Goal: Task Accomplishment & Management: Manage account settings

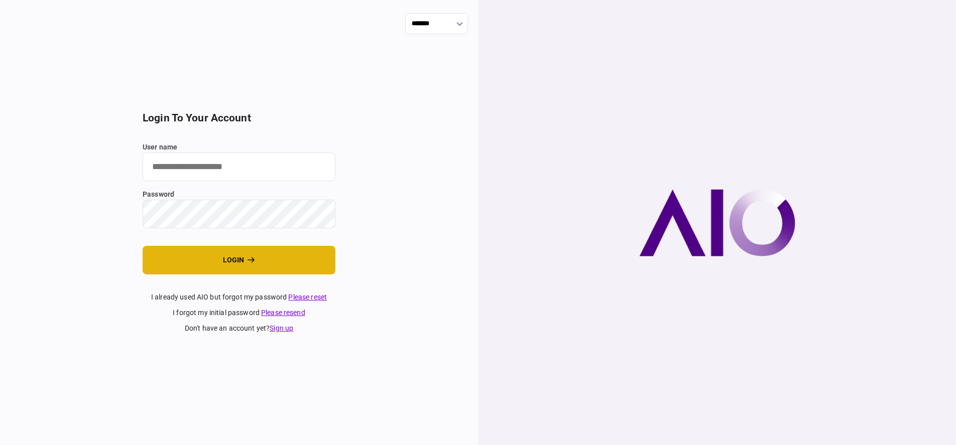
type input "*******"
click at [270, 259] on button "login" at bounding box center [239, 260] width 193 height 29
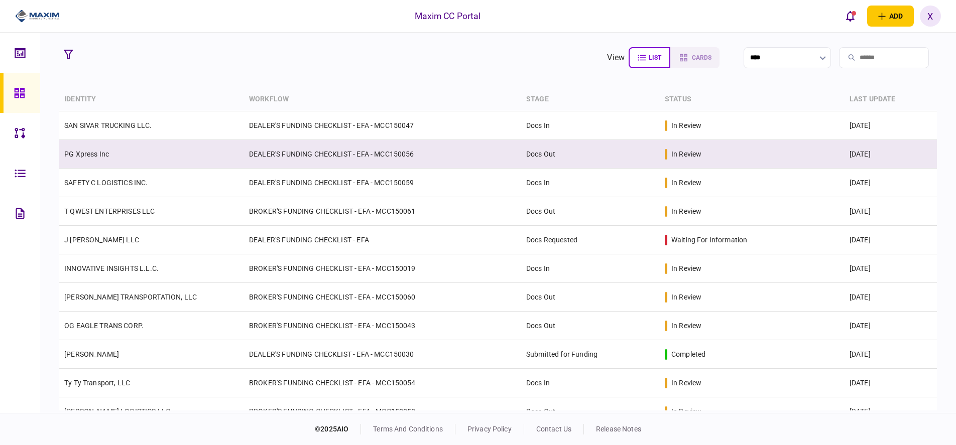
click at [85, 151] on link "PG Xpress Inc" at bounding box center [86, 154] width 45 height 8
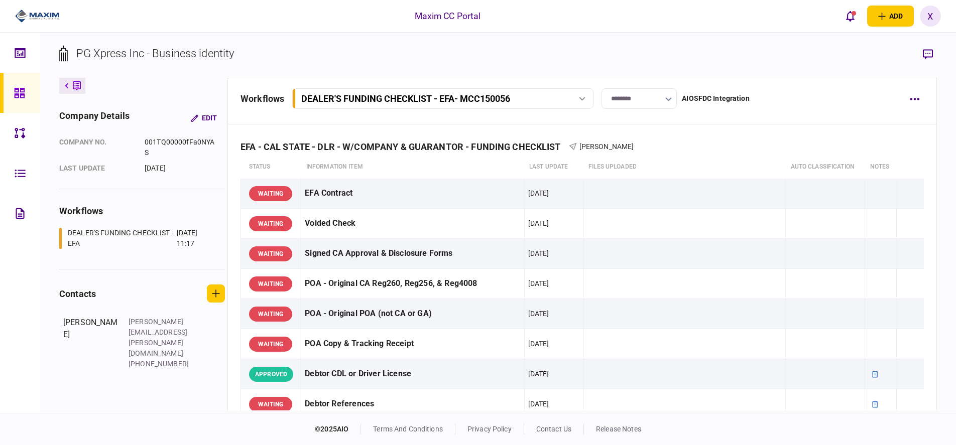
click at [658, 101] on input "********" at bounding box center [638, 98] width 75 height 21
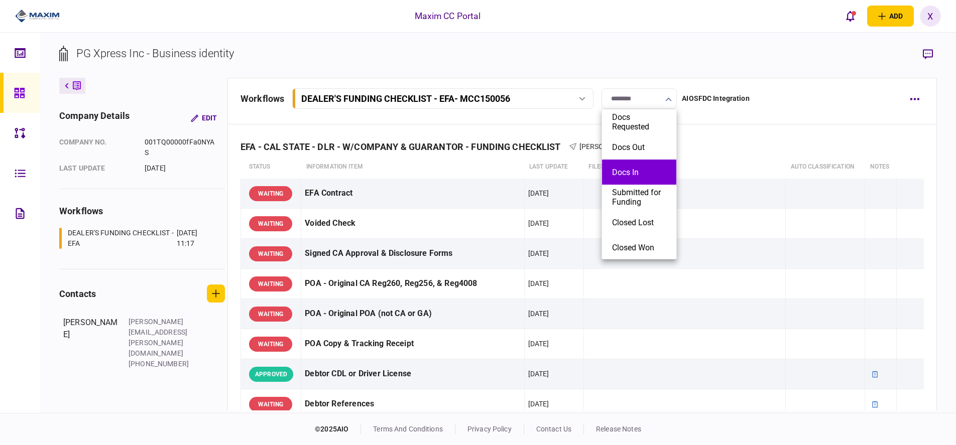
click at [641, 167] on li "Docs In" at bounding box center [639, 172] width 74 height 25
type input "*******"
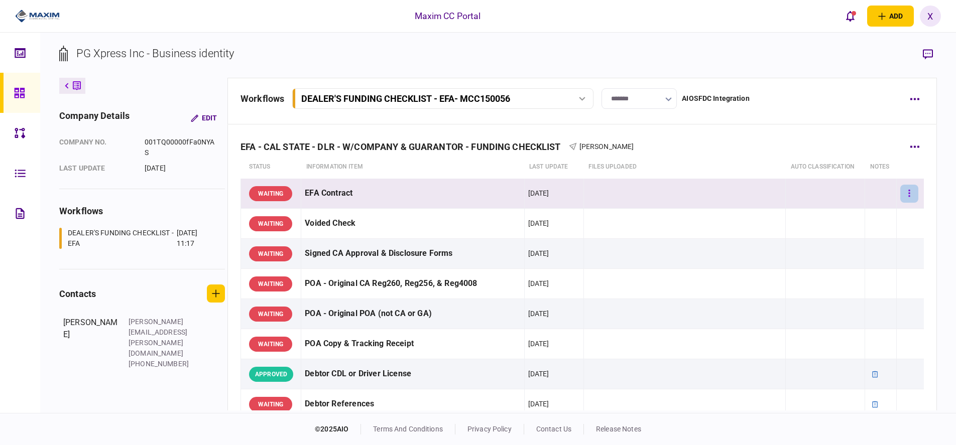
click at [900, 188] on button "button" at bounding box center [909, 194] width 18 height 18
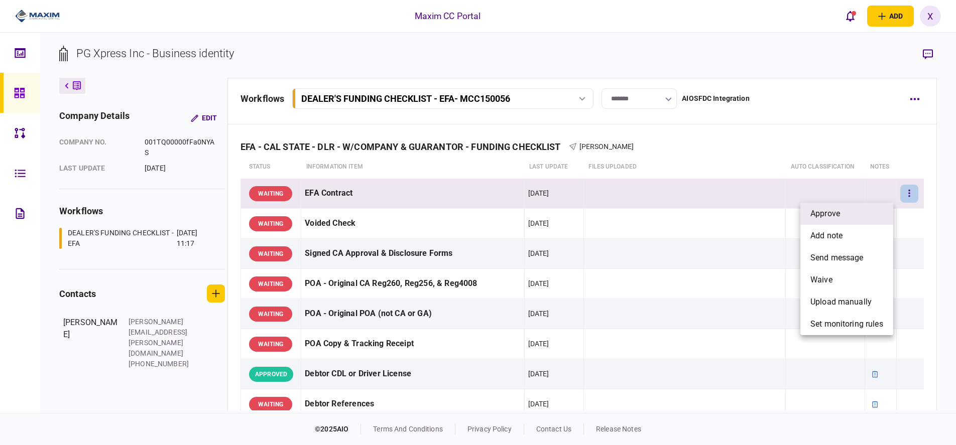
click at [883, 206] on li "approve" at bounding box center [846, 214] width 93 height 22
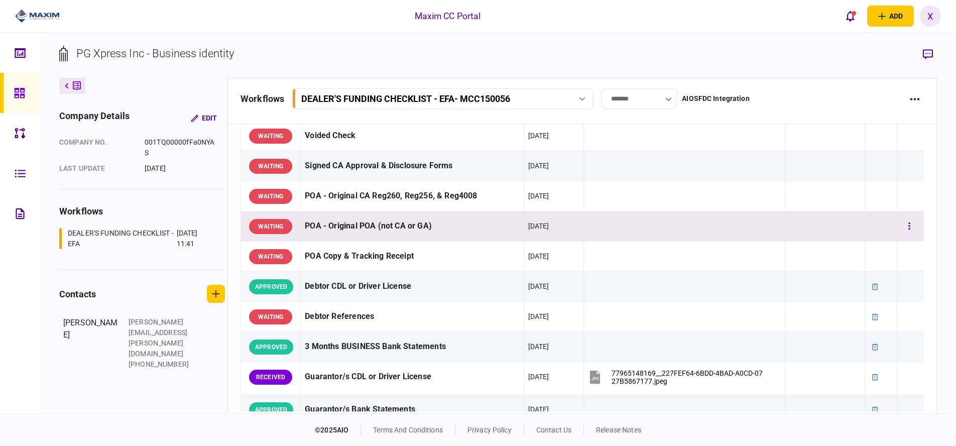
scroll to position [201, 0]
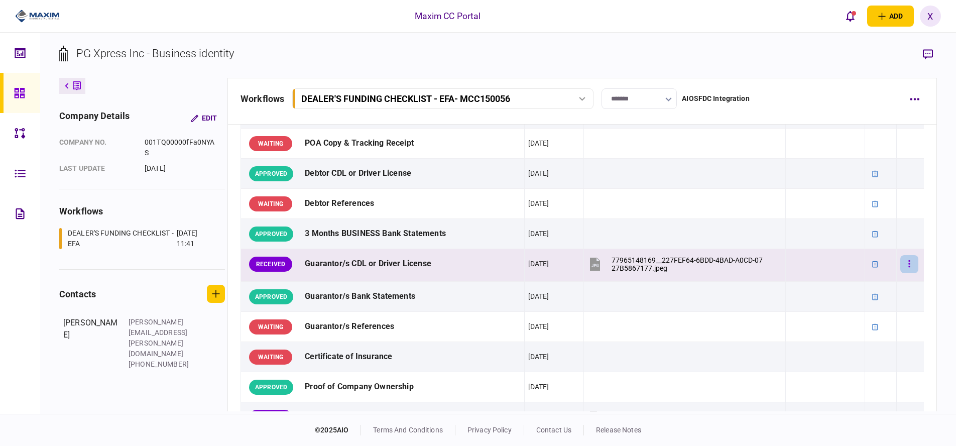
click at [909, 263] on icon "button" at bounding box center [910, 263] width 2 height 7
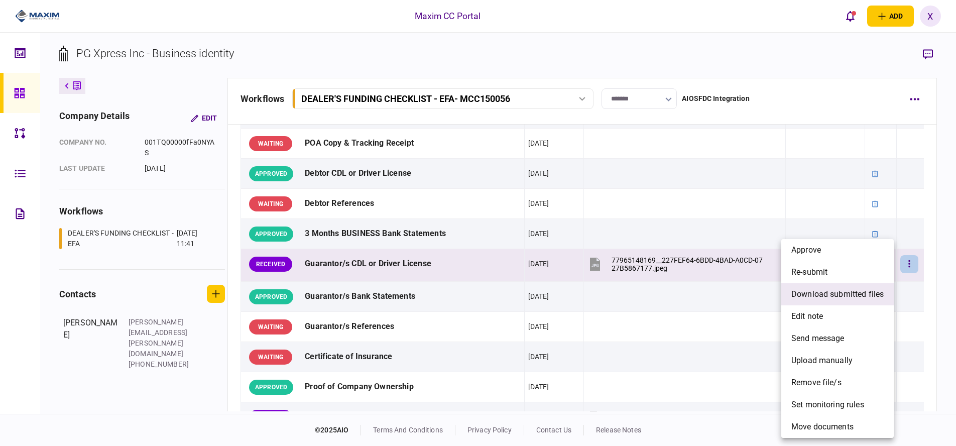
click at [854, 297] on span "download submitted files" at bounding box center [837, 294] width 92 height 12
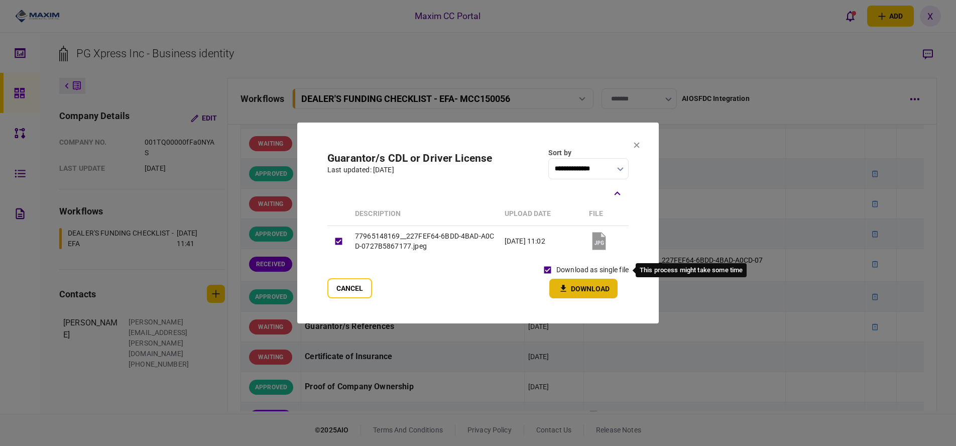
click at [562, 283] on button "Download" at bounding box center [583, 289] width 68 height 20
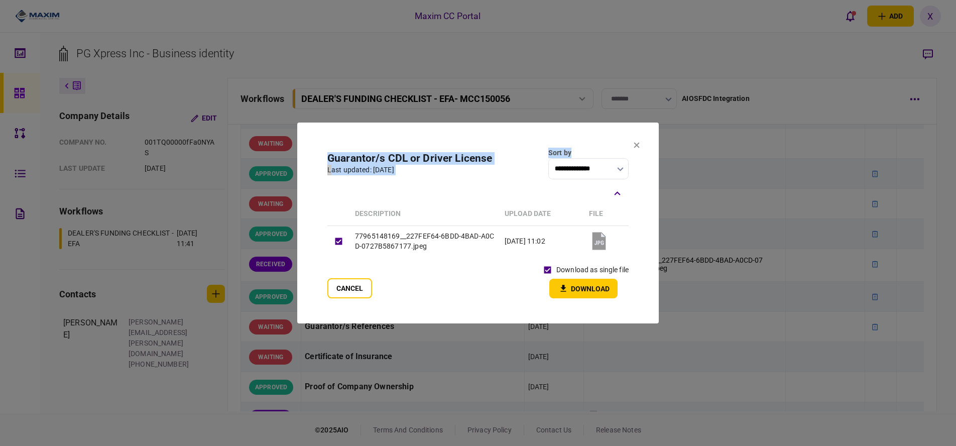
click at [635, 141] on section "**********" at bounding box center [477, 222] width 361 height 201
click at [630, 146] on section "**********" at bounding box center [477, 222] width 361 height 201
click at [635, 147] on icon at bounding box center [637, 146] width 6 height 6
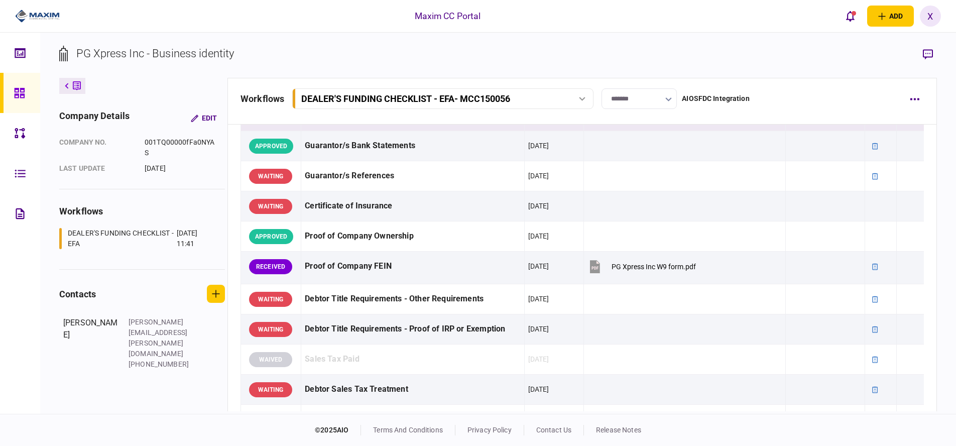
scroll to position [402, 0]
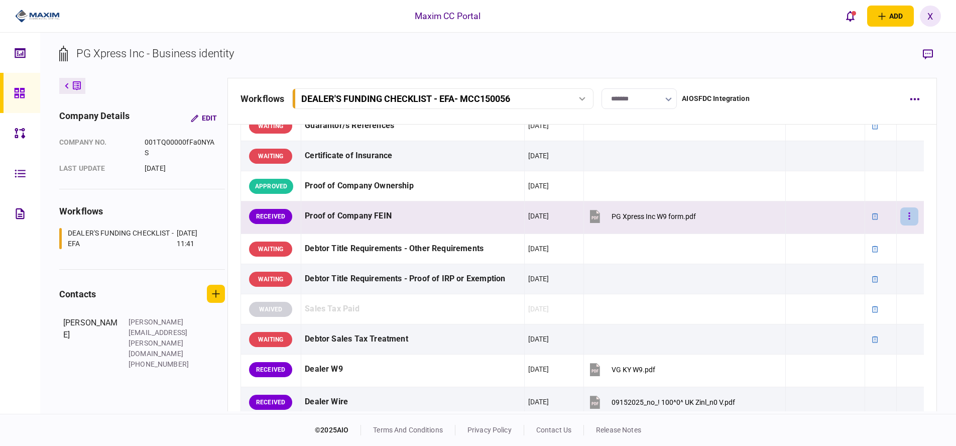
click at [908, 220] on icon "button" at bounding box center [909, 216] width 2 height 10
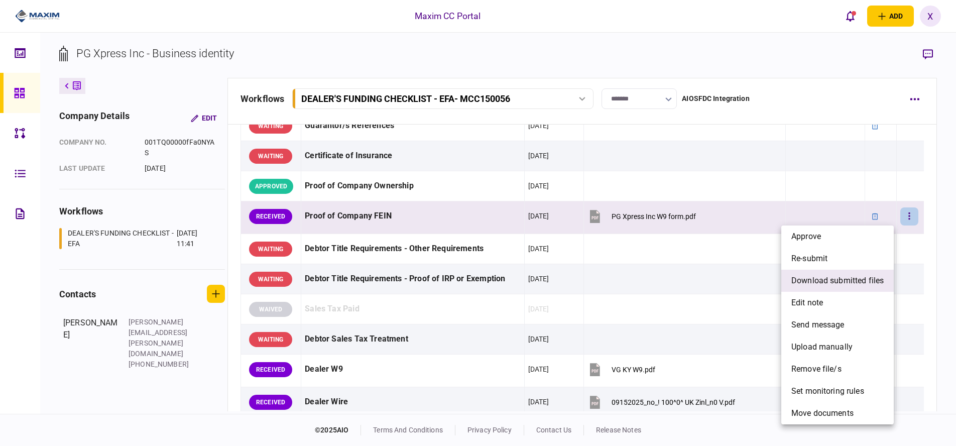
click at [845, 280] on span "download submitted files" at bounding box center [837, 281] width 92 height 12
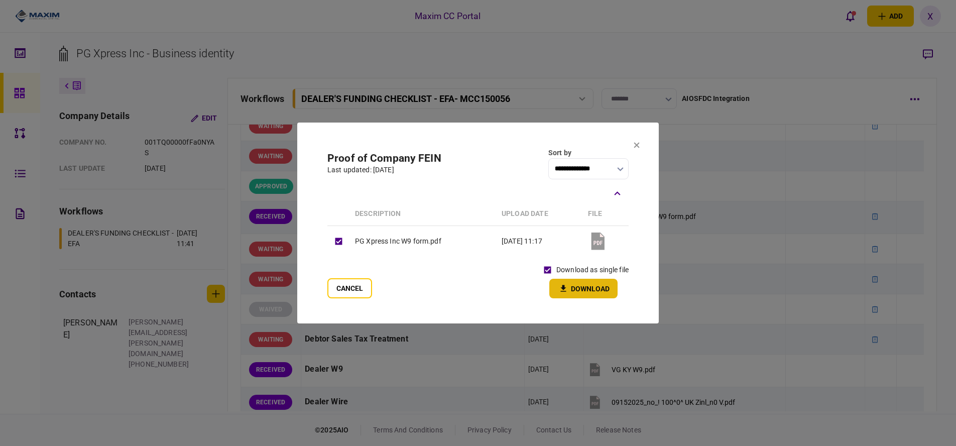
click at [571, 286] on button "Download" at bounding box center [583, 289] width 68 height 20
click at [638, 146] on icon at bounding box center [637, 146] width 6 height 6
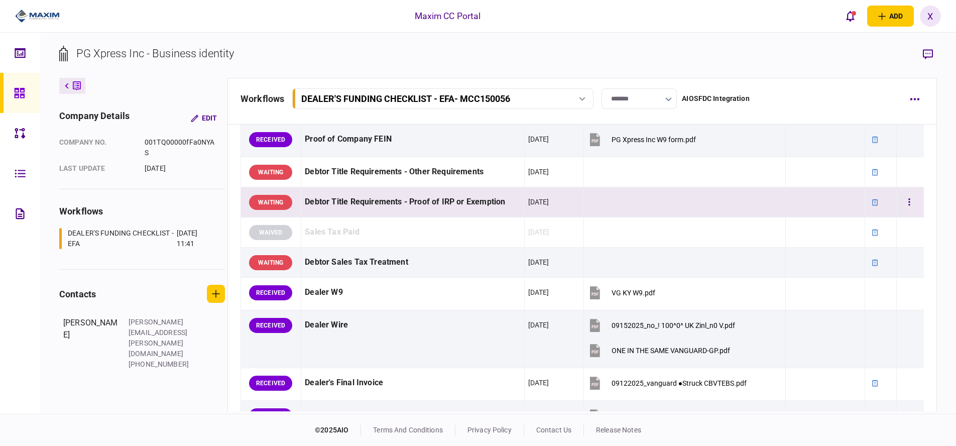
scroll to position [502, 0]
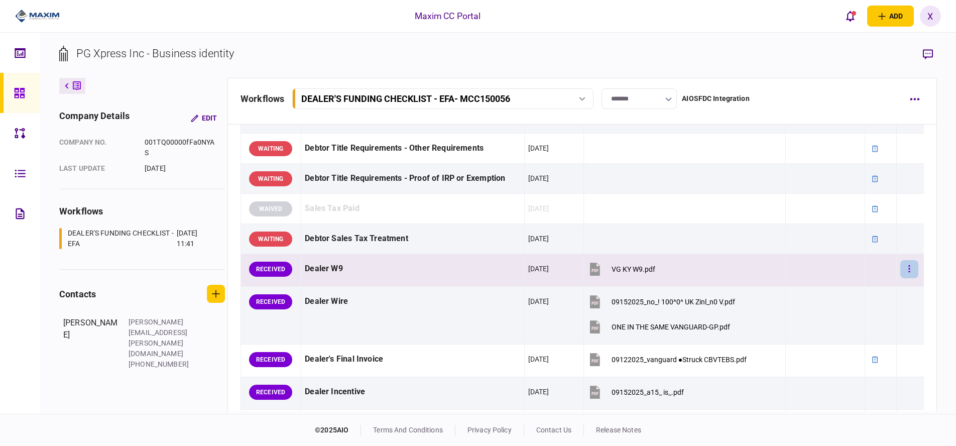
click at [906, 268] on button "button" at bounding box center [909, 269] width 18 height 18
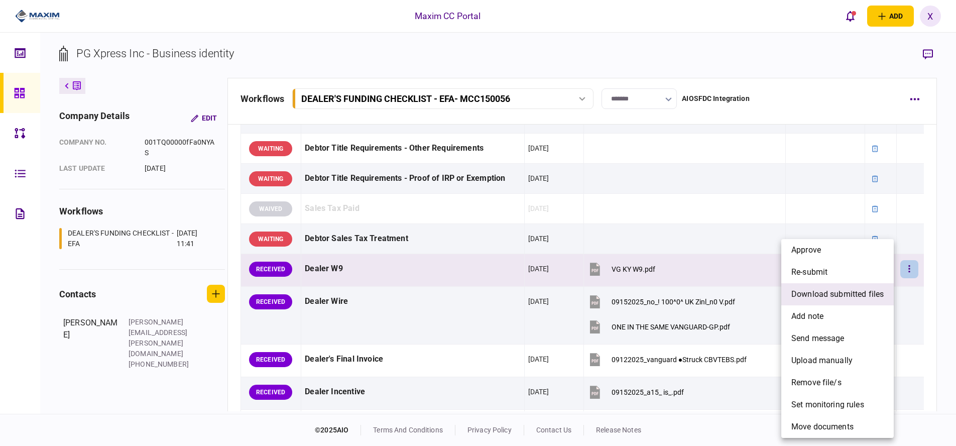
click at [846, 300] on span "download submitted files" at bounding box center [837, 294] width 92 height 12
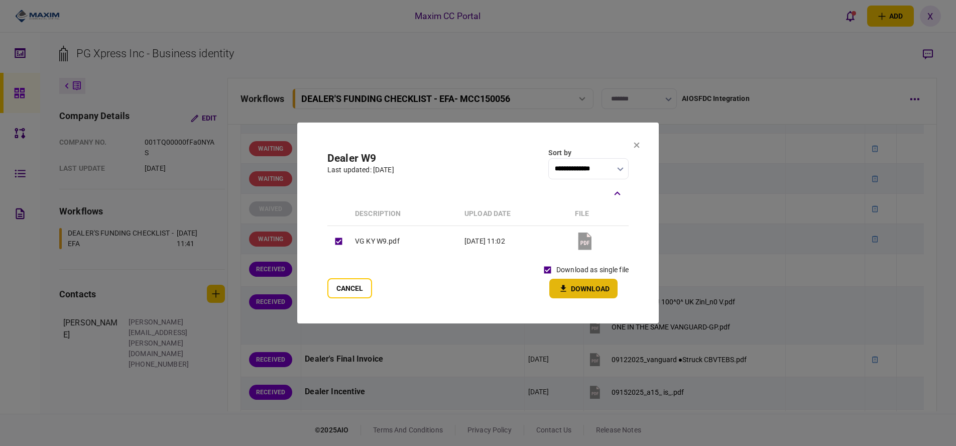
click at [581, 289] on button "Download" at bounding box center [583, 289] width 68 height 20
click at [640, 144] on section "**********" at bounding box center [477, 222] width 361 height 201
click at [636, 140] on section "**********" at bounding box center [477, 222] width 361 height 201
click at [636, 144] on icon at bounding box center [637, 145] width 6 height 6
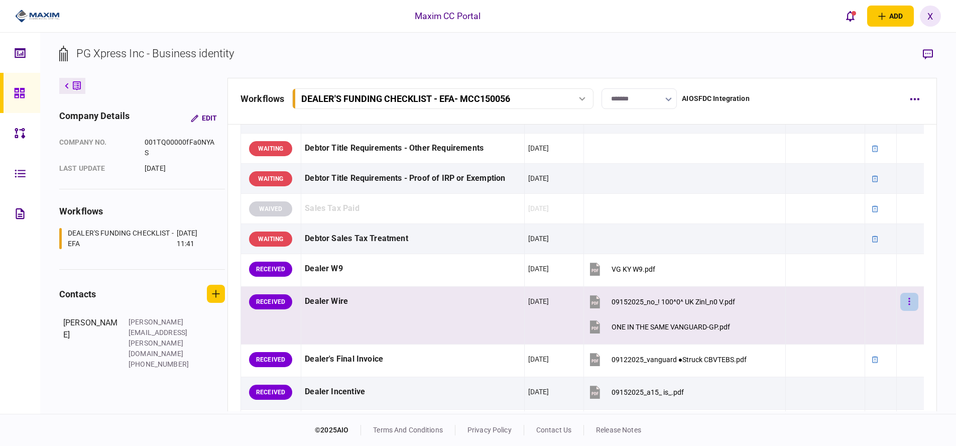
click at [904, 309] on button "button" at bounding box center [909, 302] width 18 height 18
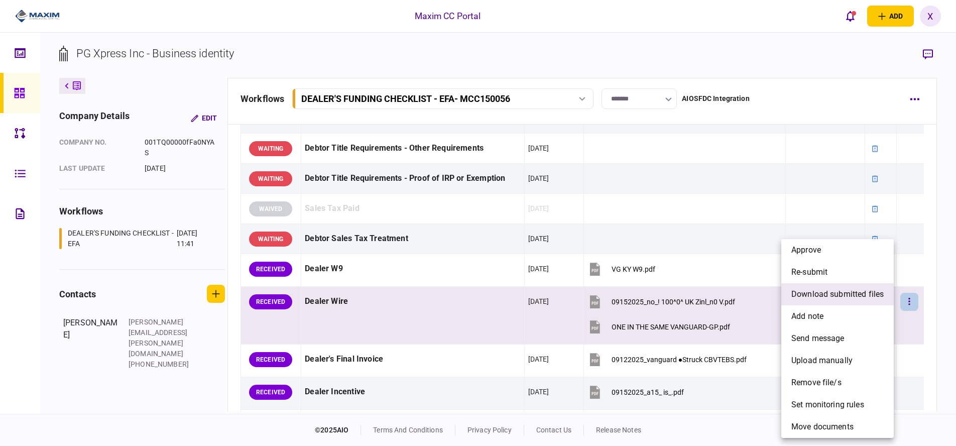
click at [847, 294] on span "download submitted files" at bounding box center [837, 294] width 92 height 12
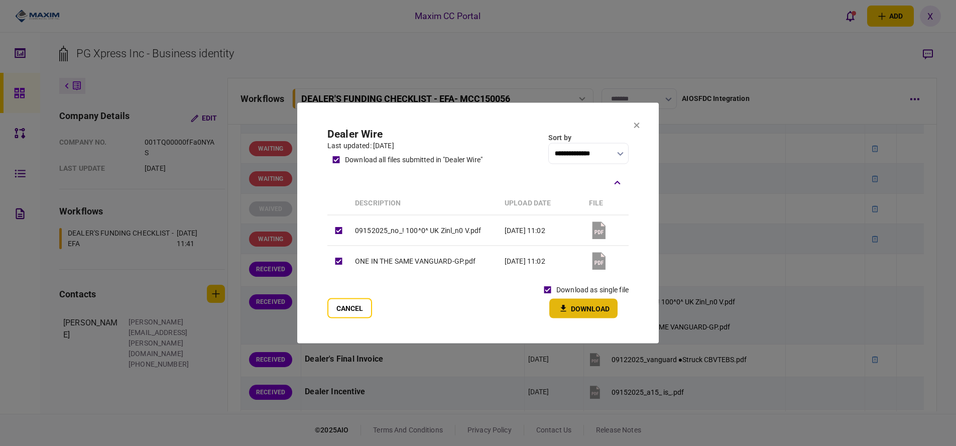
click at [559, 304] on icon "button" at bounding box center [563, 309] width 12 height 10
click at [638, 127] on icon at bounding box center [637, 125] width 6 height 6
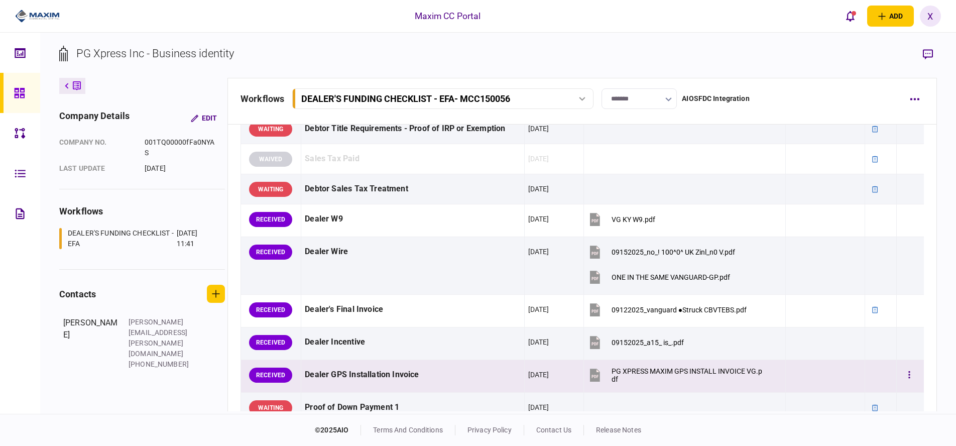
scroll to position [552, 0]
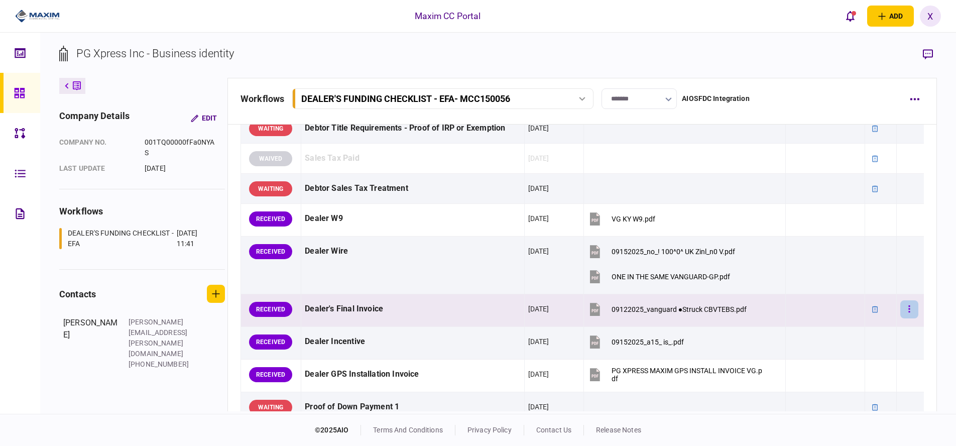
click at [900, 310] on button "button" at bounding box center [909, 309] width 18 height 18
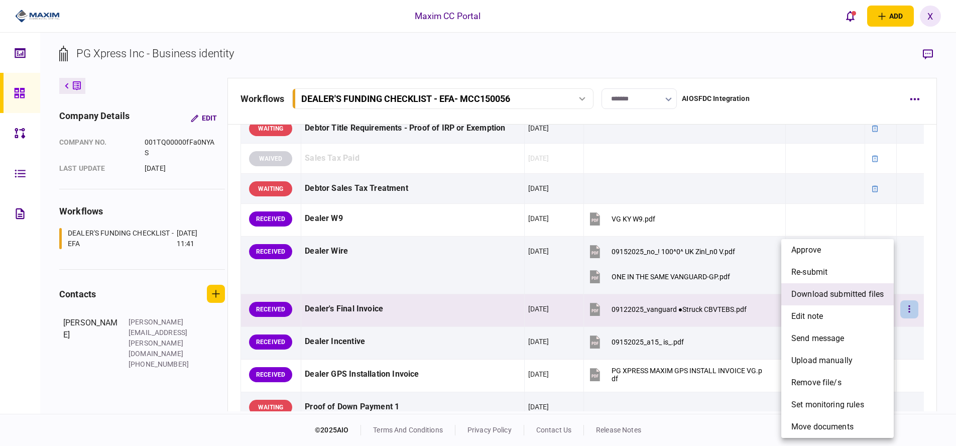
click at [829, 291] on span "download submitted files" at bounding box center [837, 294] width 92 height 12
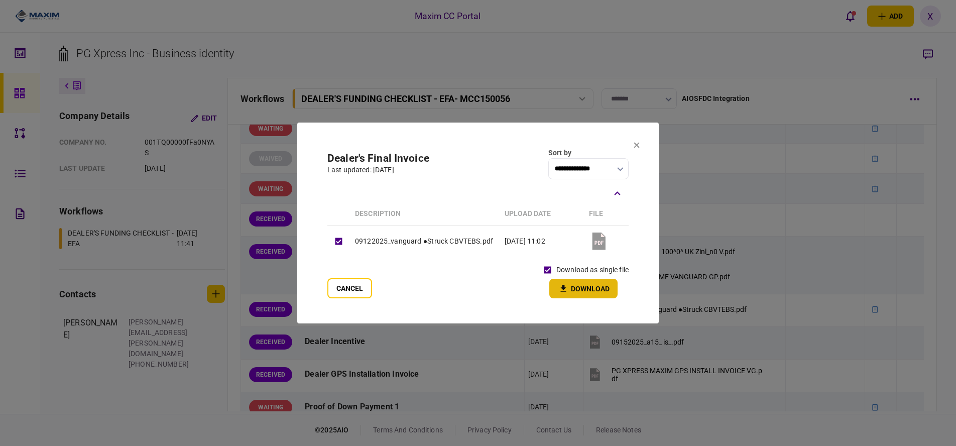
click at [564, 287] on icon "button" at bounding box center [564, 288] width 6 height 7
click at [635, 146] on icon at bounding box center [637, 145] width 6 height 6
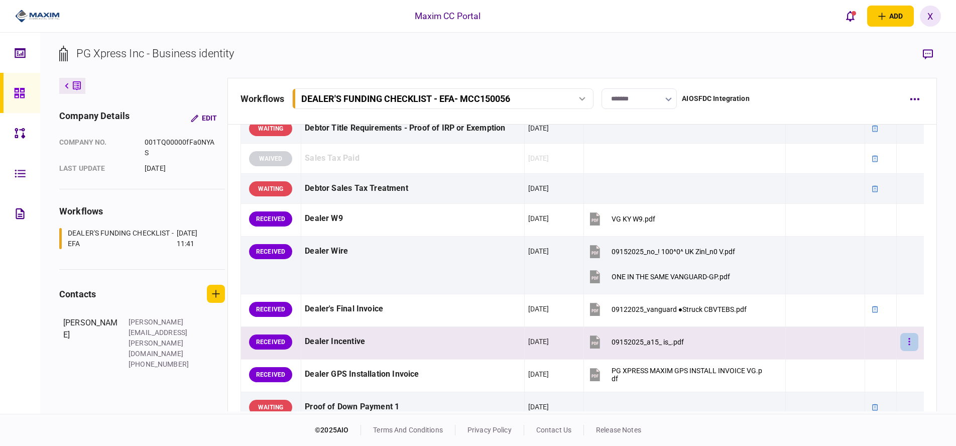
click at [901, 346] on button "button" at bounding box center [909, 342] width 18 height 18
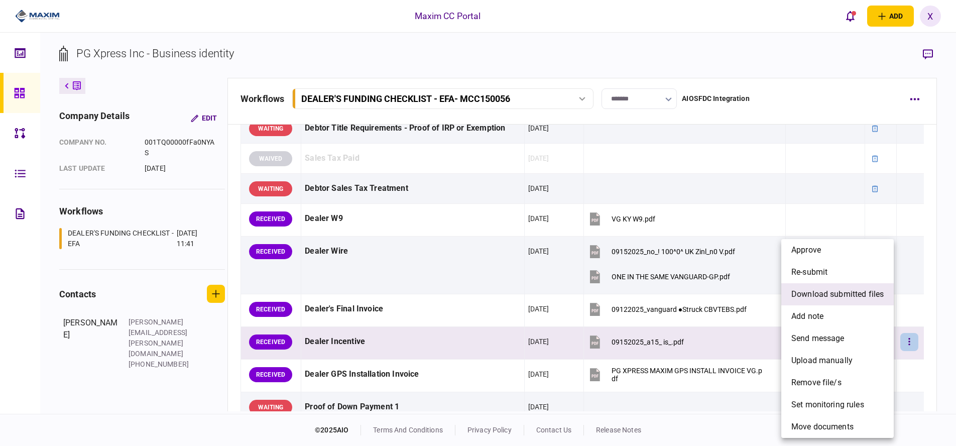
click at [836, 296] on span "download submitted files" at bounding box center [837, 294] width 92 height 12
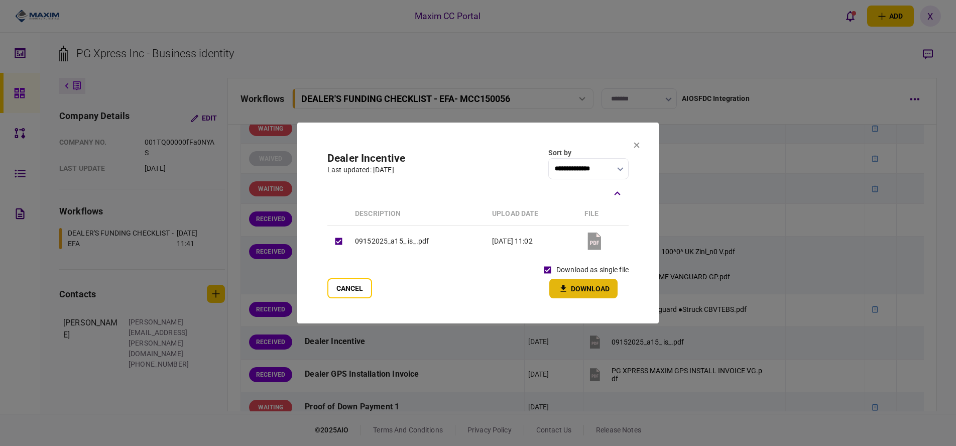
click at [572, 290] on button "Download" at bounding box center [583, 289] width 68 height 20
click at [636, 141] on section "**********" at bounding box center [477, 222] width 361 height 201
click at [638, 144] on icon at bounding box center [637, 146] width 6 height 6
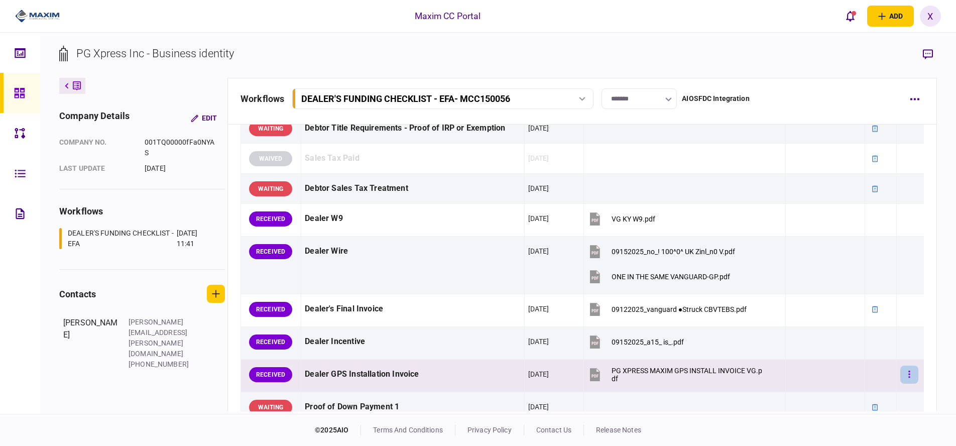
click at [900, 377] on button "button" at bounding box center [909, 374] width 18 height 18
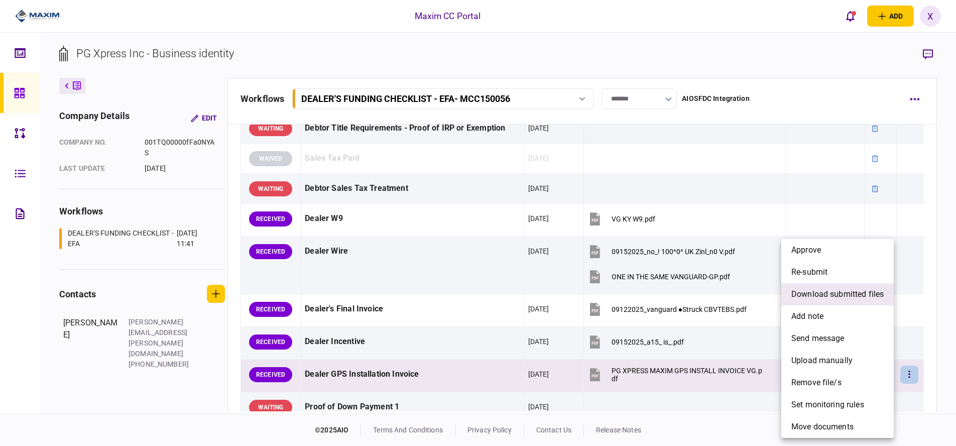
click at [825, 298] on span "download submitted files" at bounding box center [837, 294] width 92 height 12
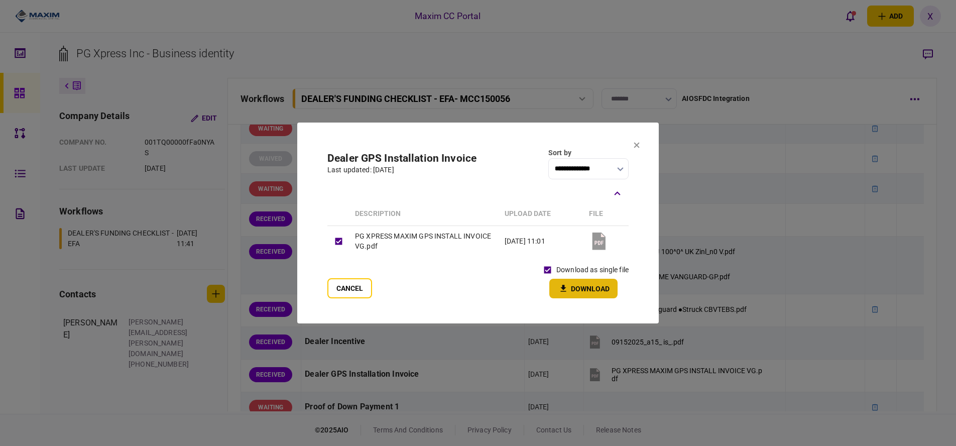
click at [578, 285] on button "Download" at bounding box center [583, 289] width 68 height 20
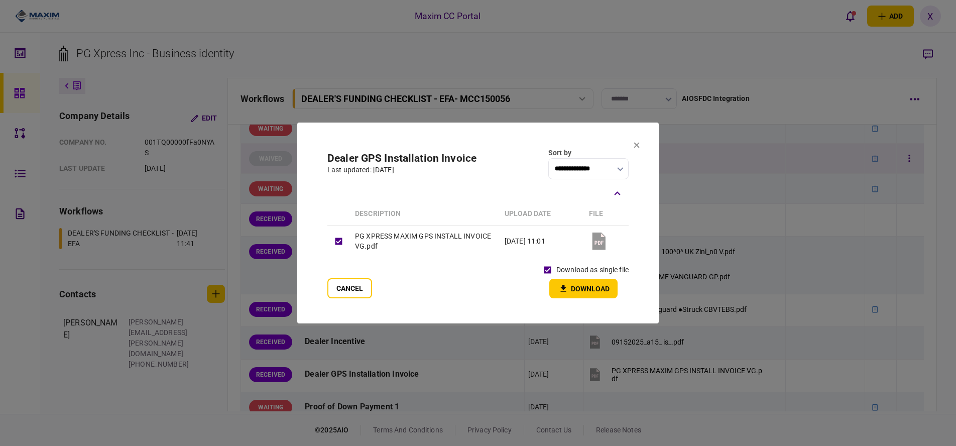
click at [634, 144] on icon at bounding box center [637, 145] width 6 height 6
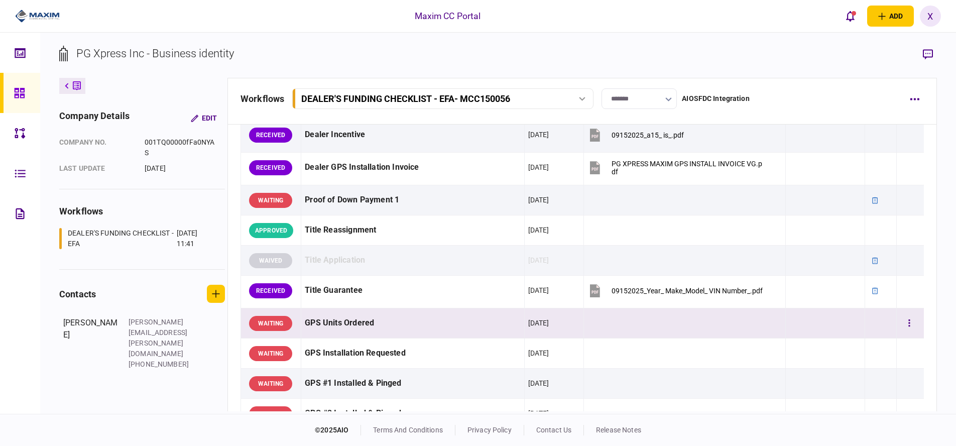
scroll to position [853, 0]
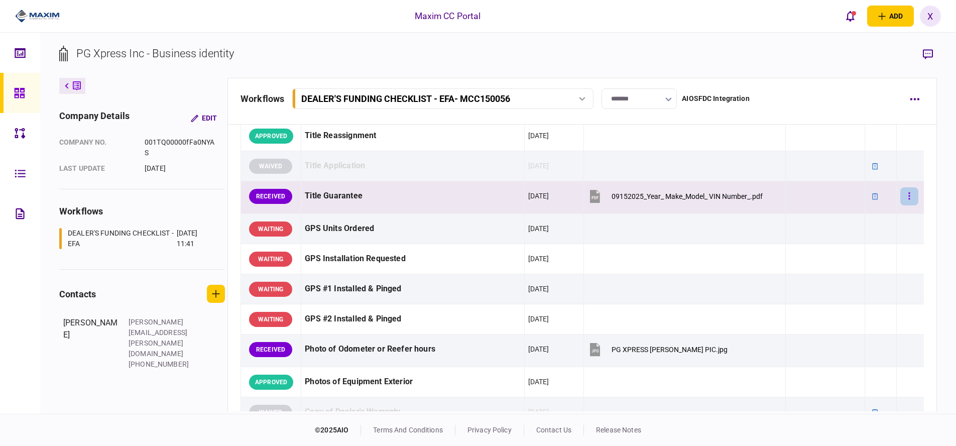
click at [909, 199] on icon "button" at bounding box center [910, 195] width 2 height 7
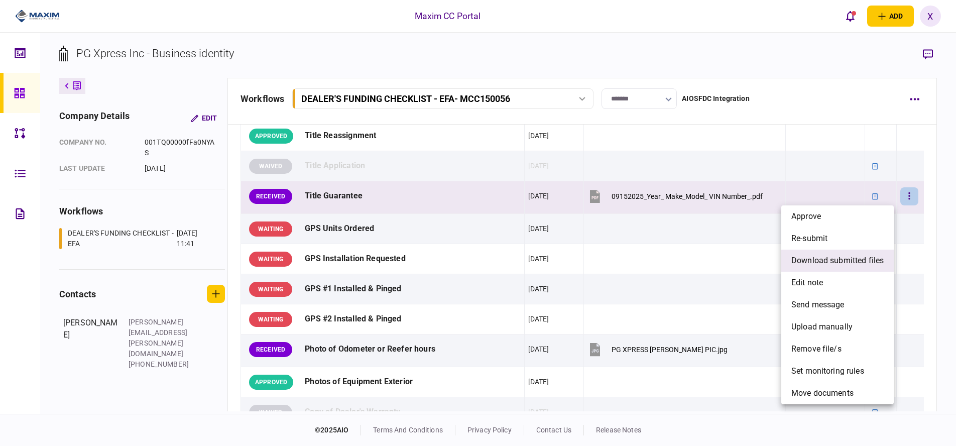
click at [872, 259] on span "download submitted files" at bounding box center [837, 261] width 92 height 12
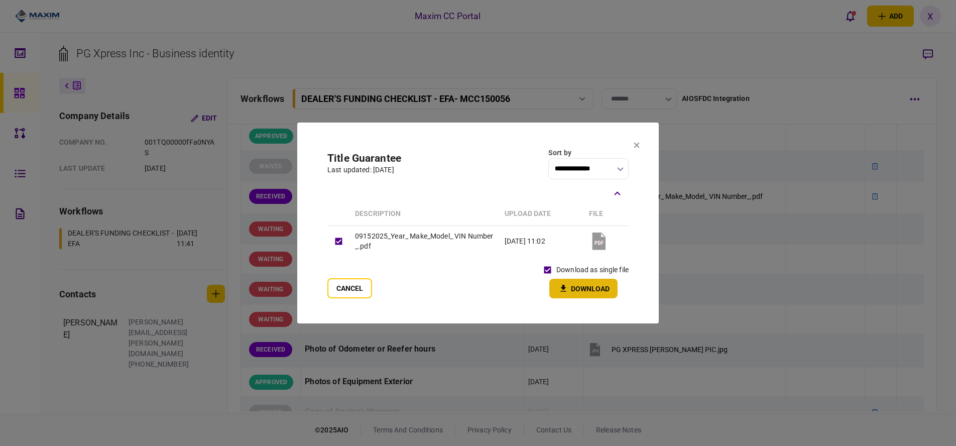
click at [594, 294] on button "Download" at bounding box center [583, 289] width 68 height 20
click at [637, 144] on icon at bounding box center [637, 146] width 6 height 6
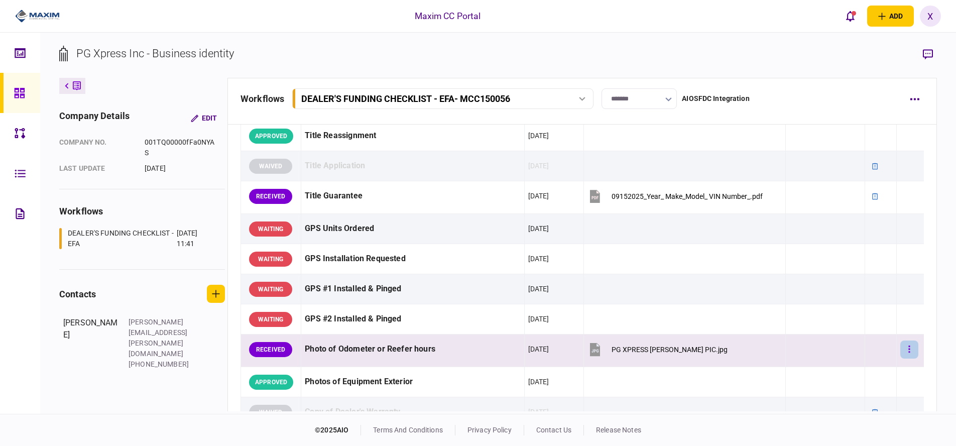
click at [907, 351] on button "button" at bounding box center [909, 349] width 18 height 18
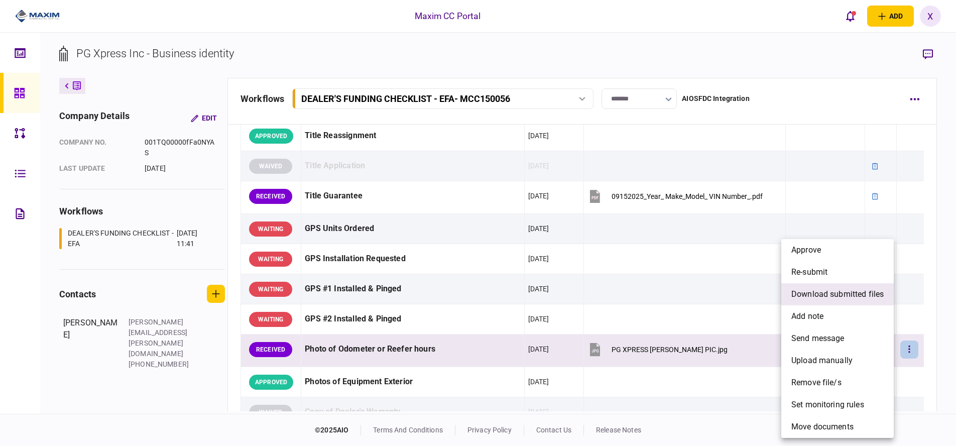
click at [833, 295] on span "download submitted files" at bounding box center [837, 294] width 92 height 12
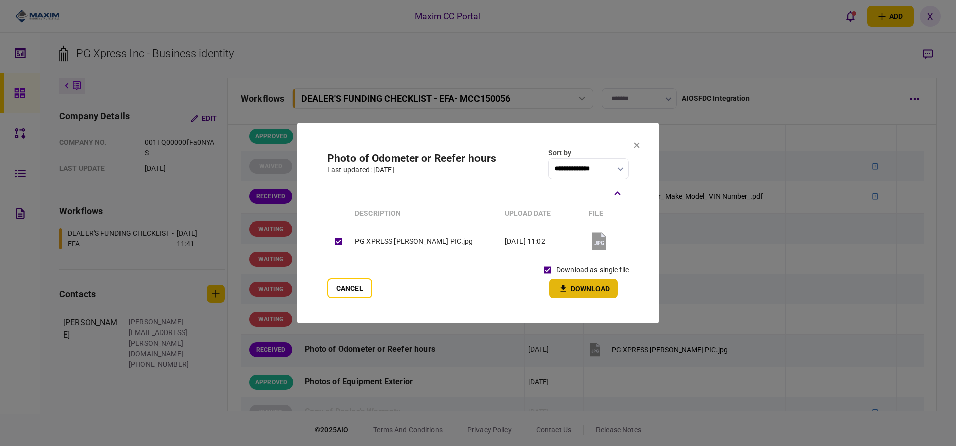
drag, startPoint x: 584, startPoint y: 286, endPoint x: 622, endPoint y: 305, distance: 41.8
click at [585, 286] on button "Download" at bounding box center [583, 289] width 68 height 20
click at [637, 147] on icon at bounding box center [637, 145] width 6 height 6
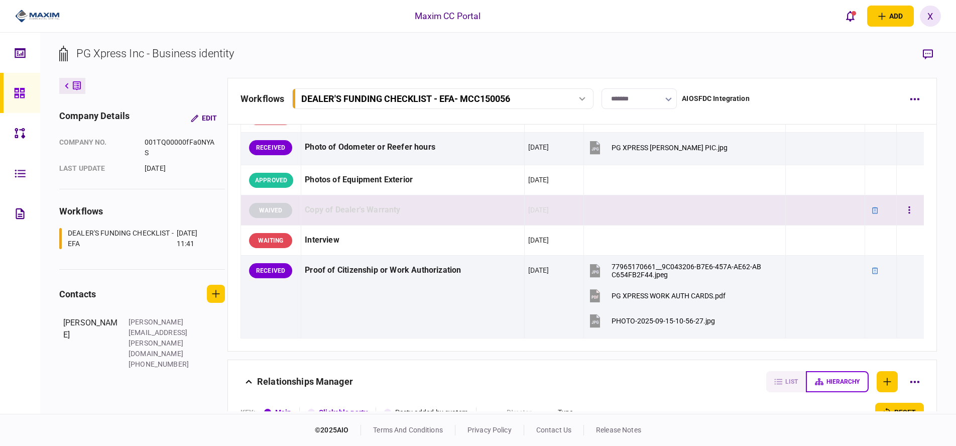
scroll to position [1104, 0]
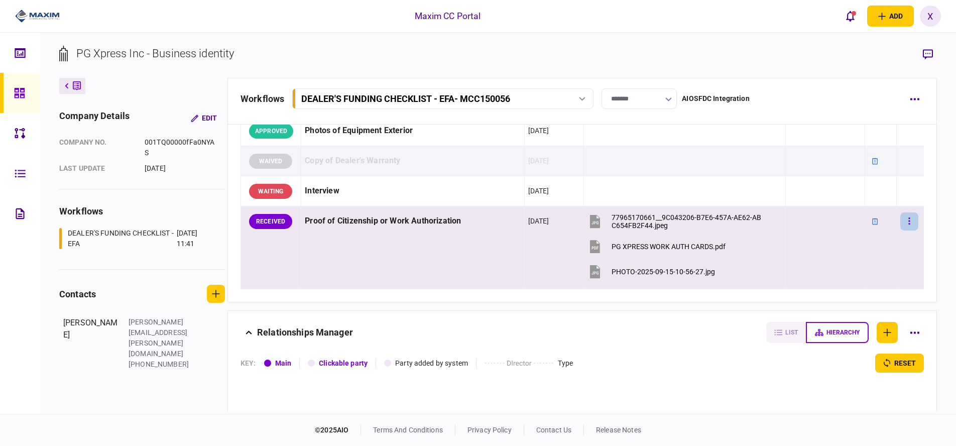
click at [904, 218] on button "button" at bounding box center [909, 221] width 18 height 18
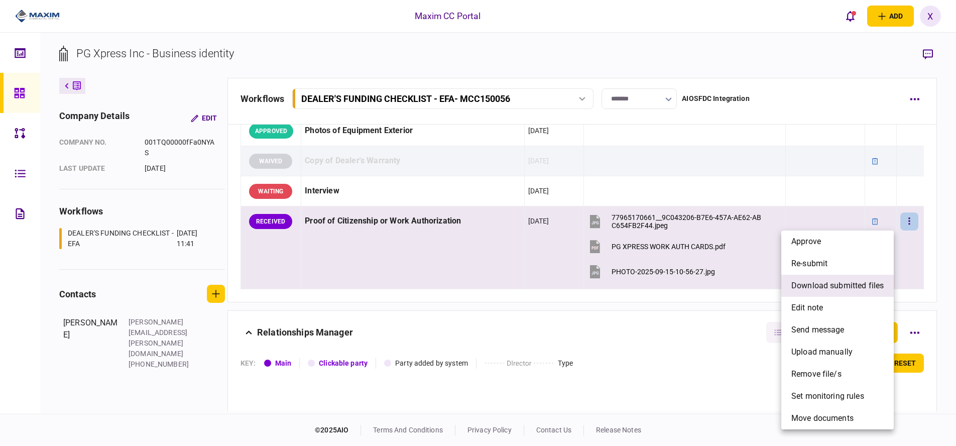
click at [842, 290] on span "download submitted files" at bounding box center [837, 286] width 92 height 12
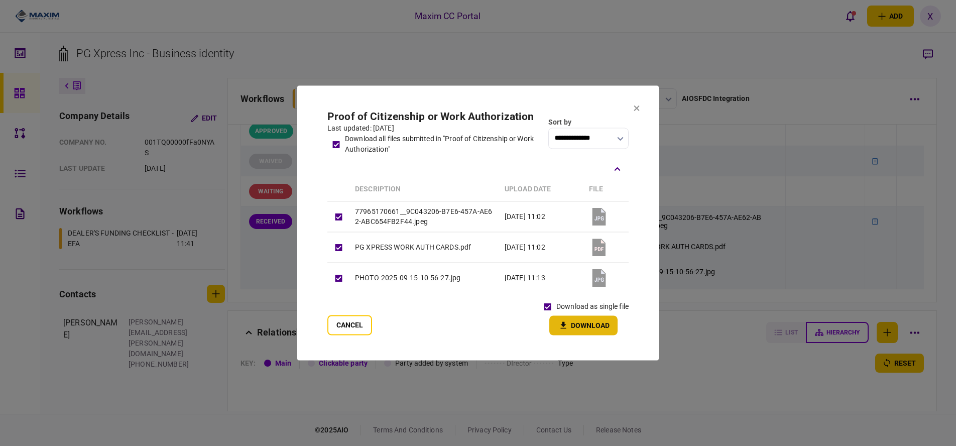
click at [579, 325] on button "Download" at bounding box center [583, 326] width 68 height 20
click at [333, 332] on button "Cancel" at bounding box center [349, 325] width 45 height 20
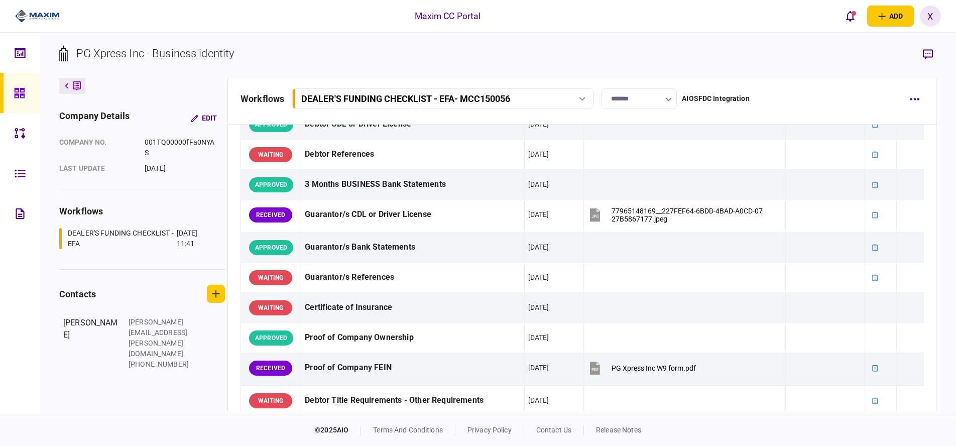
scroll to position [151, 0]
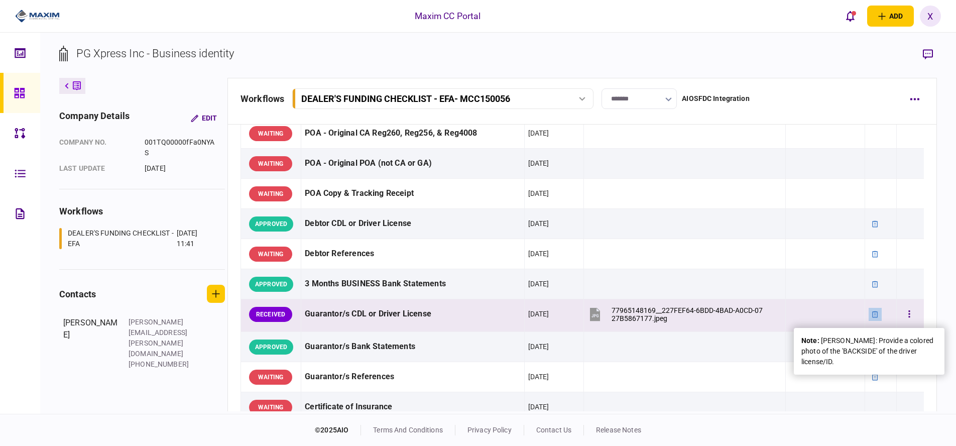
click at [872, 312] on icon at bounding box center [875, 314] width 7 height 7
click at [908, 312] on button "button" at bounding box center [909, 314] width 18 height 18
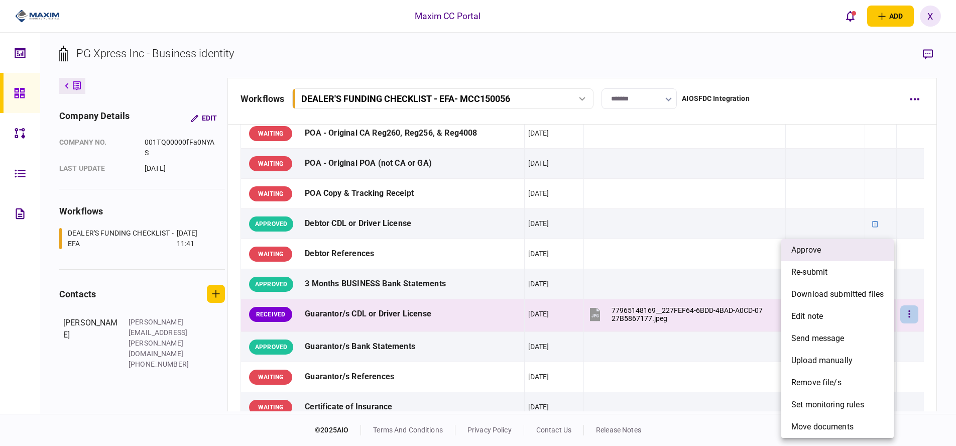
click at [866, 260] on li "approve" at bounding box center [837, 250] width 112 height 22
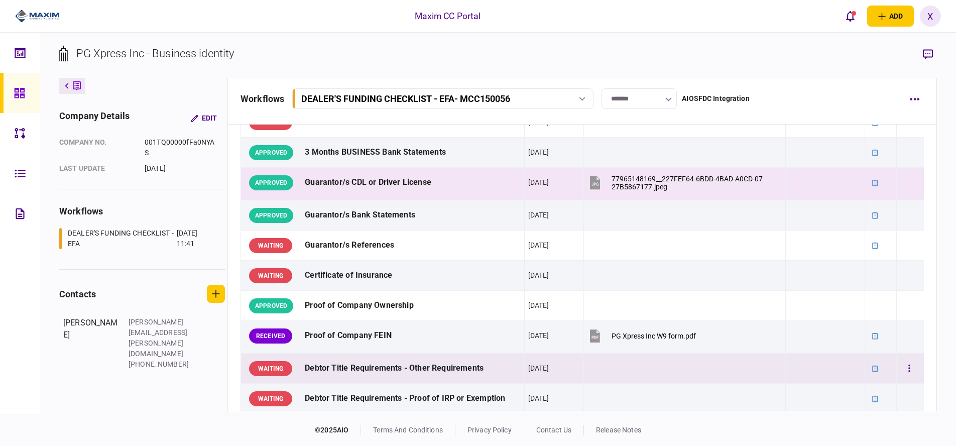
scroll to position [402, 0]
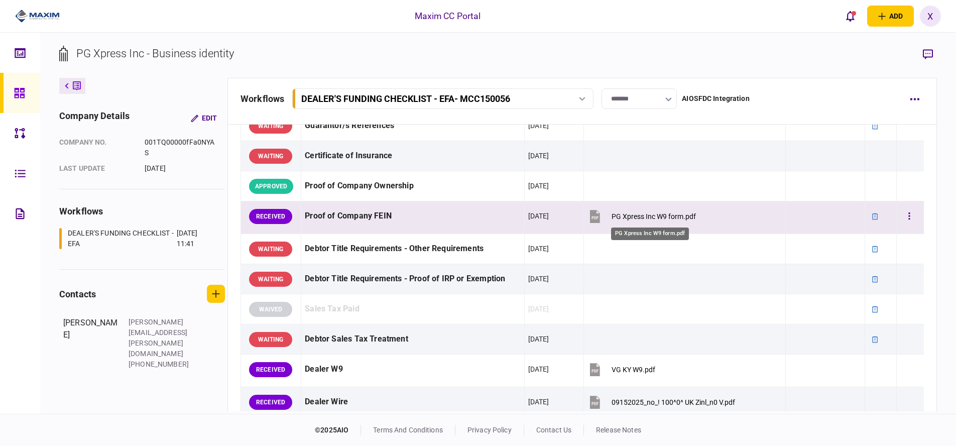
click at [645, 216] on div "PG Xpress Inc W9 form.pdf" at bounding box center [653, 216] width 84 height 8
click at [869, 211] on div at bounding box center [875, 216] width 13 height 13
click at [900, 217] on button "button" at bounding box center [909, 216] width 18 height 18
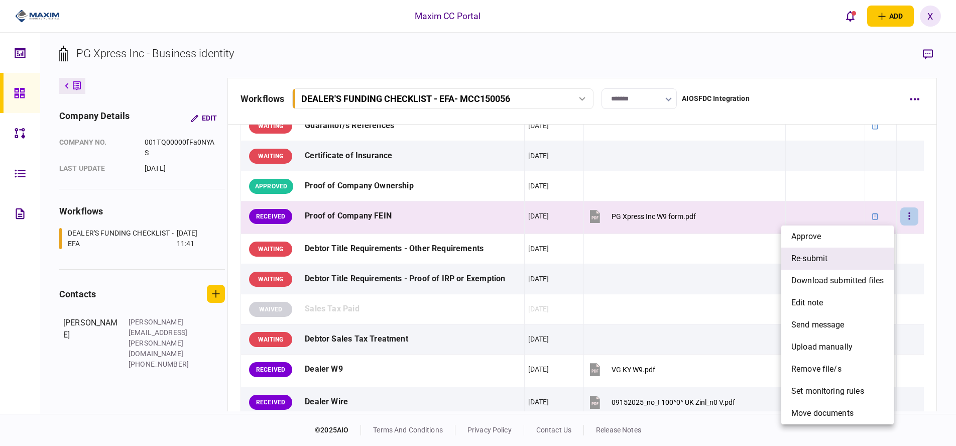
click at [841, 254] on li "re-submit" at bounding box center [837, 258] width 112 height 22
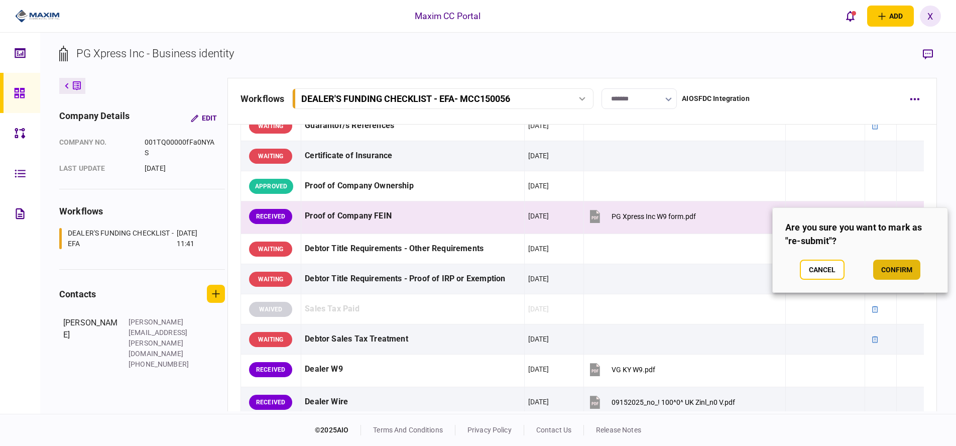
click at [904, 267] on button "confirm" at bounding box center [896, 270] width 47 height 20
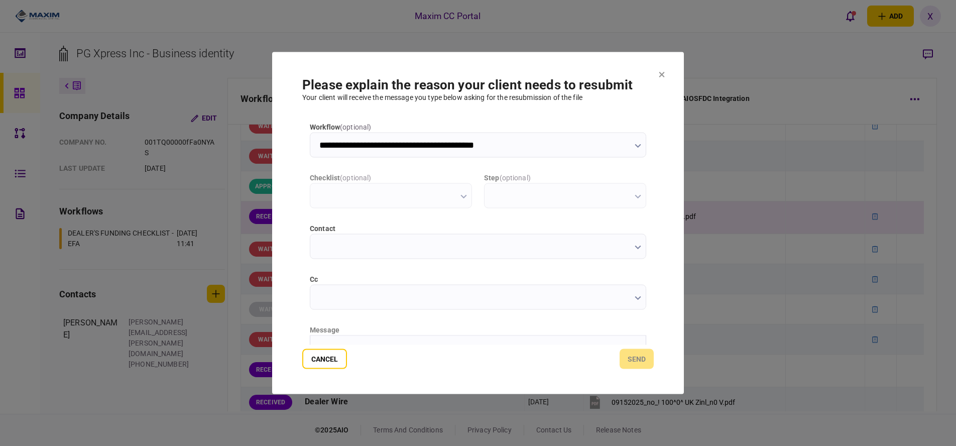
scroll to position [0, 0]
type input "**********"
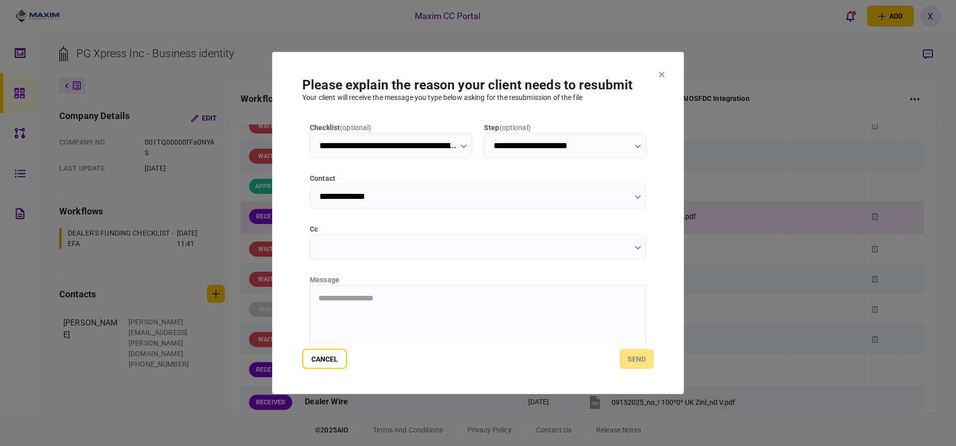
click at [376, 293] on html "**********" at bounding box center [477, 297] width 335 height 25
click at [640, 360] on button "send" at bounding box center [637, 359] width 34 height 20
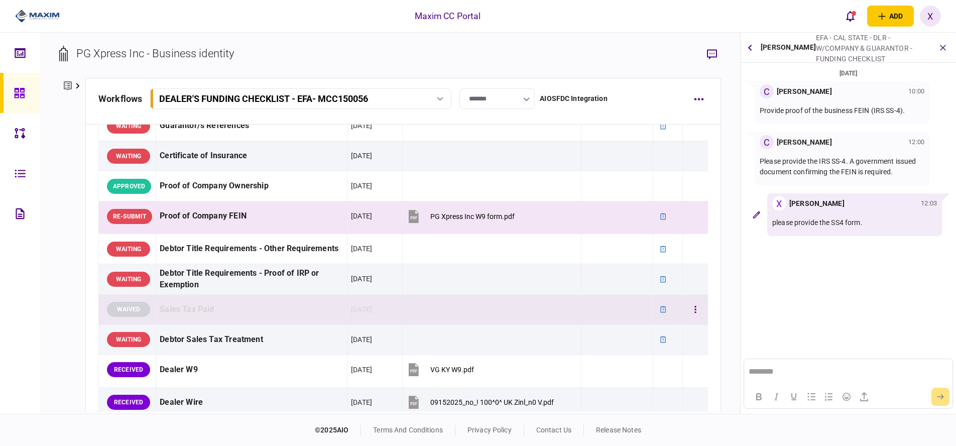
scroll to position [514, 0]
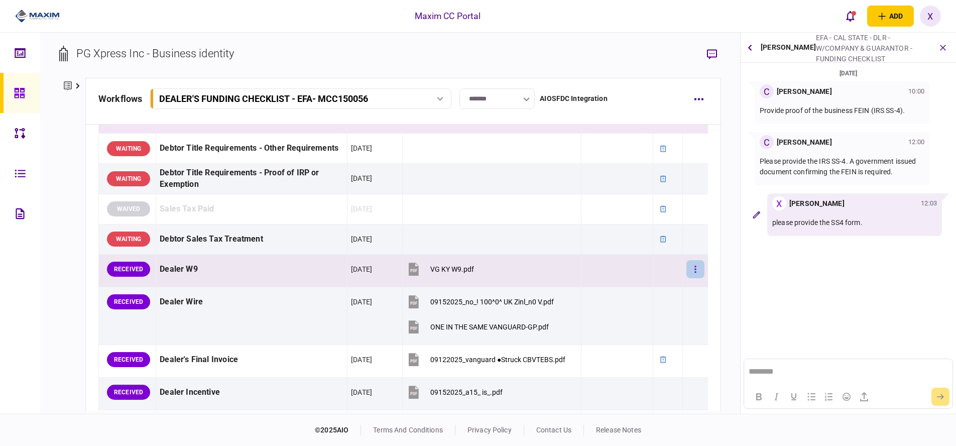
click at [686, 272] on button "button" at bounding box center [695, 269] width 18 height 18
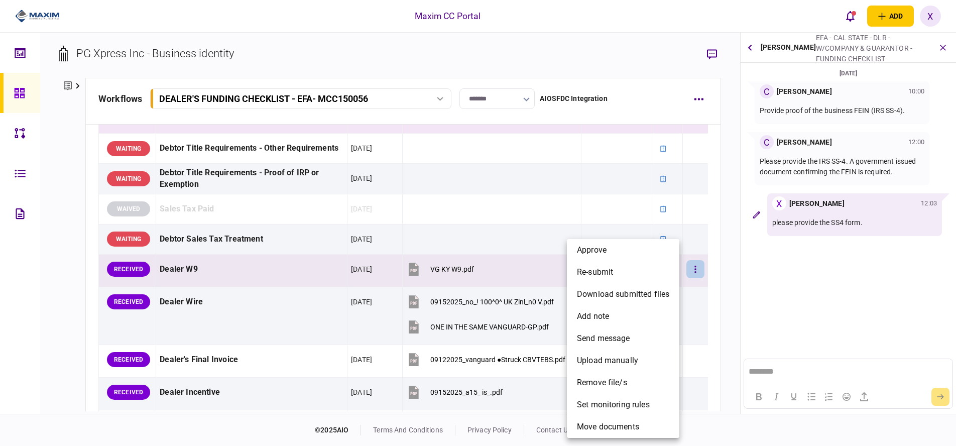
click at [627, 256] on li "approve" at bounding box center [623, 250] width 112 height 22
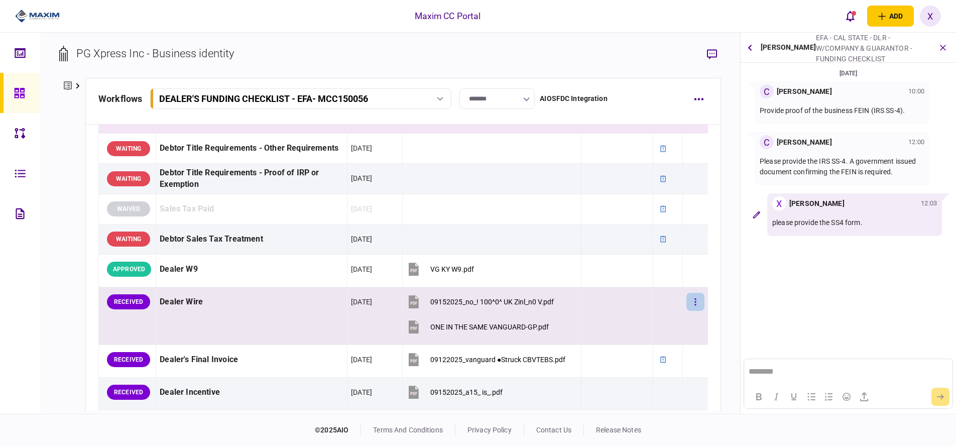
click at [689, 300] on button "button" at bounding box center [695, 302] width 18 height 18
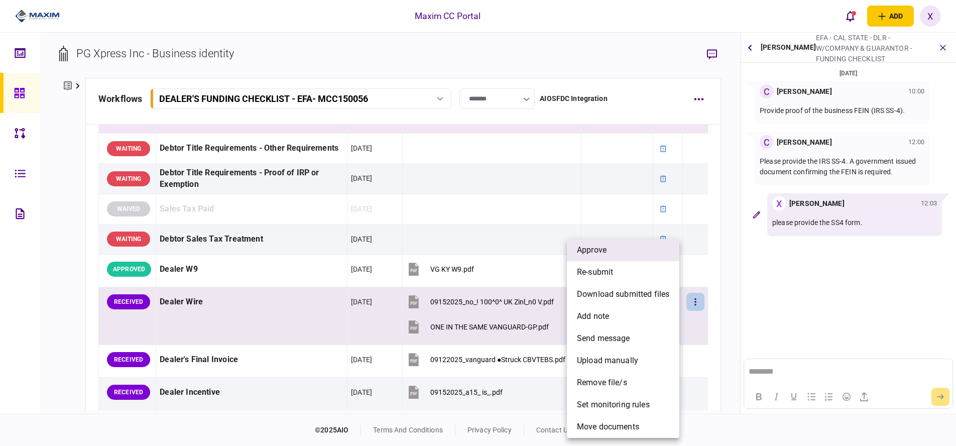
click at [635, 257] on li "approve" at bounding box center [623, 250] width 112 height 22
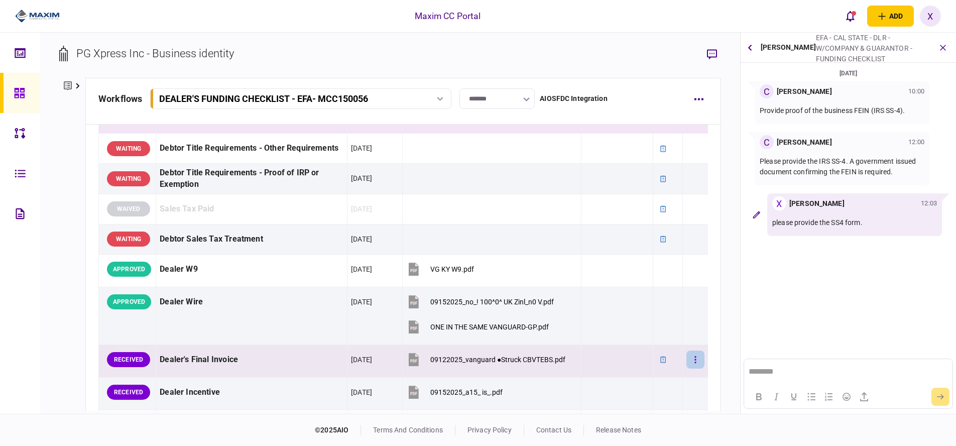
click at [686, 356] on button "button" at bounding box center [695, 359] width 18 height 18
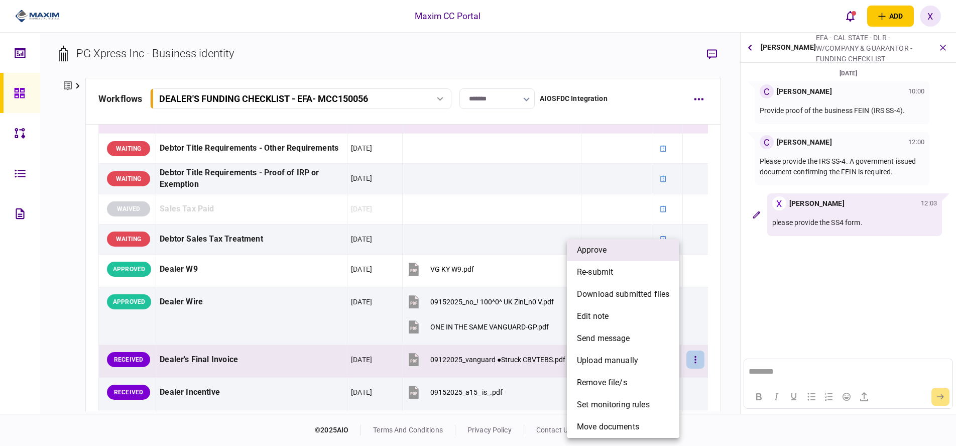
click at [614, 256] on li "approve" at bounding box center [623, 250] width 112 height 22
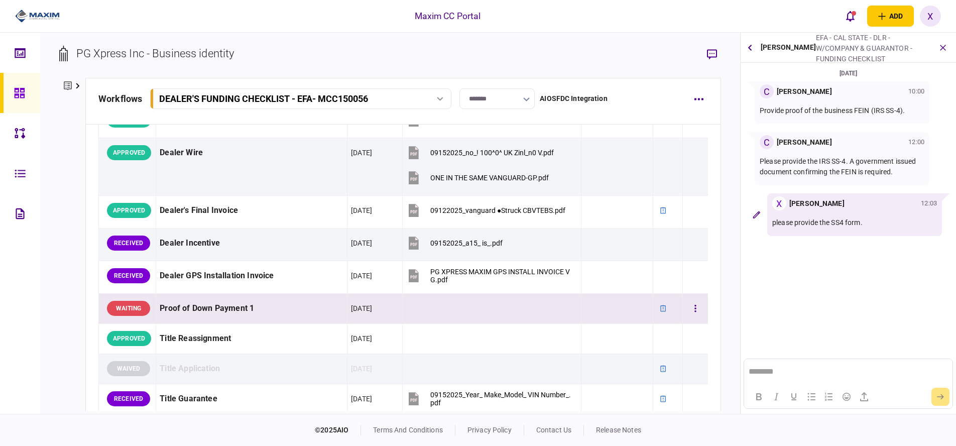
scroll to position [665, 0]
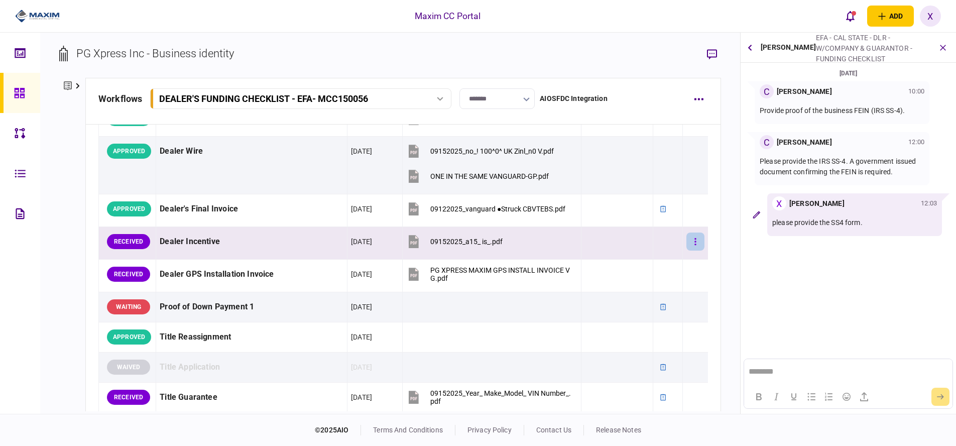
click at [686, 244] on button "button" at bounding box center [695, 241] width 18 height 18
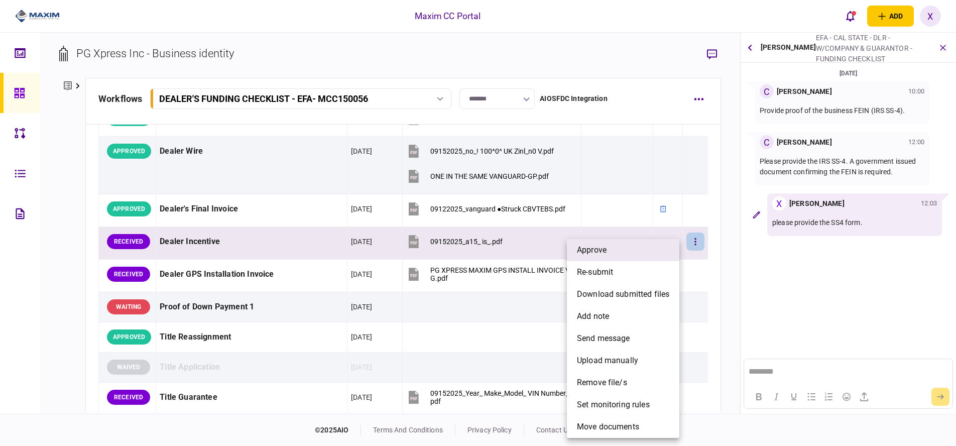
click at [650, 251] on li "approve" at bounding box center [623, 250] width 112 height 22
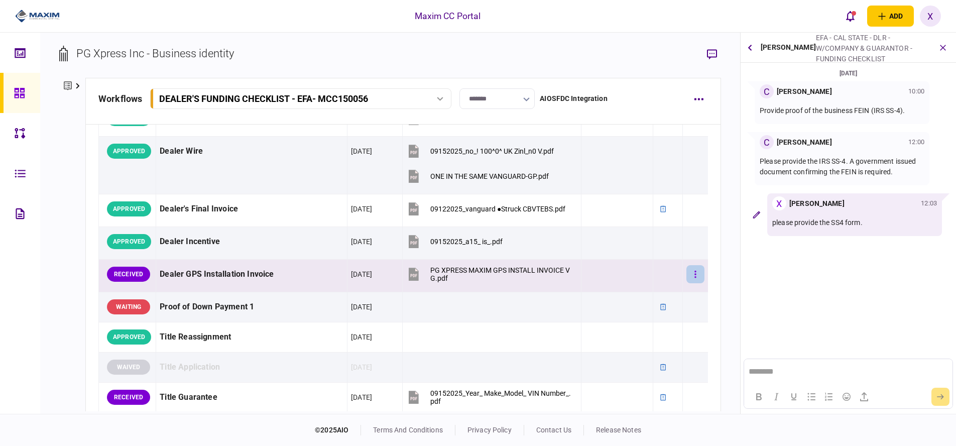
click at [694, 273] on icon "button" at bounding box center [695, 275] width 2 height 10
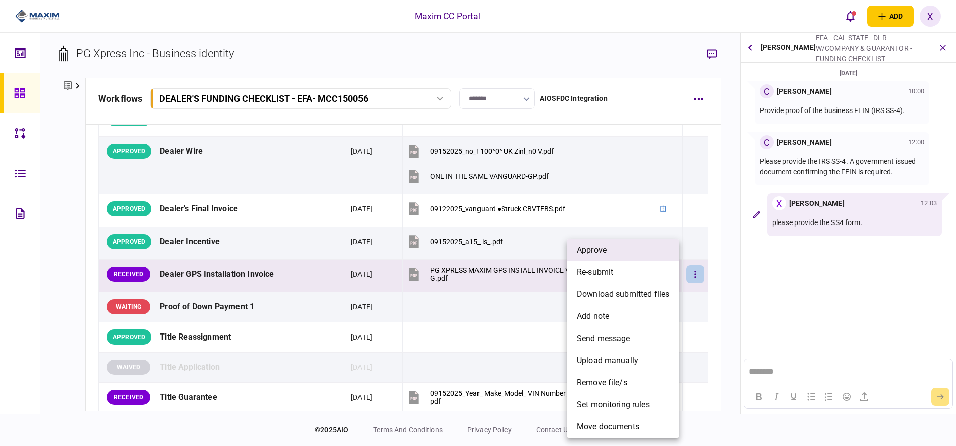
click at [653, 261] on li "approve" at bounding box center [623, 250] width 112 height 22
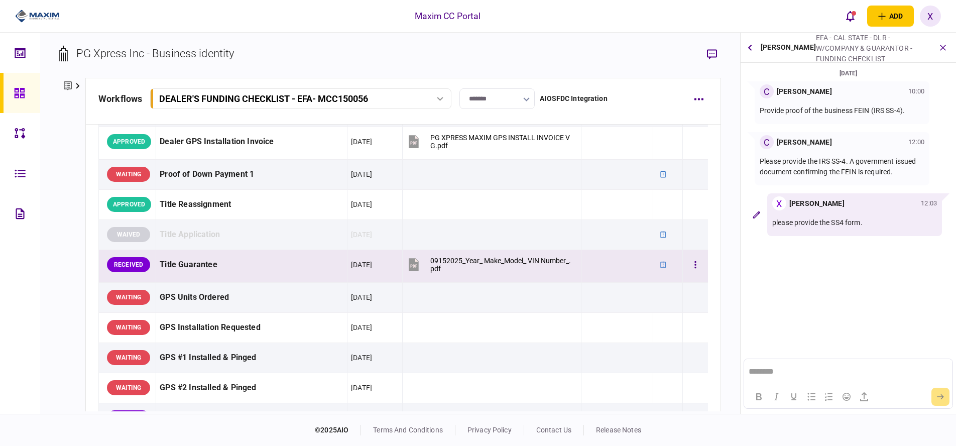
scroll to position [815, 0]
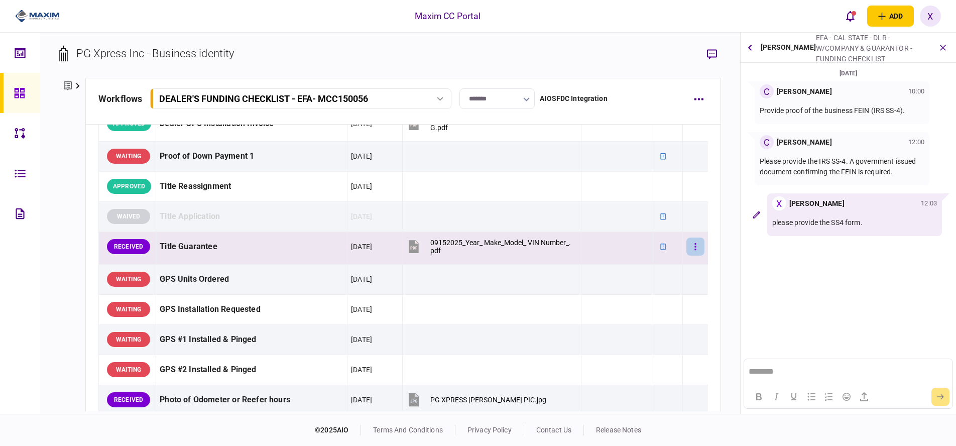
click at [692, 244] on button "button" at bounding box center [695, 246] width 18 height 18
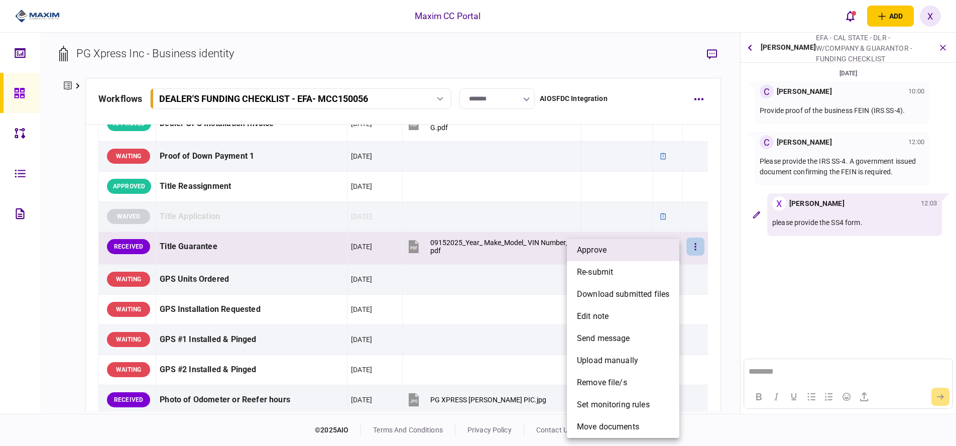
click at [628, 260] on li "approve" at bounding box center [623, 250] width 112 height 22
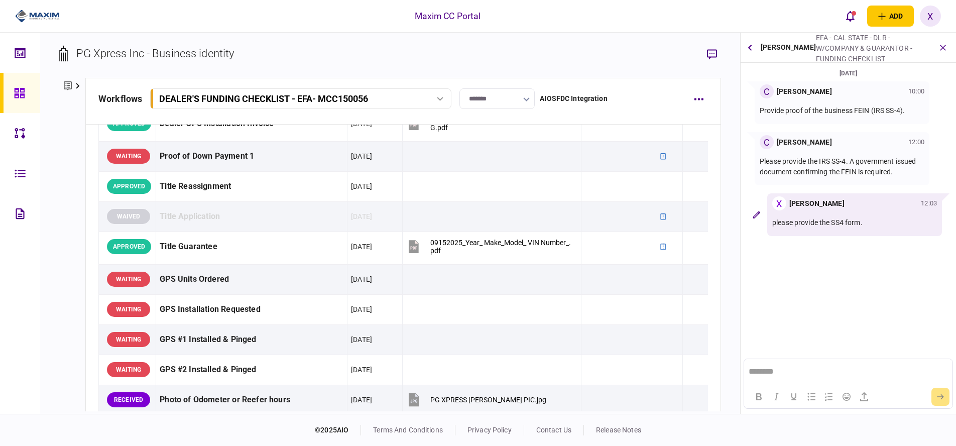
click at [218, 10] on div "Maxim CC Portal add business identity individual identity X X Xiomara Rodriguez…" at bounding box center [478, 16] width 956 height 32
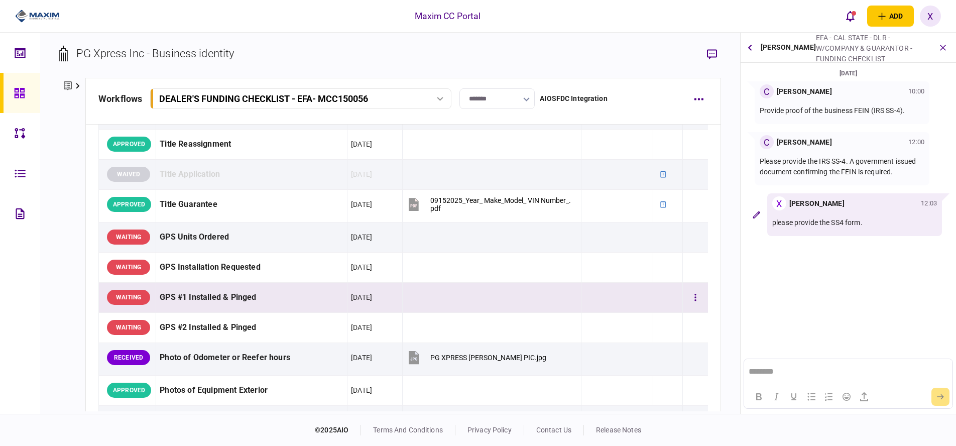
scroll to position [916, 0]
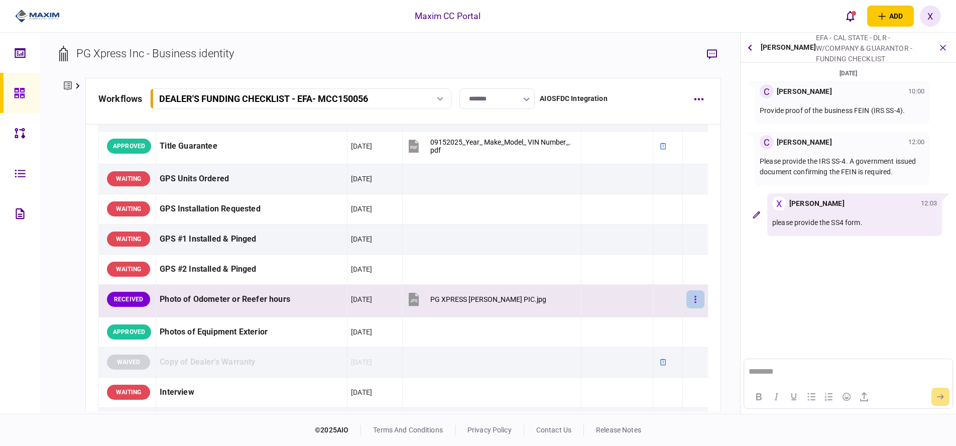
click at [691, 295] on button "button" at bounding box center [695, 299] width 18 height 18
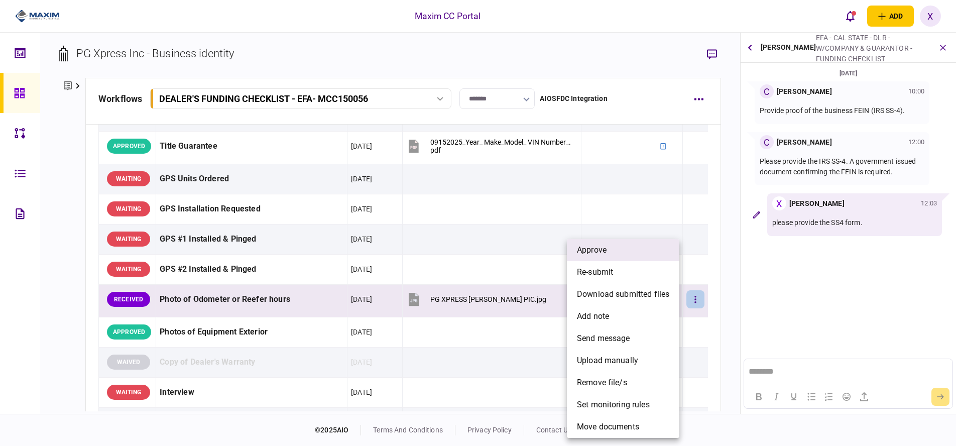
click at [633, 260] on li "approve" at bounding box center [623, 250] width 112 height 22
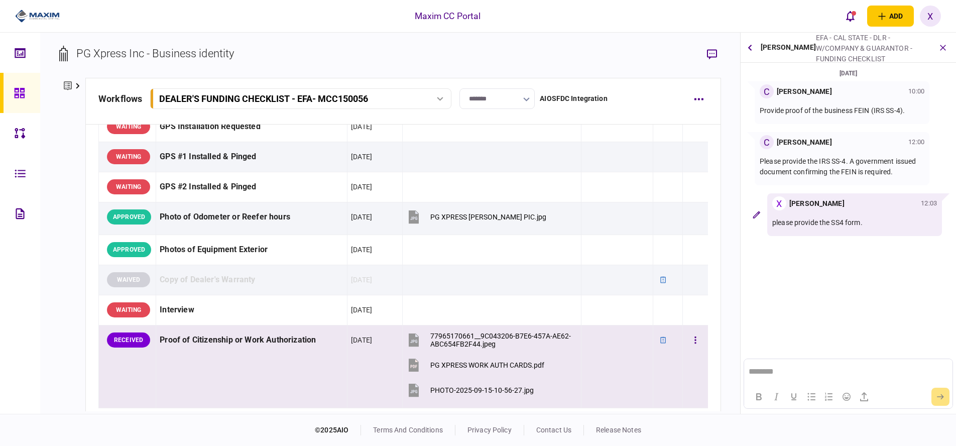
scroll to position [1054, 0]
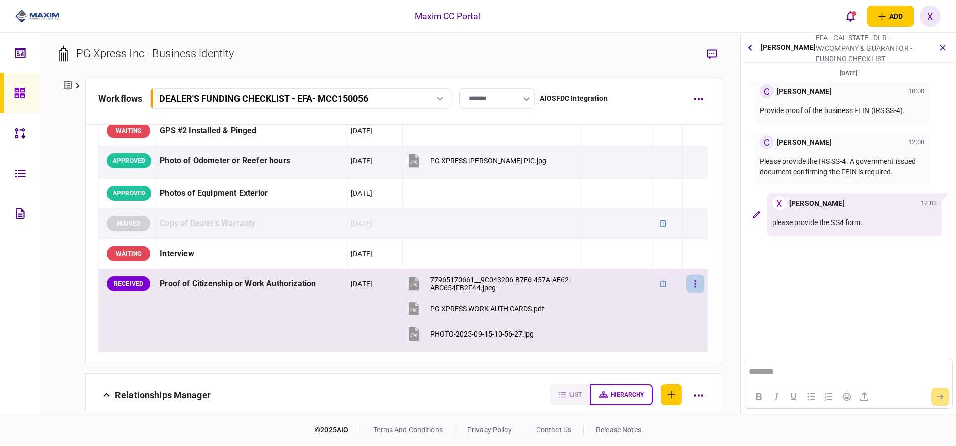
click at [695, 278] on button "button" at bounding box center [695, 284] width 18 height 18
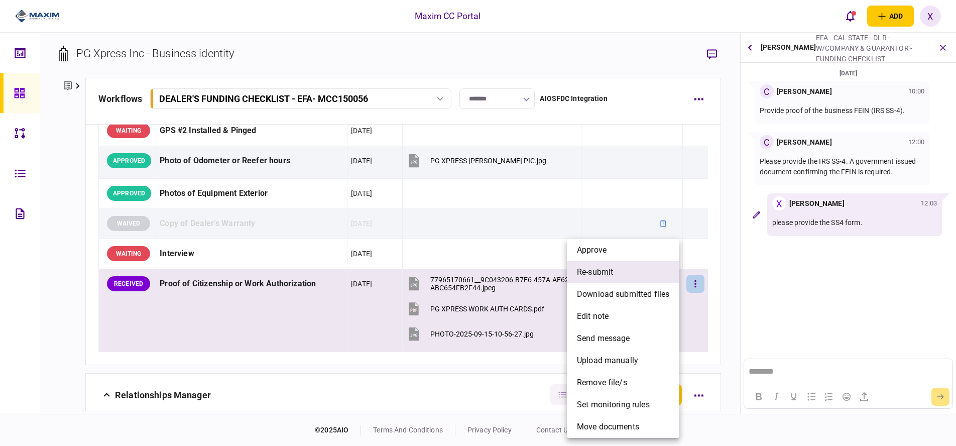
click at [626, 270] on li "re-submit" at bounding box center [623, 272] width 112 height 22
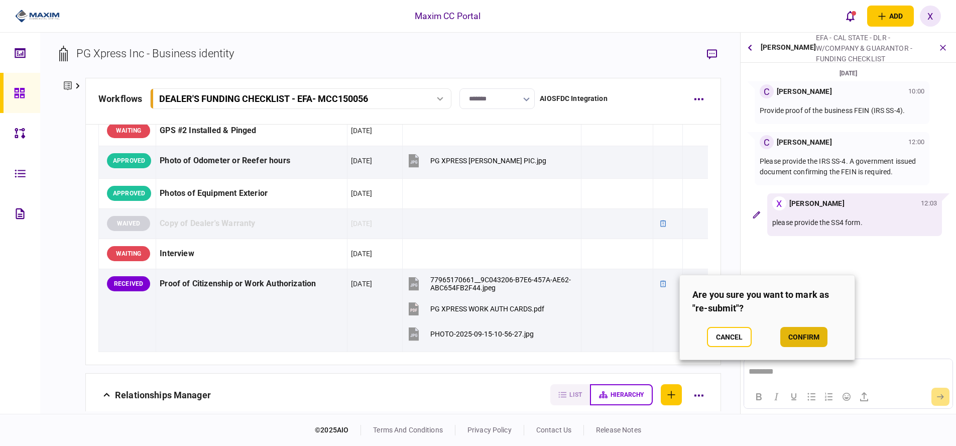
click at [804, 333] on button "confirm" at bounding box center [803, 337] width 47 height 20
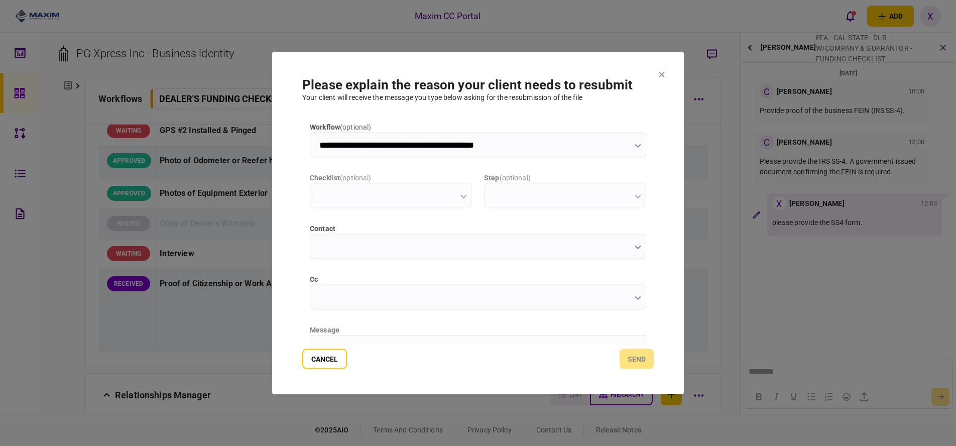
scroll to position [0, 0]
type input "**********"
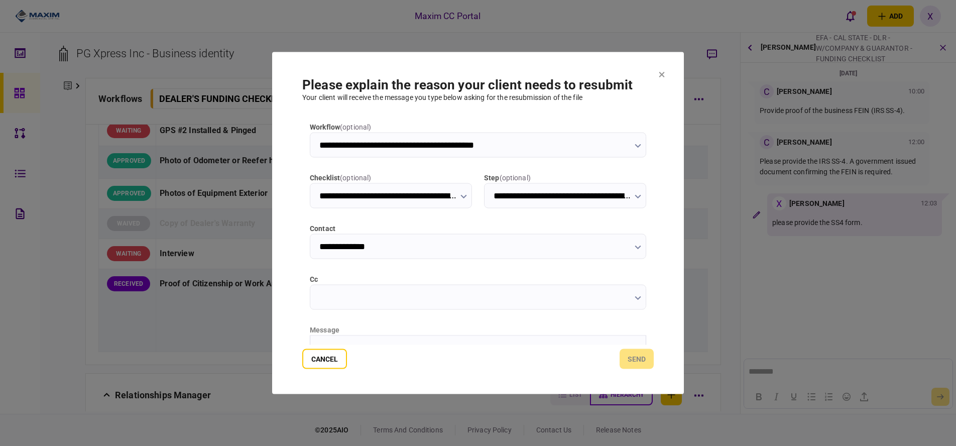
scroll to position [50, 0]
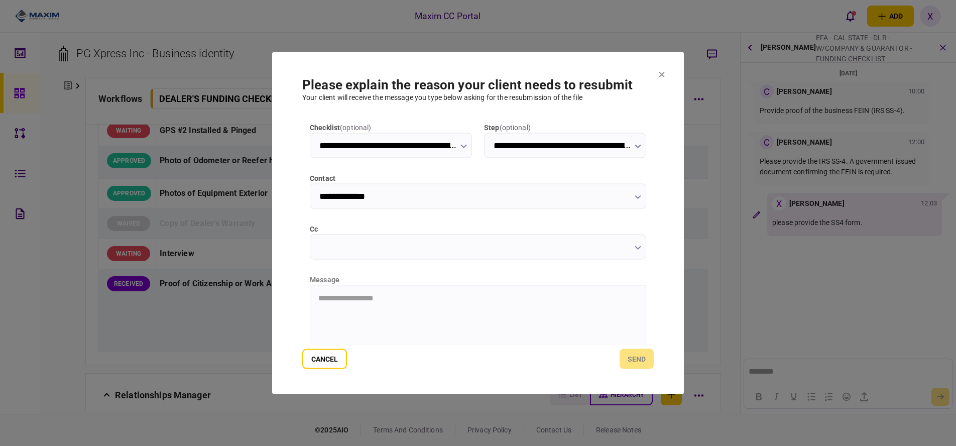
click at [347, 308] on html "**********" at bounding box center [477, 297] width 335 height 25
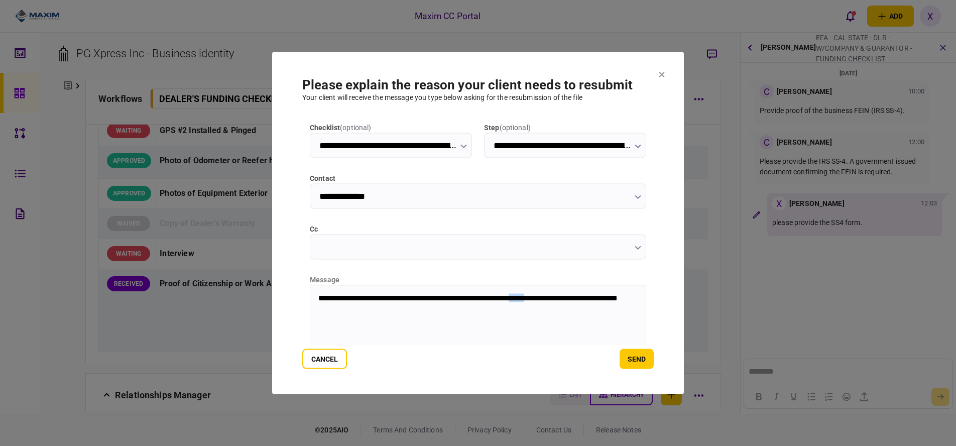
drag, startPoint x: 552, startPoint y: 296, endPoint x: 539, endPoint y: 294, distance: 13.3
click at [539, 294] on p "**********" at bounding box center [476, 302] width 317 height 18
click at [632, 353] on button "send" at bounding box center [637, 359] width 34 height 20
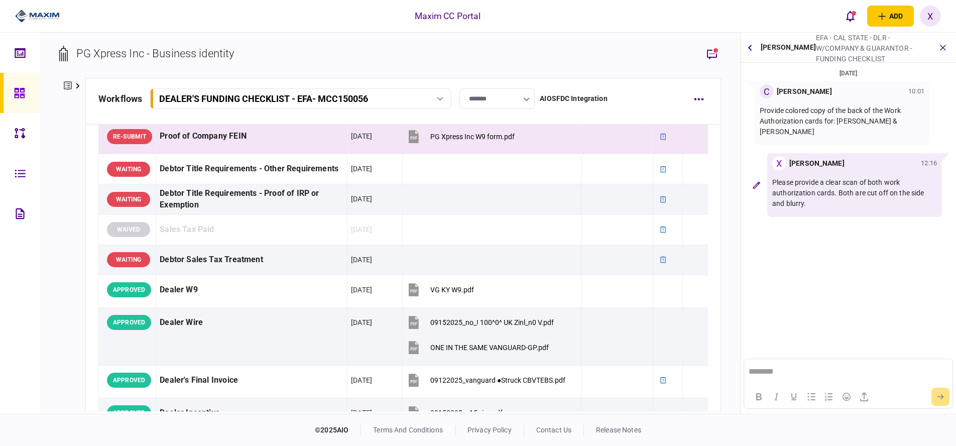
scroll to position [440, 0]
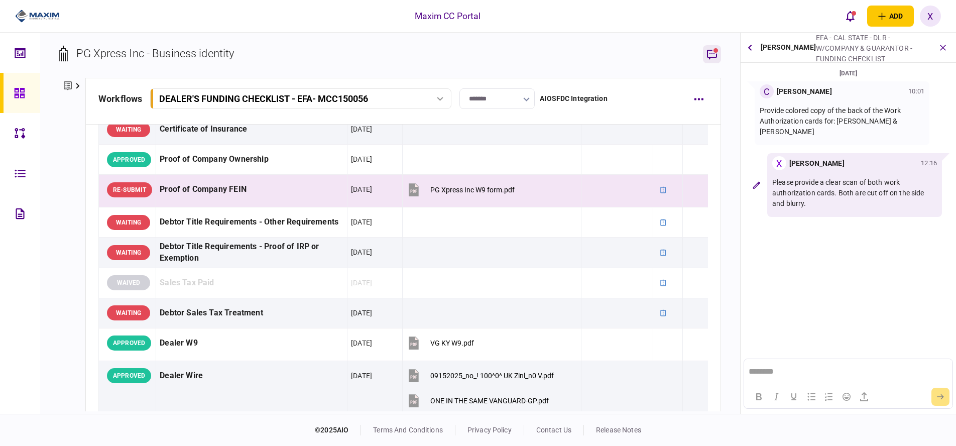
click at [703, 52] on button "button" at bounding box center [712, 54] width 18 height 18
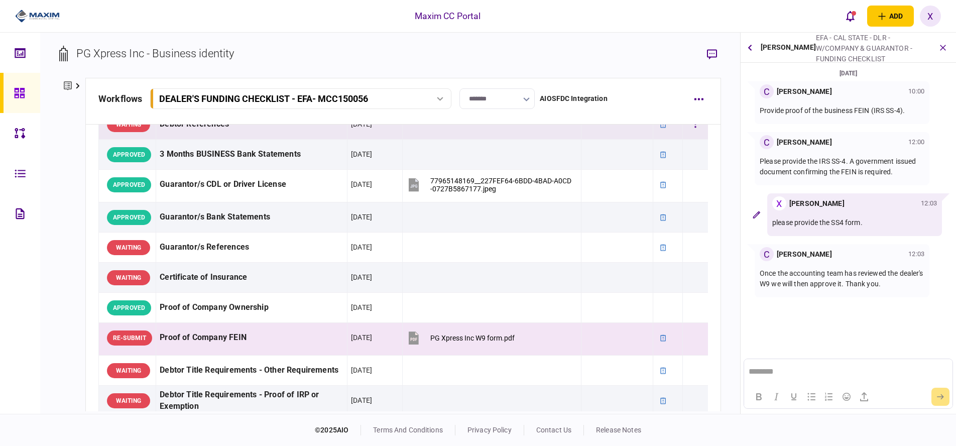
scroll to position [301, 0]
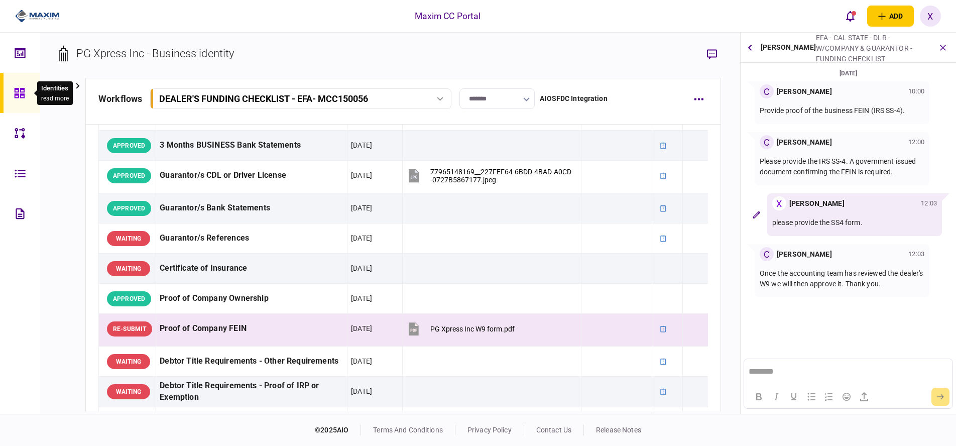
click at [22, 84] on div at bounding box center [22, 93] width 16 height 40
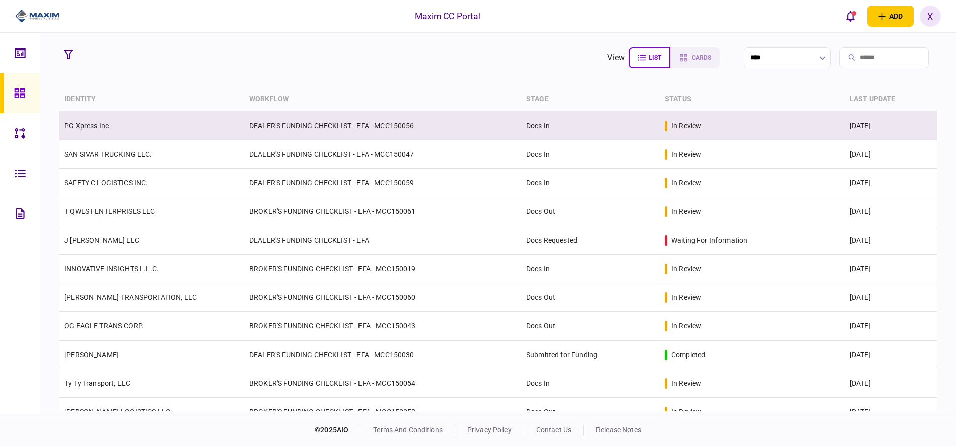
click at [72, 126] on link "PG Xpress Inc" at bounding box center [86, 125] width 45 height 8
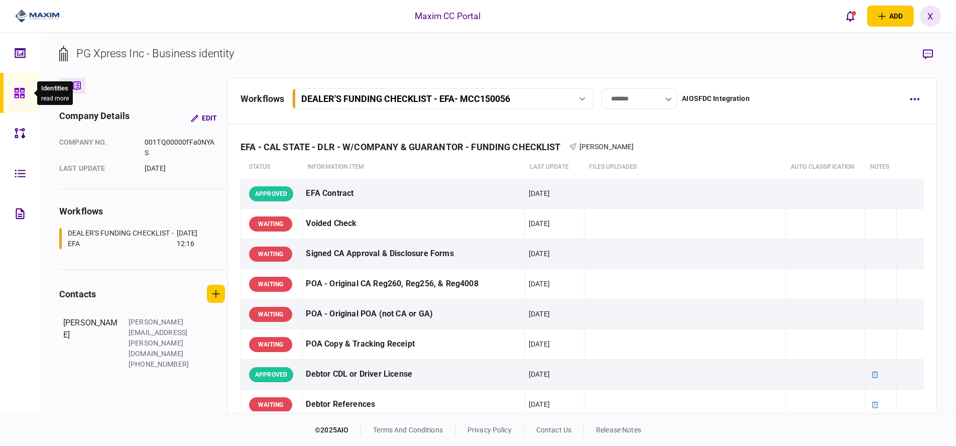
click at [23, 89] on icon at bounding box center [19, 93] width 10 height 10
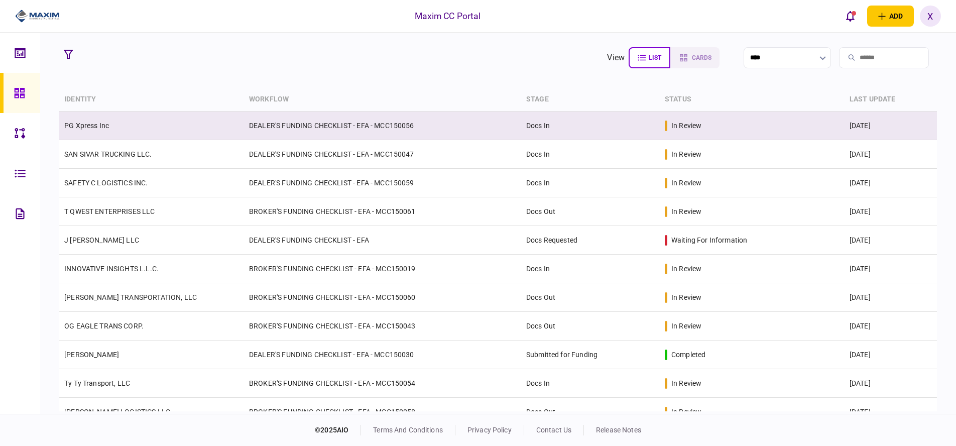
click at [81, 125] on link "PG Xpress Inc" at bounding box center [86, 125] width 45 height 8
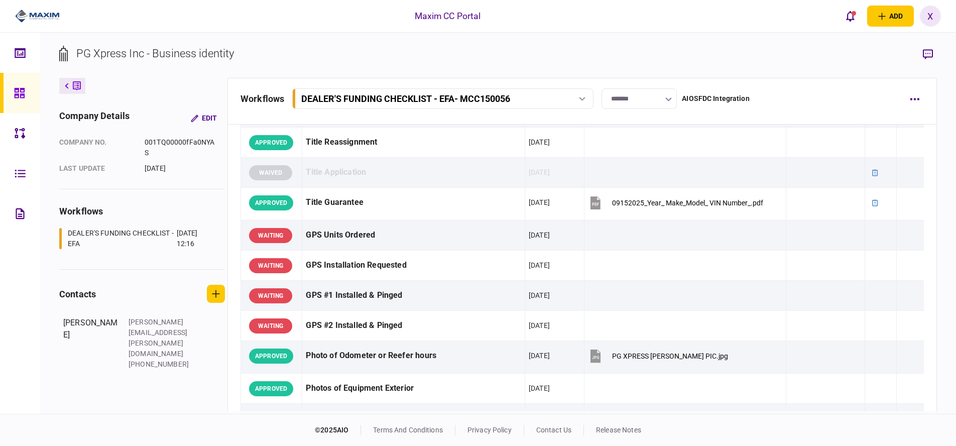
scroll to position [853, 0]
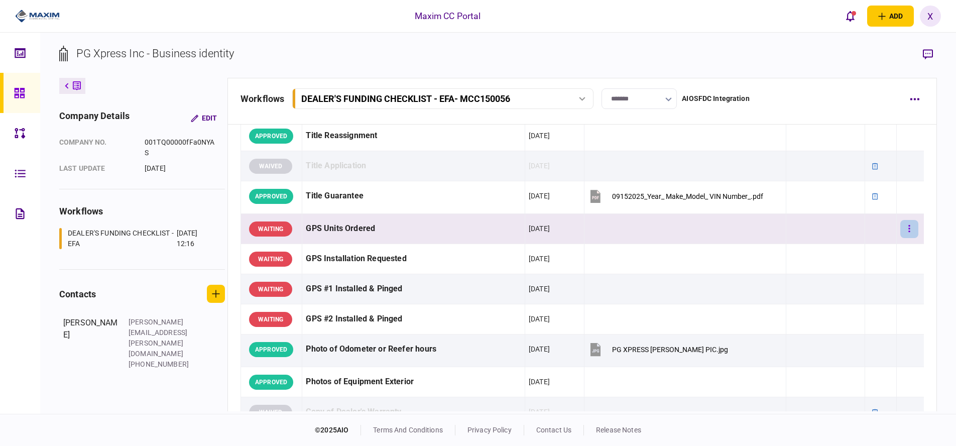
click at [905, 234] on button "button" at bounding box center [909, 229] width 18 height 18
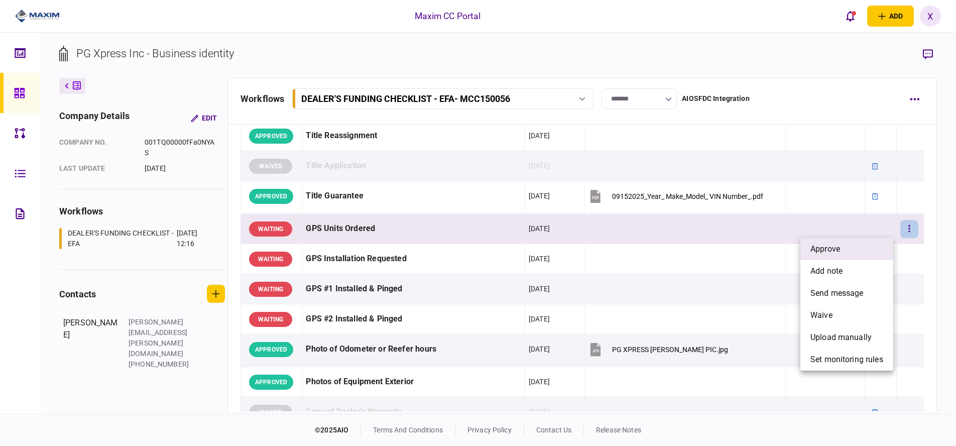
click at [882, 242] on li "approve" at bounding box center [846, 249] width 93 height 22
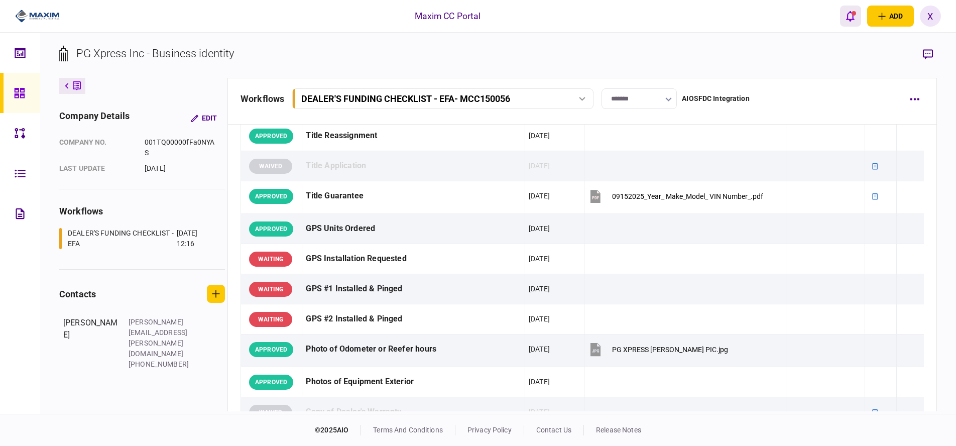
click at [854, 17] on button "open notifications list" at bounding box center [850, 16] width 21 height 21
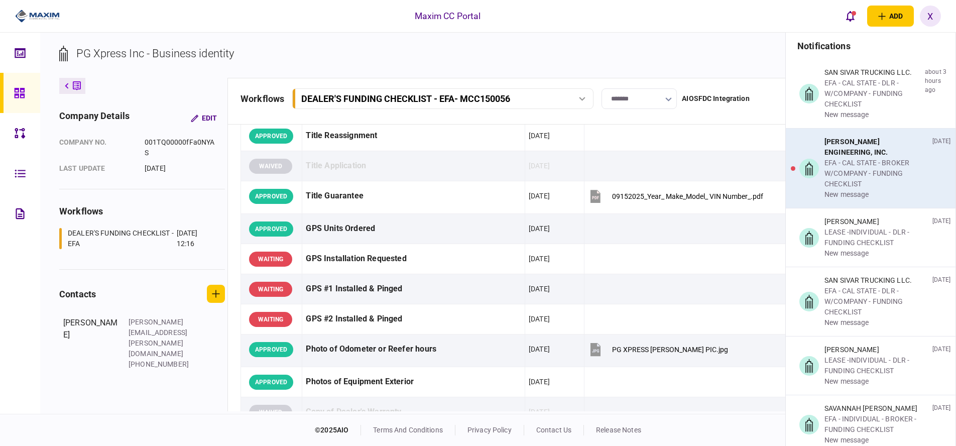
click at [871, 162] on div "EFA - CAL STATE - BROKER W/COMPANY - FUNDING CHECKLIST" at bounding box center [876, 174] width 104 height 32
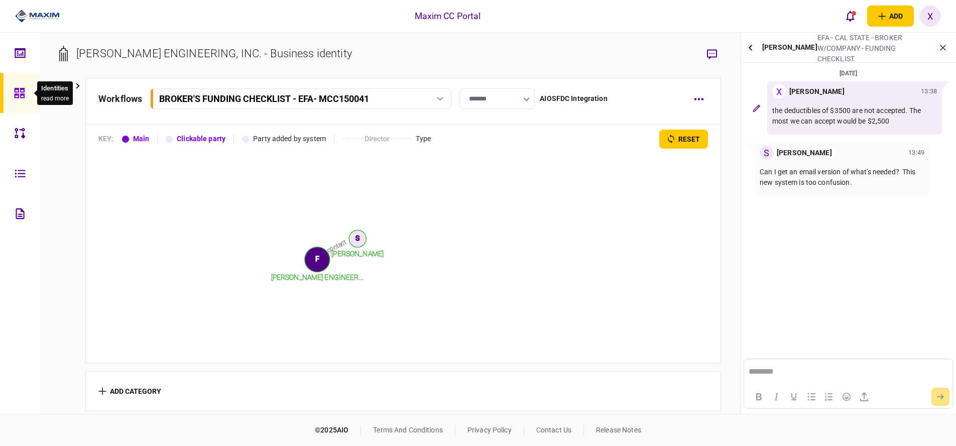
click at [19, 96] on icon at bounding box center [19, 93] width 11 height 12
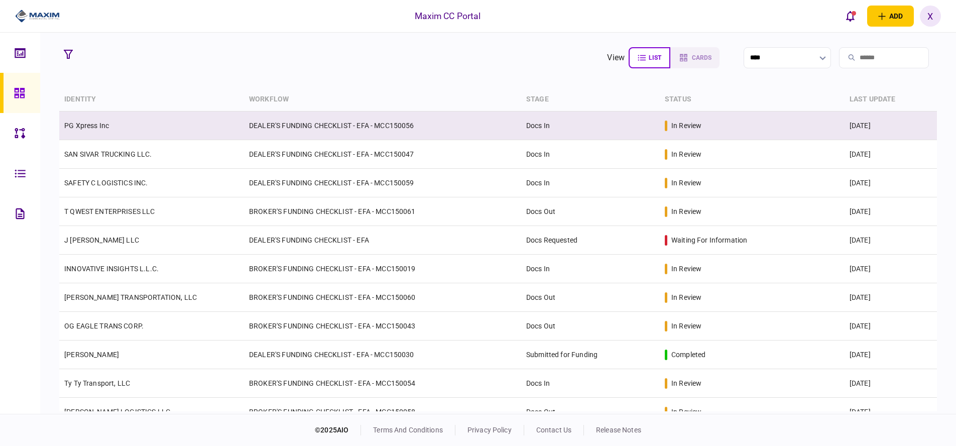
click at [221, 138] on td "PG Xpress Inc" at bounding box center [151, 125] width 185 height 29
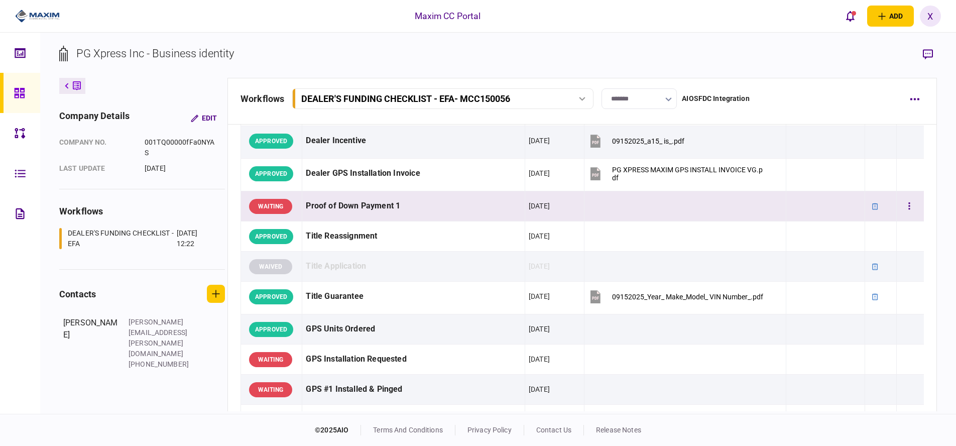
scroll to position [803, 0]
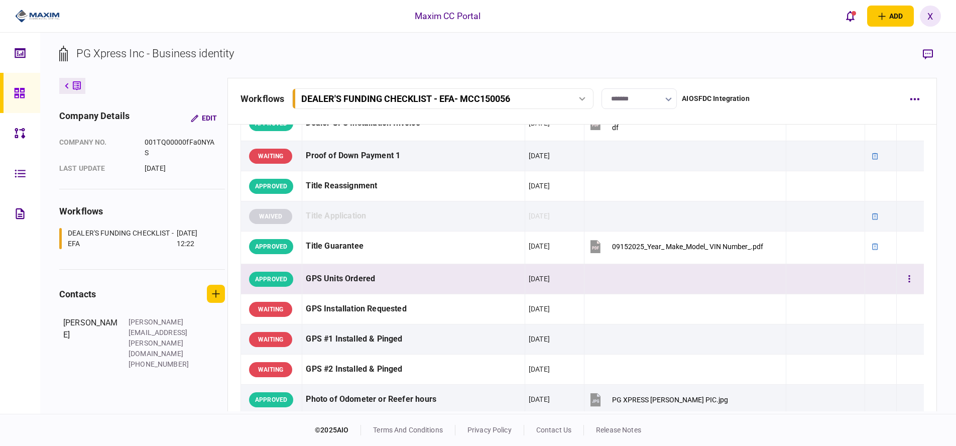
click at [484, 270] on div "GPS Units Ordered" at bounding box center [413, 279] width 215 height 23
click at [482, 280] on div "GPS Units Ordered" at bounding box center [413, 279] width 215 height 23
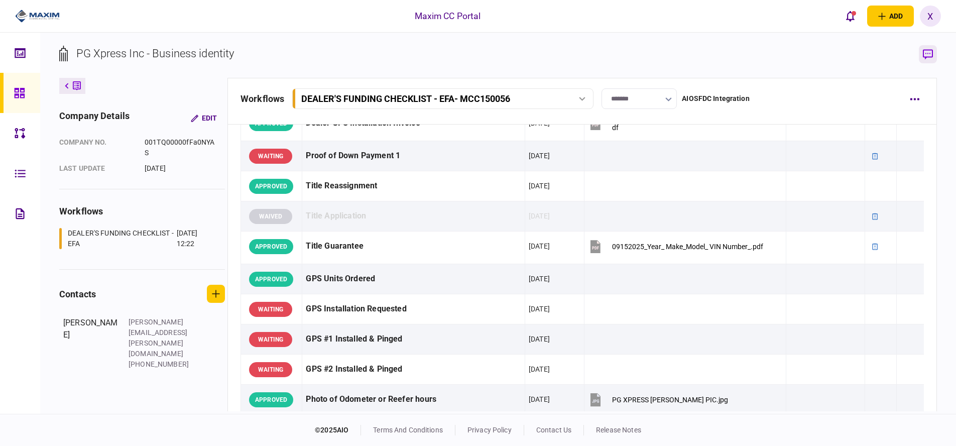
click at [924, 55] on icon "button" at bounding box center [928, 54] width 10 height 11
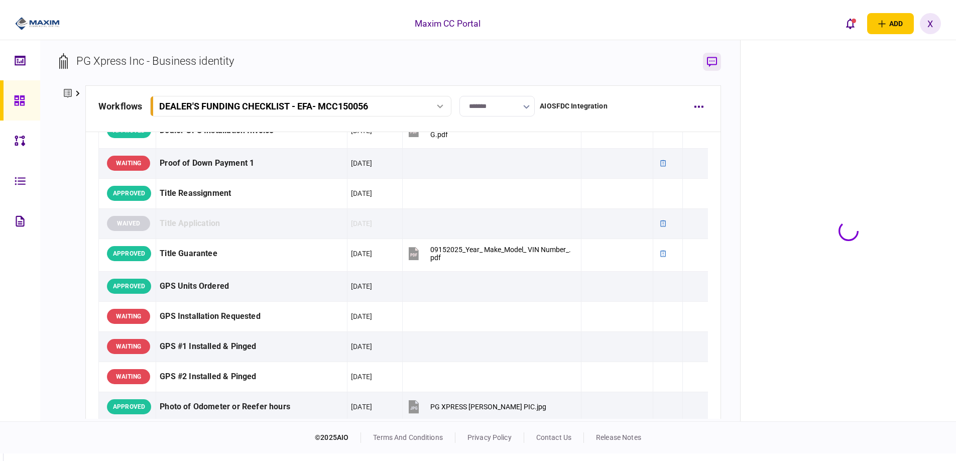
scroll to position [815, 0]
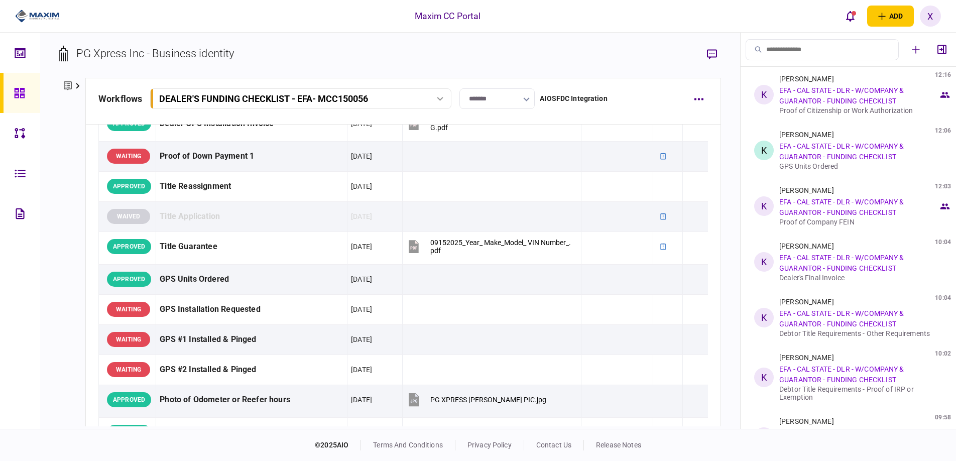
click at [13, 93] on link at bounding box center [20, 93] width 40 height 40
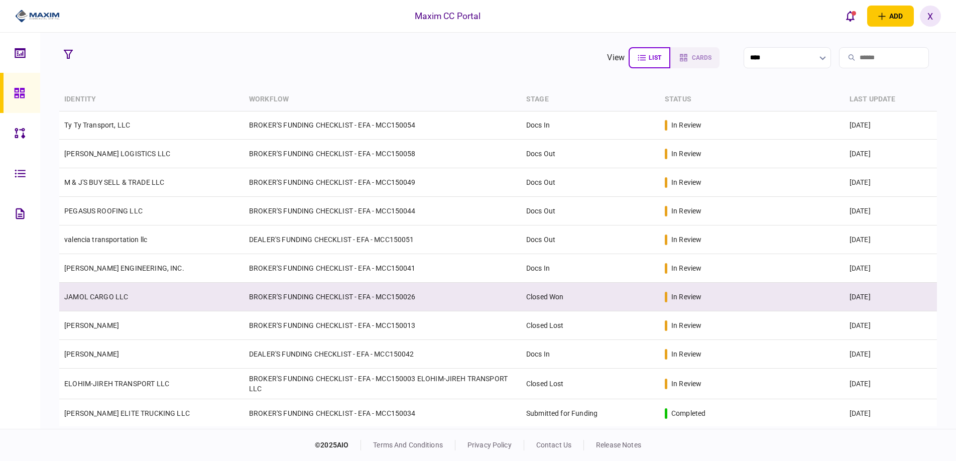
scroll to position [260, 0]
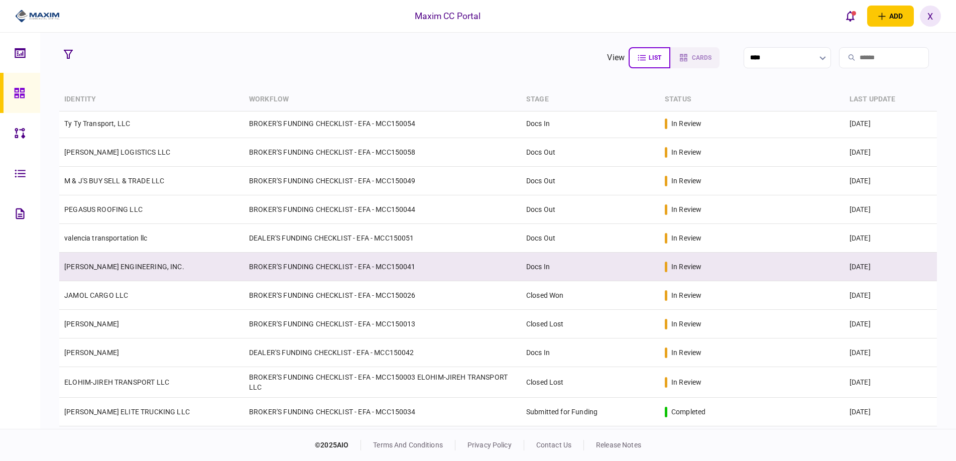
click at [106, 263] on link "[PERSON_NAME] ENGINEERING, INC." at bounding box center [124, 267] width 120 height 8
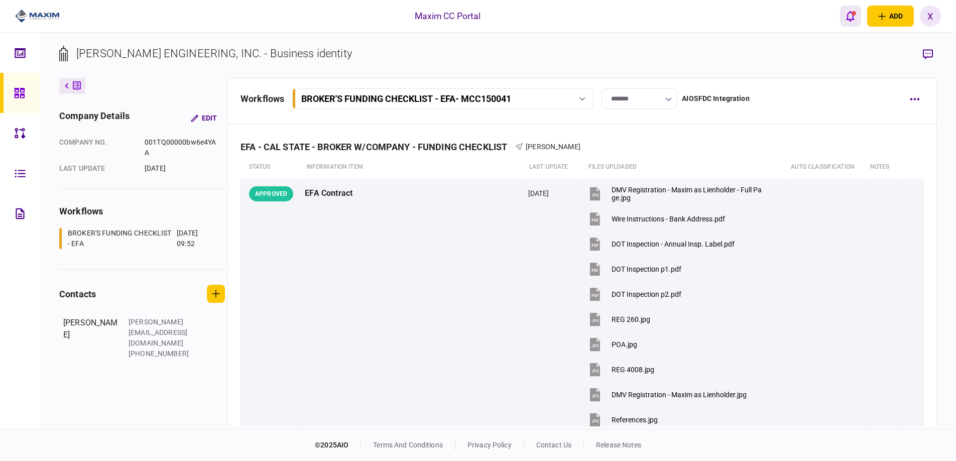
click at [849, 17] on icon "open notifications list" at bounding box center [850, 16] width 9 height 11
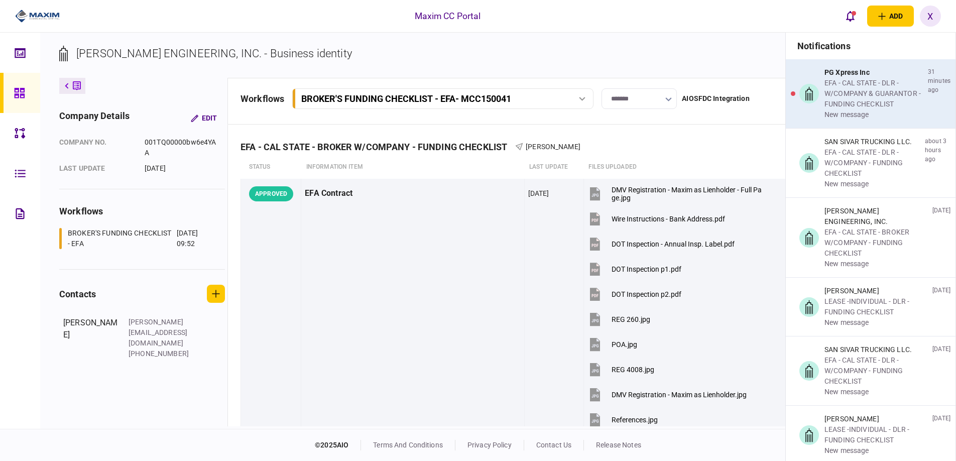
click at [835, 102] on div "EFA - CAL STATE - DLR - W/COMPANY & GUARANTOR - FUNDING CHECKLIST" at bounding box center [873, 94] width 99 height 32
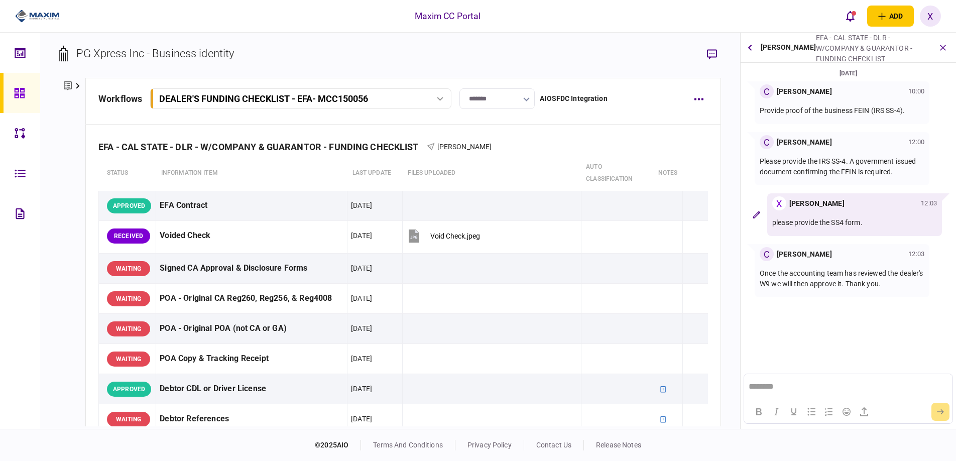
click at [743, 45] on div "Kevin Ratliff EFA - CAL STATE - DLR - W/COMPANY & GUARANTOR - FUNDING CHECKLIST…" at bounding box center [847, 48] width 215 height 30
click at [746, 51] on button "button" at bounding box center [750, 48] width 10 height 18
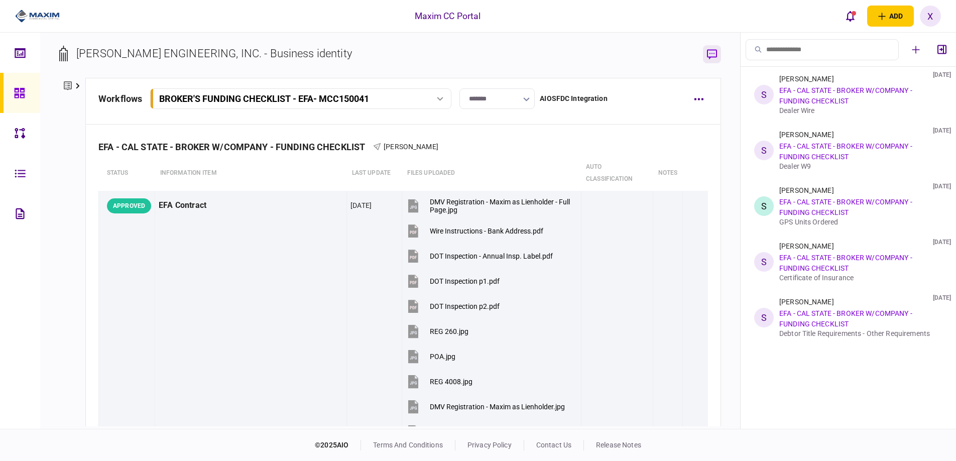
click at [716, 55] on icon "button" at bounding box center [712, 54] width 10 height 10
click at [798, 314] on link "EFA - CAL STATE - BROKER W/COMPANY - FUNDING CHECKLIST" at bounding box center [845, 318] width 133 height 19
click at [806, 105] on link "EFA - CAL STATE - BROKER W/COMPANY - FUNDING CHECKLIST" at bounding box center [845, 95] width 133 height 19
click at [802, 92] on link "EFA - CAL STATE - BROKER W/COMPANY - FUNDING CHECKLIST" at bounding box center [845, 95] width 133 height 19
click at [767, 89] on div "S" at bounding box center [764, 95] width 20 height 20
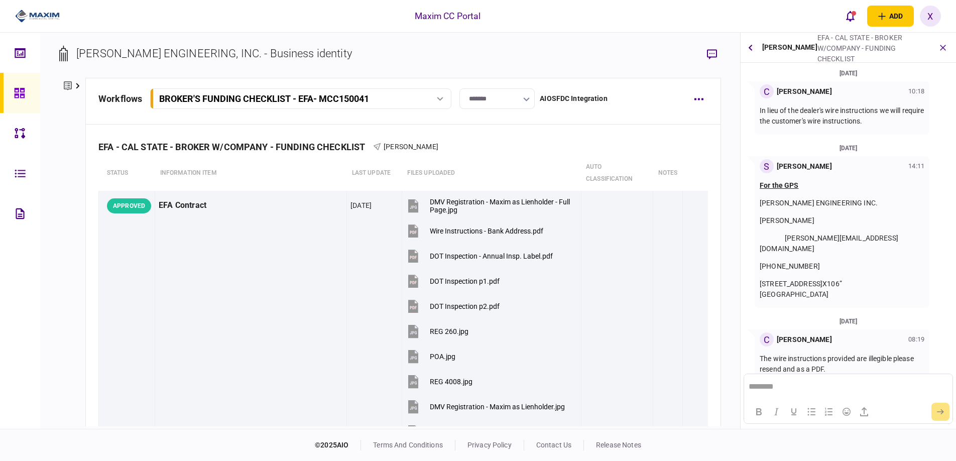
scroll to position [68, 0]
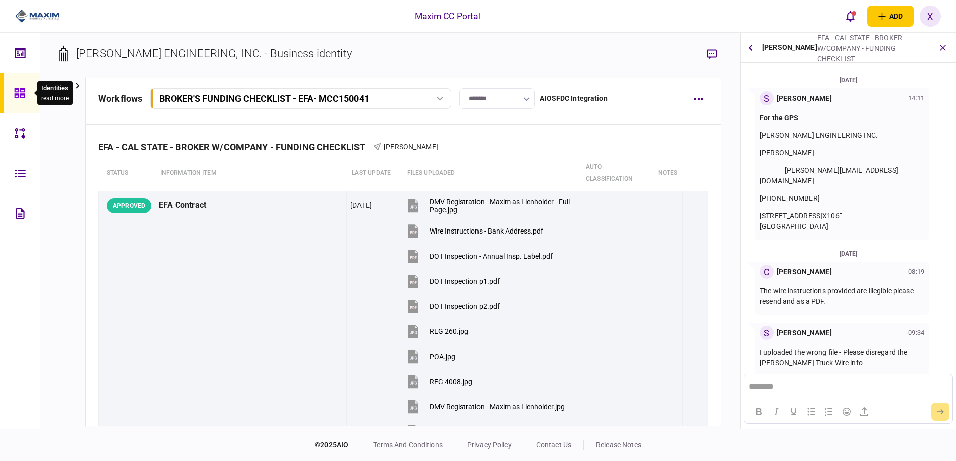
click at [23, 92] on icon at bounding box center [19, 93] width 10 height 10
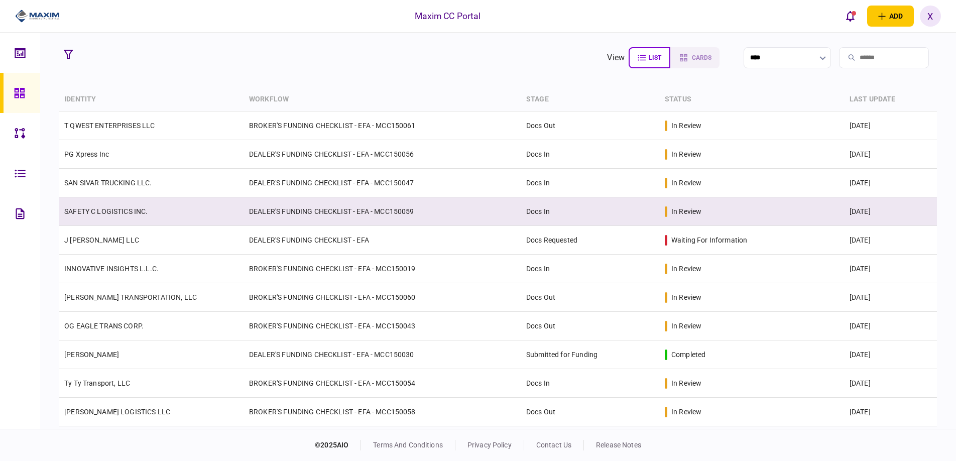
click at [103, 213] on link "SAFETY C LOGISTICS INC." at bounding box center [105, 211] width 83 height 8
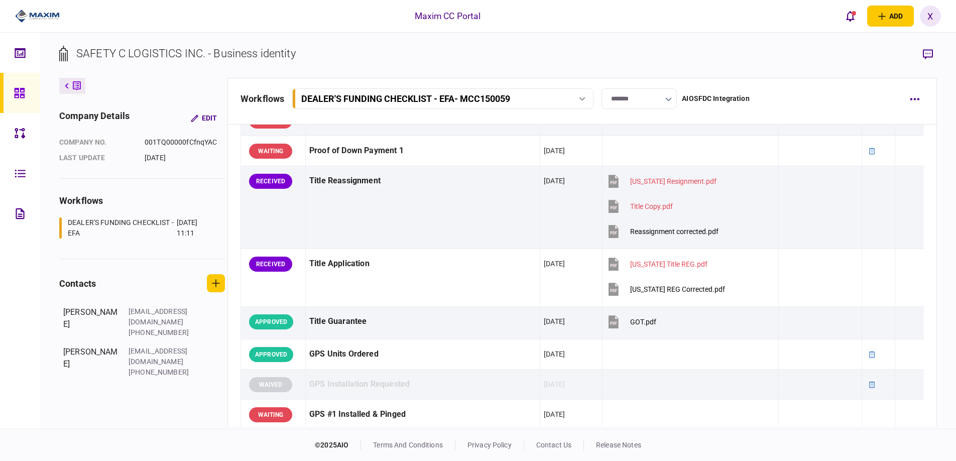
scroll to position [703, 0]
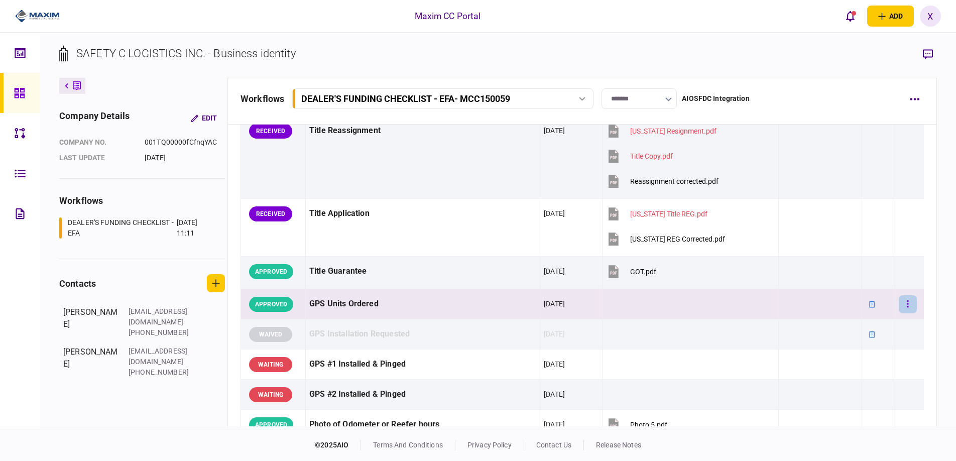
click at [899, 301] on button "button" at bounding box center [908, 304] width 18 height 18
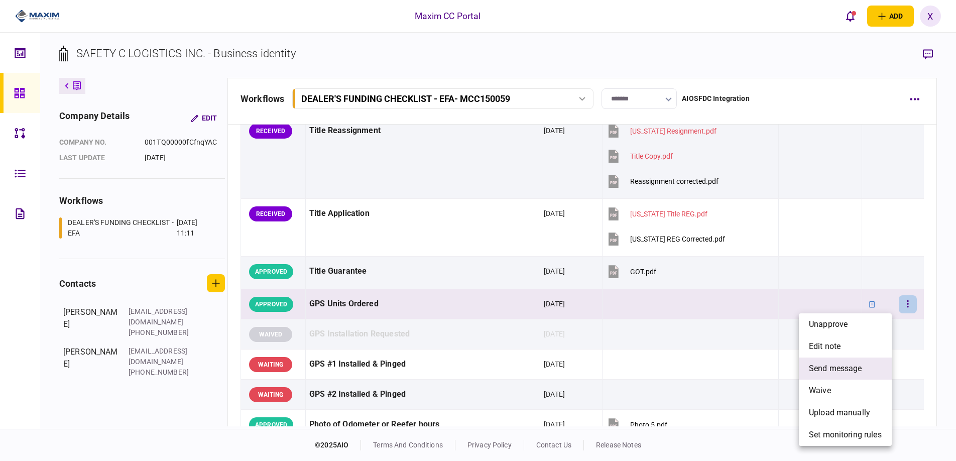
click at [848, 364] on span "send message" at bounding box center [835, 368] width 53 height 12
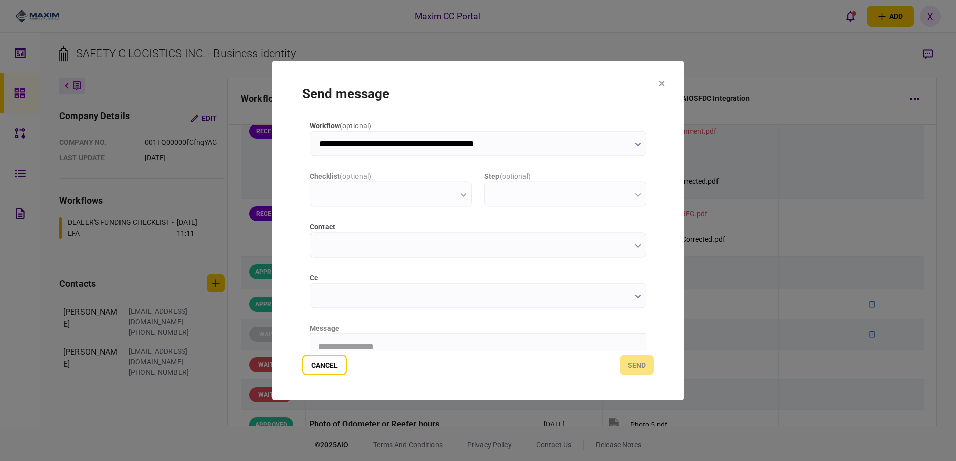
scroll to position [0, 0]
type input "**********"
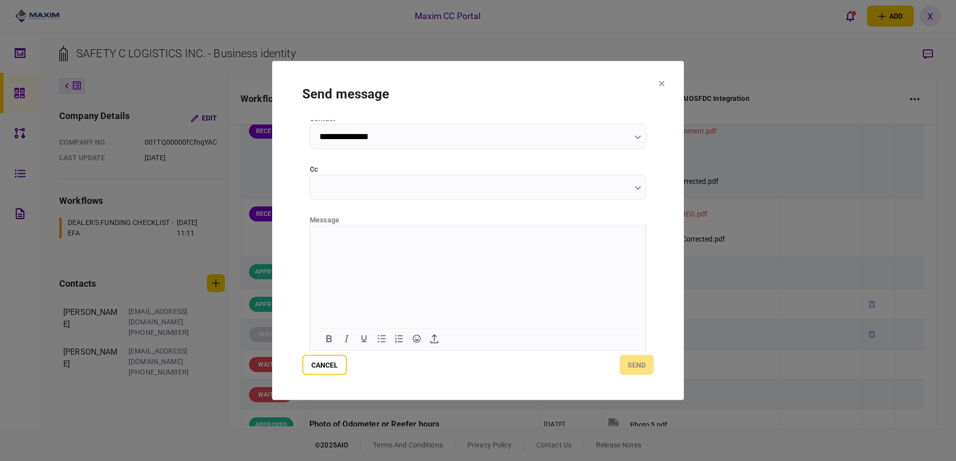
drag, startPoint x: 342, startPoint y: 250, endPoint x: 329, endPoint y: 237, distance: 18.1
click at [329, 237] on p "Rich Text Area. Press ALT-0 for help." at bounding box center [477, 237] width 319 height 9
click at [409, 251] on html "**********" at bounding box center [477, 237] width 335 height 25
click at [411, 260] on html "**********" at bounding box center [477, 242] width 335 height 34
click at [641, 366] on button "send" at bounding box center [637, 365] width 34 height 20
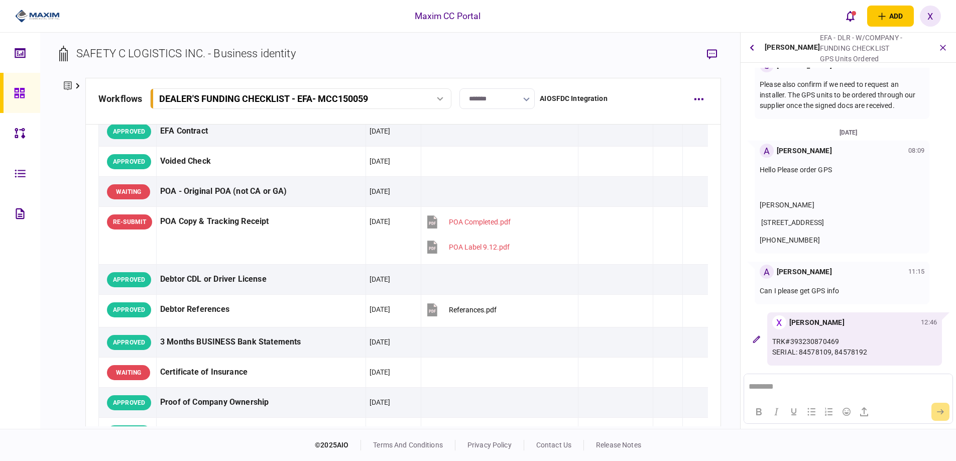
scroll to position [0, 0]
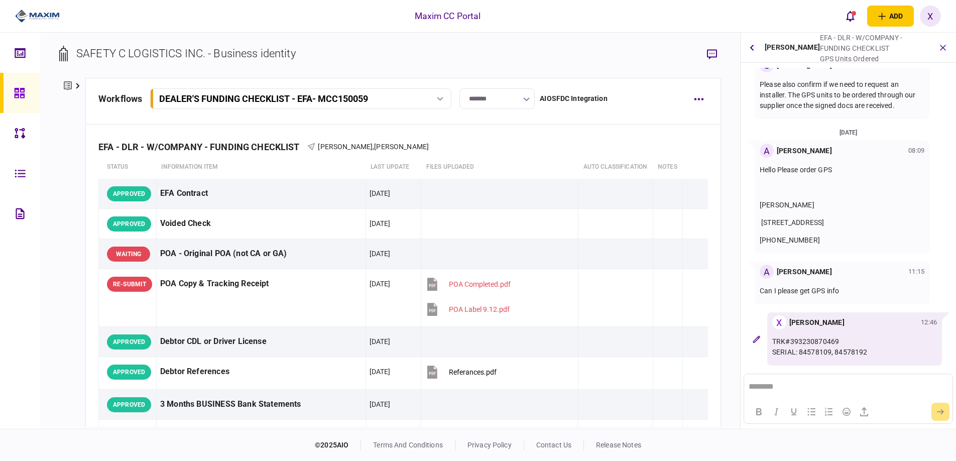
click at [16, 95] on icon at bounding box center [19, 93] width 11 height 12
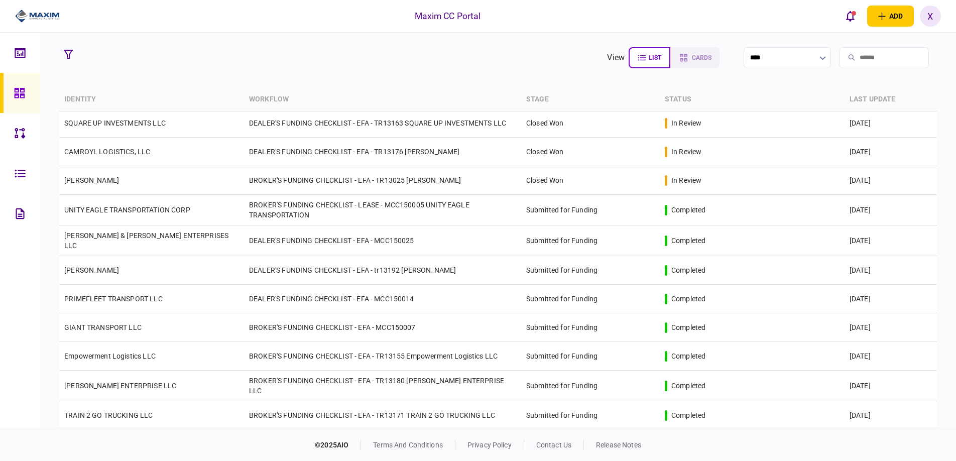
scroll to position [762, 0]
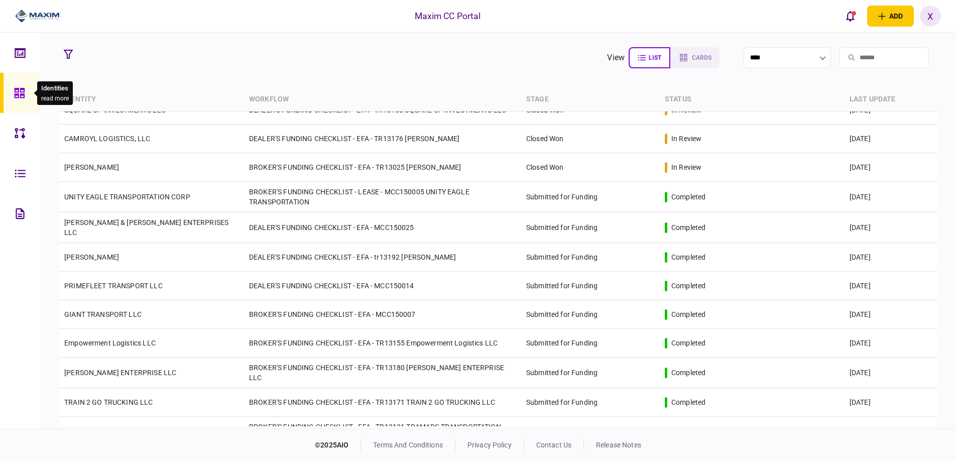
click at [19, 91] on icon at bounding box center [19, 93] width 11 height 12
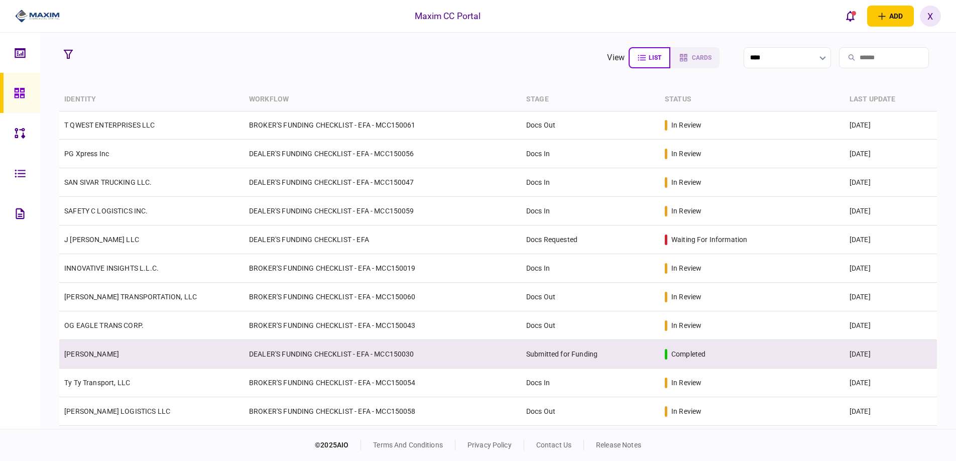
scroll to position [0, 0]
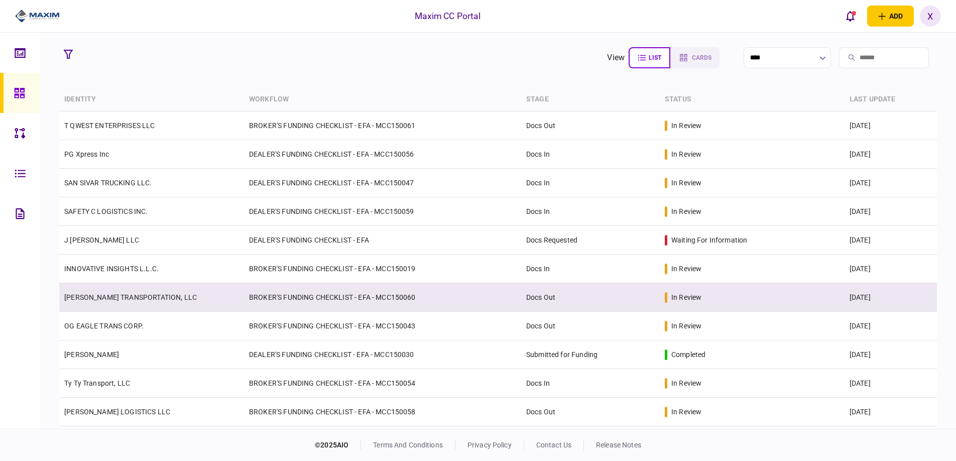
click at [146, 293] on link "[PERSON_NAME] TRANSPORTATION, LLC" at bounding box center [130, 297] width 133 height 8
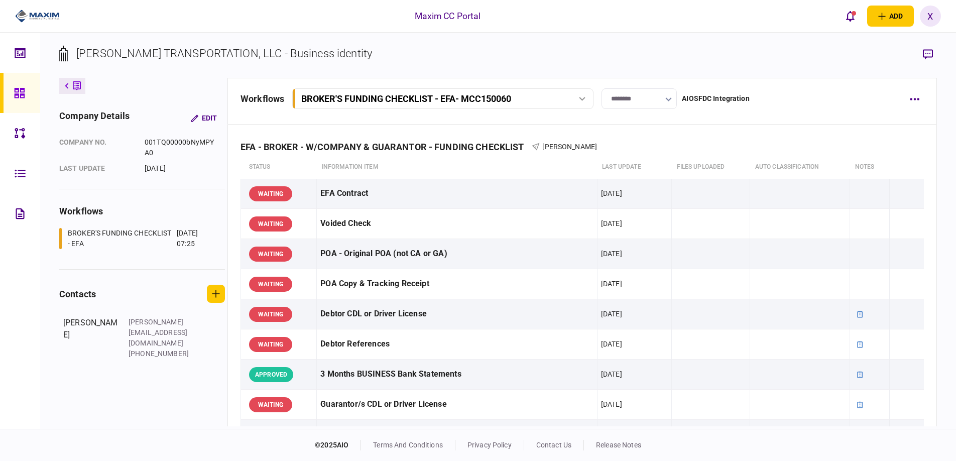
click at [15, 90] on icon at bounding box center [19, 93] width 10 height 10
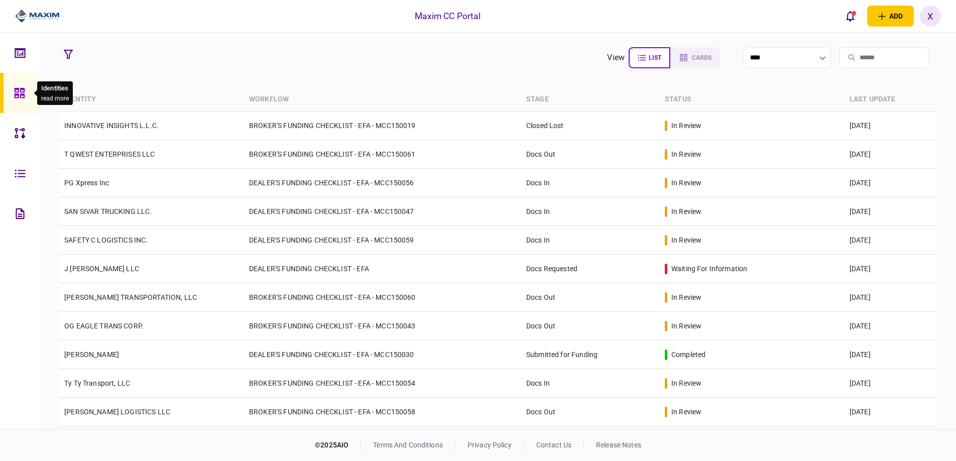
click at [28, 96] on div at bounding box center [22, 93] width 16 height 40
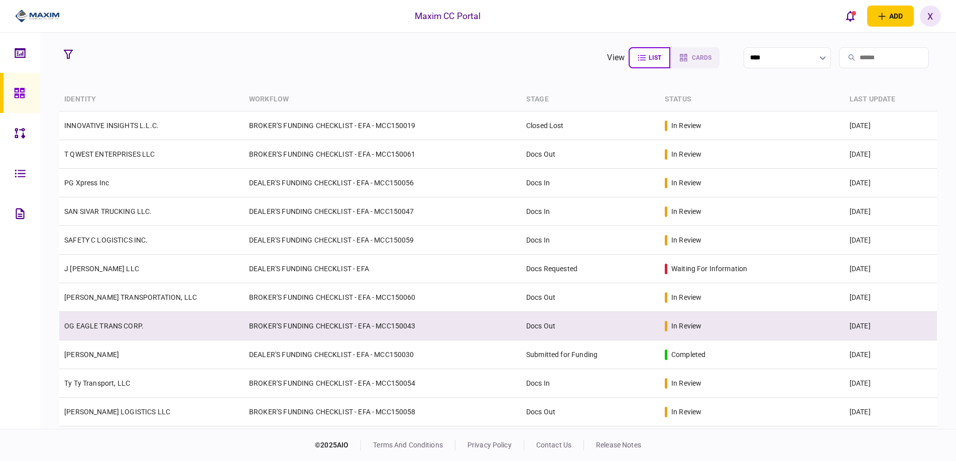
click at [92, 318] on td "OG EAGLE TRANS CORP." at bounding box center [151, 326] width 185 height 29
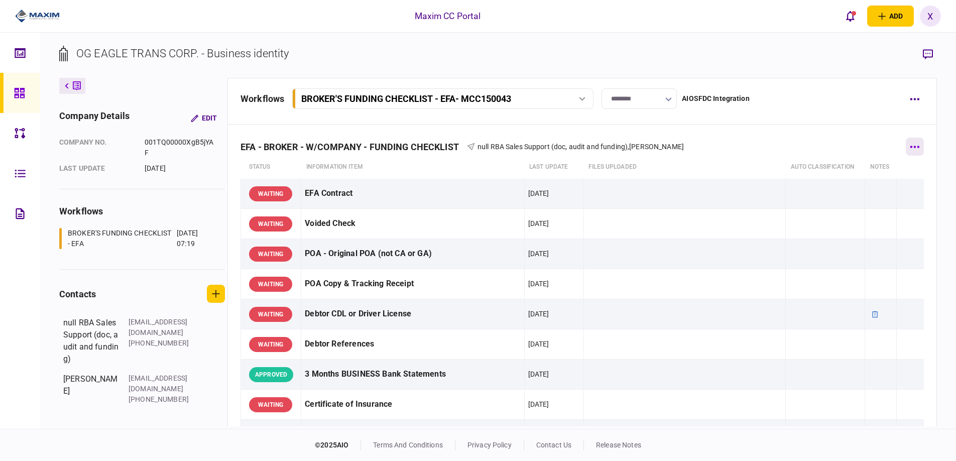
click at [918, 140] on button "button" at bounding box center [915, 147] width 18 height 18
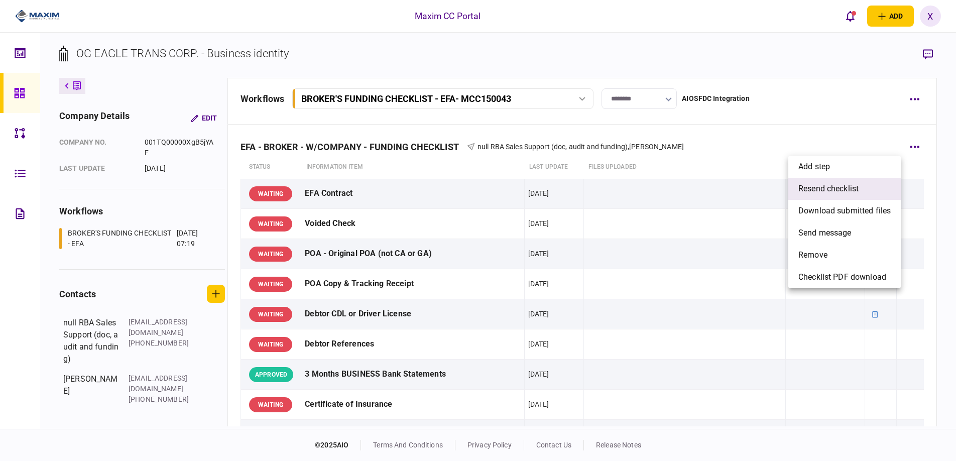
click at [834, 187] on span "resend checklist" at bounding box center [828, 189] width 60 height 12
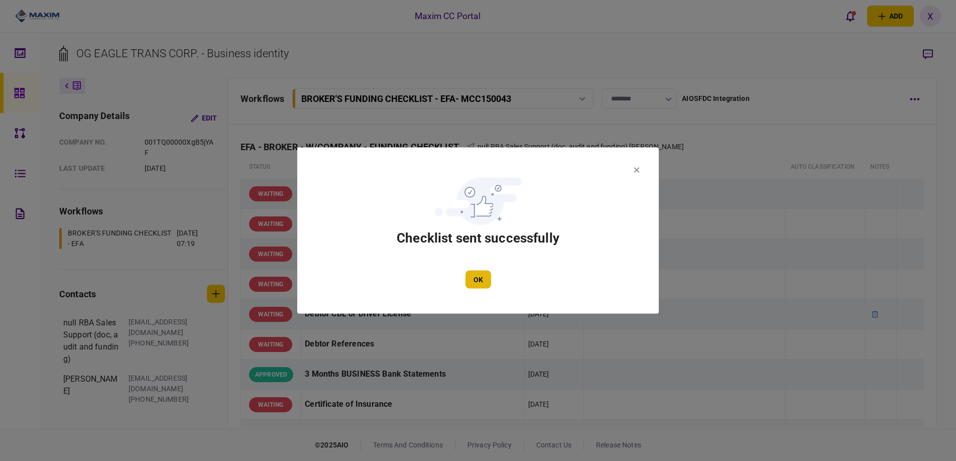
click at [486, 278] on button "OK" at bounding box center [478, 280] width 26 height 18
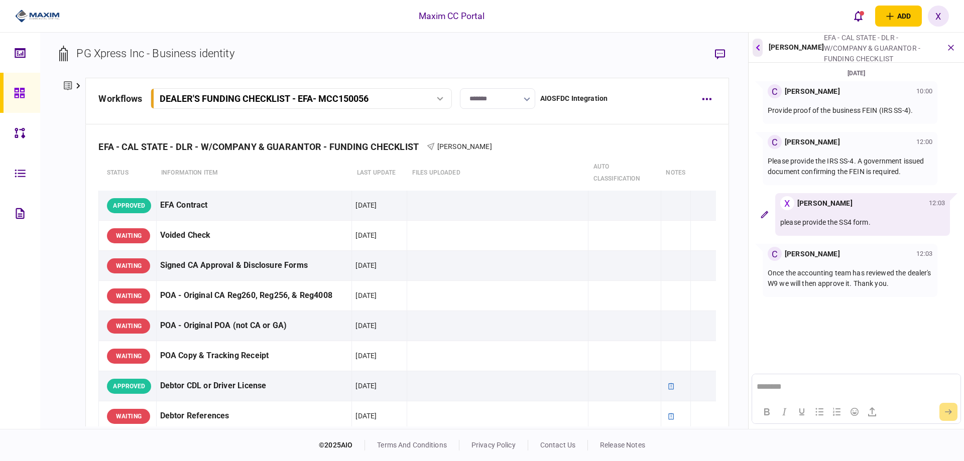
click at [755, 50] on button "button" at bounding box center [758, 48] width 10 height 18
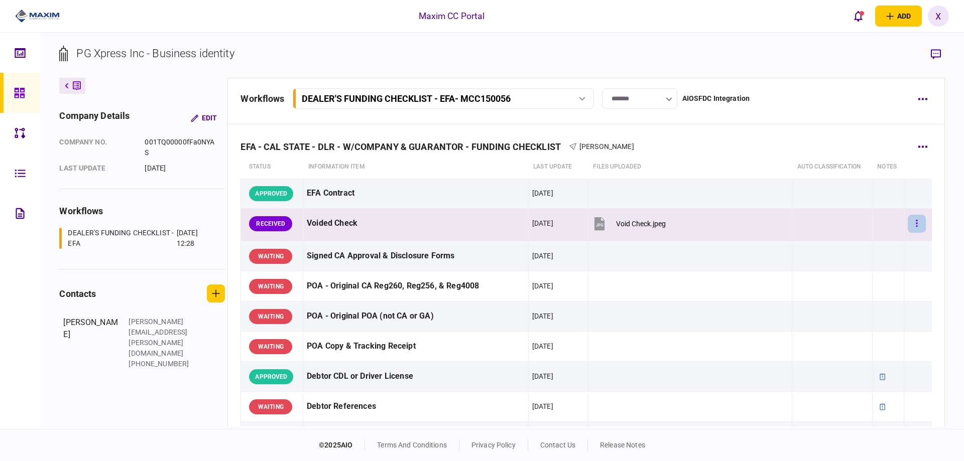
click at [916, 221] on icon "button" at bounding box center [917, 223] width 2 height 7
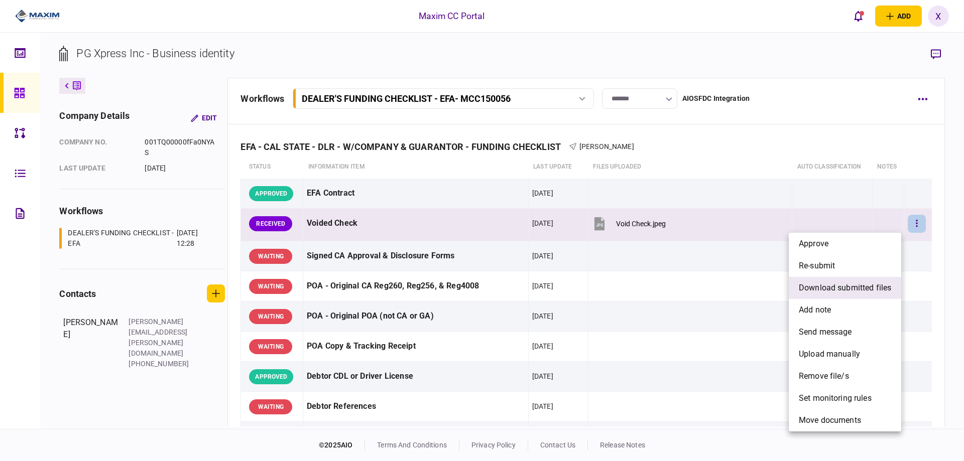
click at [846, 284] on span "download submitted files" at bounding box center [845, 288] width 92 height 12
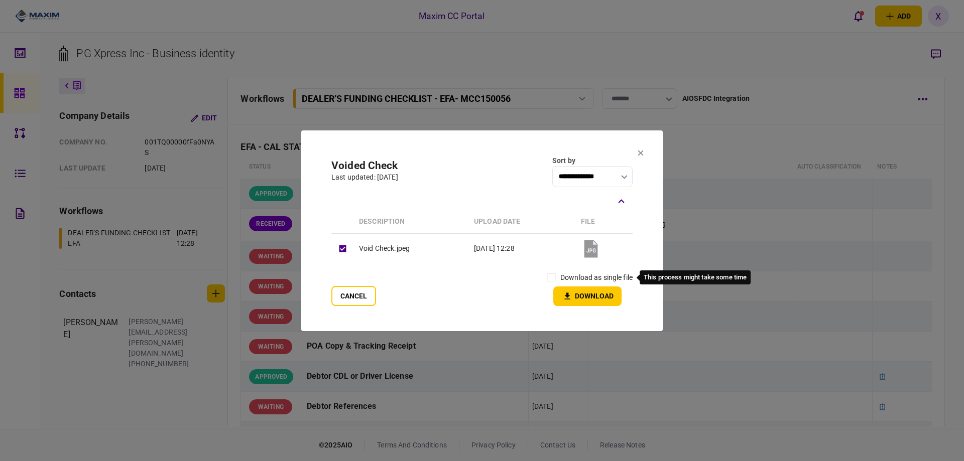
click at [571, 279] on label "download as single file" at bounding box center [596, 278] width 72 height 11
click at [568, 293] on icon "button" at bounding box center [568, 296] width 6 height 7
click at [639, 149] on section "**********" at bounding box center [481, 231] width 361 height 201
click at [641, 154] on icon at bounding box center [641, 153] width 6 height 6
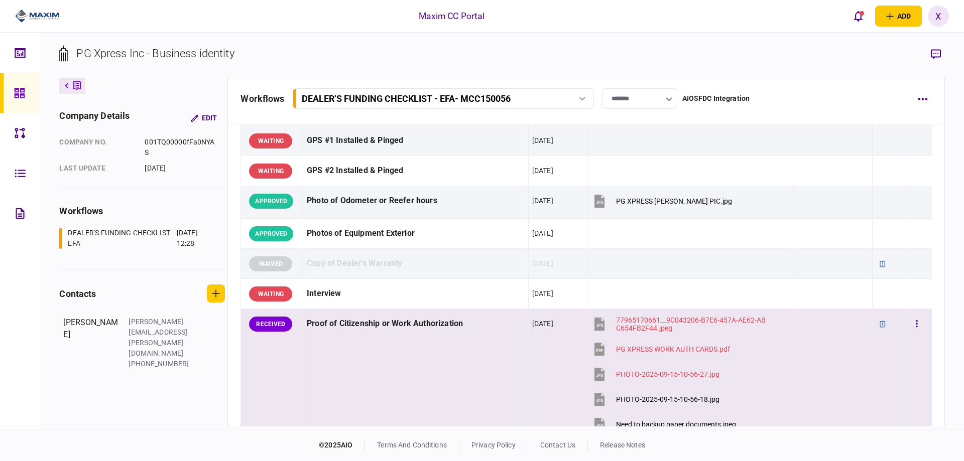
scroll to position [1155, 0]
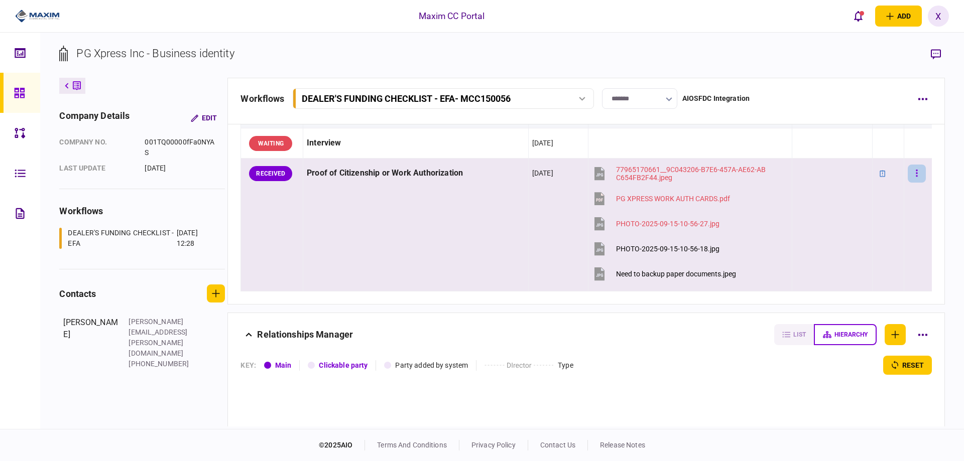
click at [913, 172] on button "button" at bounding box center [917, 174] width 18 height 18
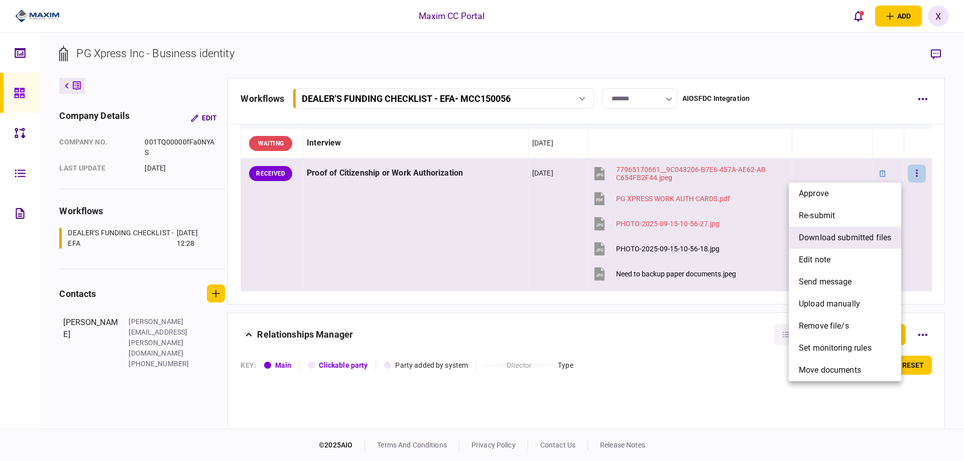
click at [839, 238] on span "download submitted files" at bounding box center [845, 238] width 92 height 12
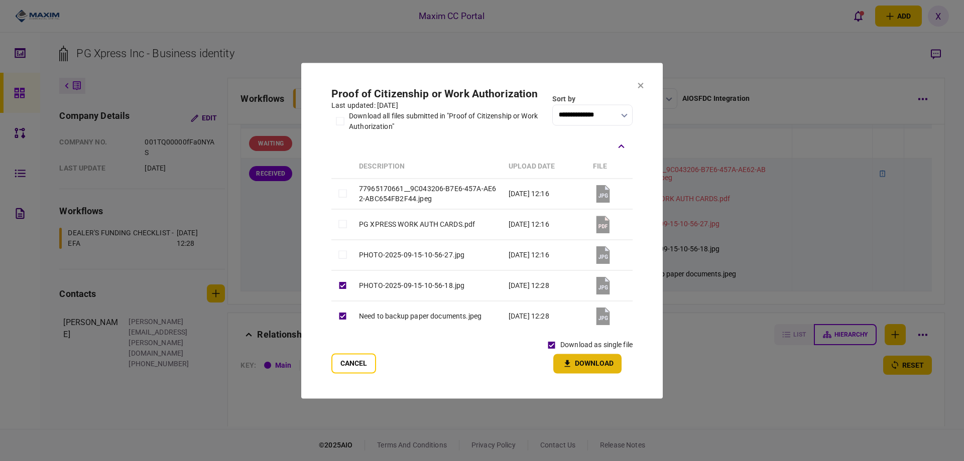
click at [580, 360] on button "Download" at bounding box center [587, 364] width 68 height 20
click at [636, 81] on section "**********" at bounding box center [481, 231] width 361 height 336
click at [638, 84] on icon at bounding box center [641, 85] width 6 height 6
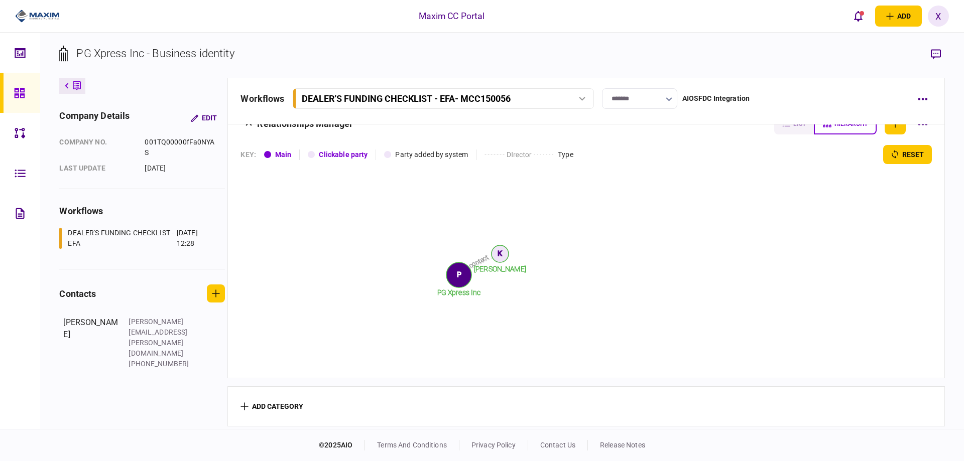
scroll to position [1369, 0]
click at [270, 38] on div "PG Xpress Inc - Business identity company details Edit company no. 001TQ00000fF…" at bounding box center [502, 231] width 924 height 397
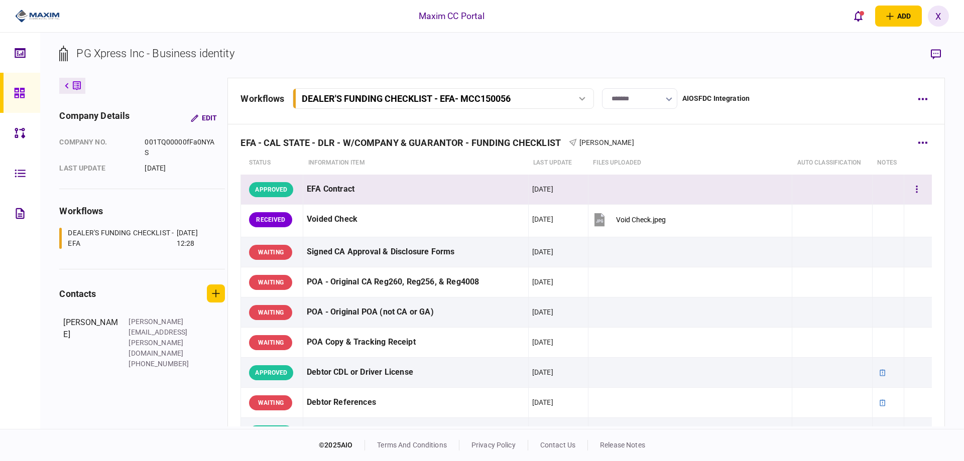
scroll to position [0, 0]
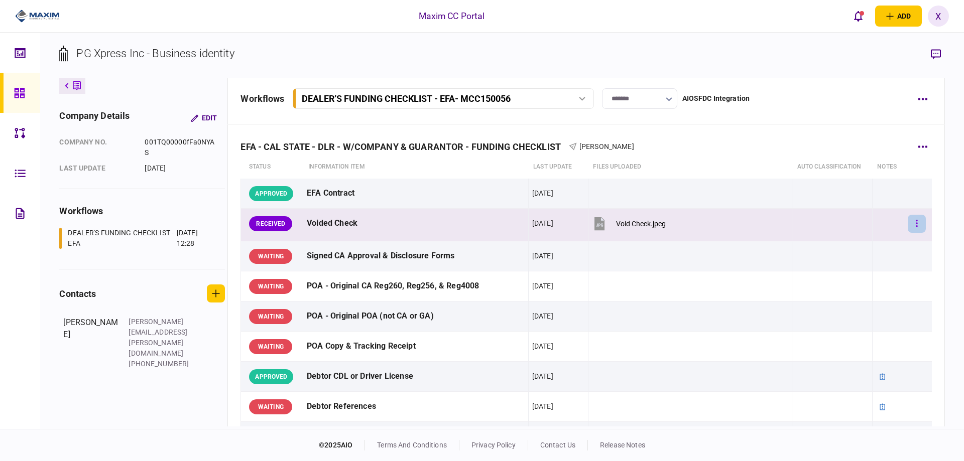
click at [916, 222] on icon "button" at bounding box center [917, 224] width 2 height 10
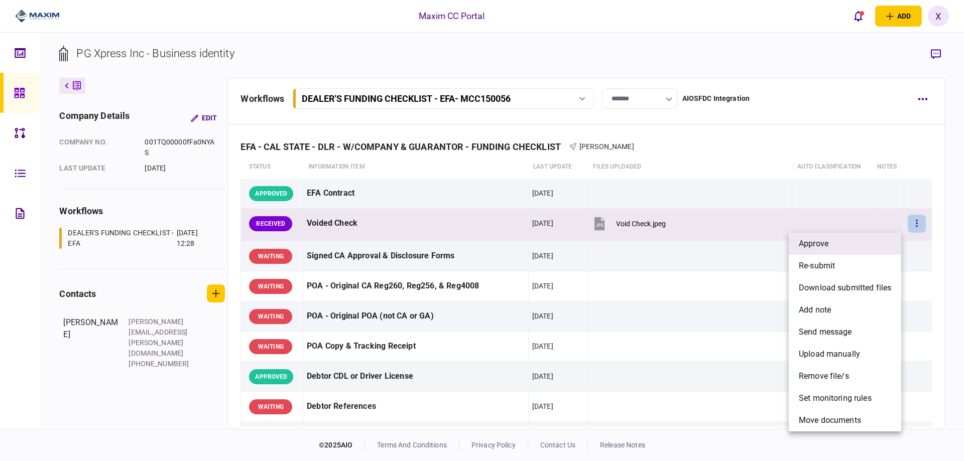
click at [875, 249] on li "approve" at bounding box center [845, 244] width 112 height 22
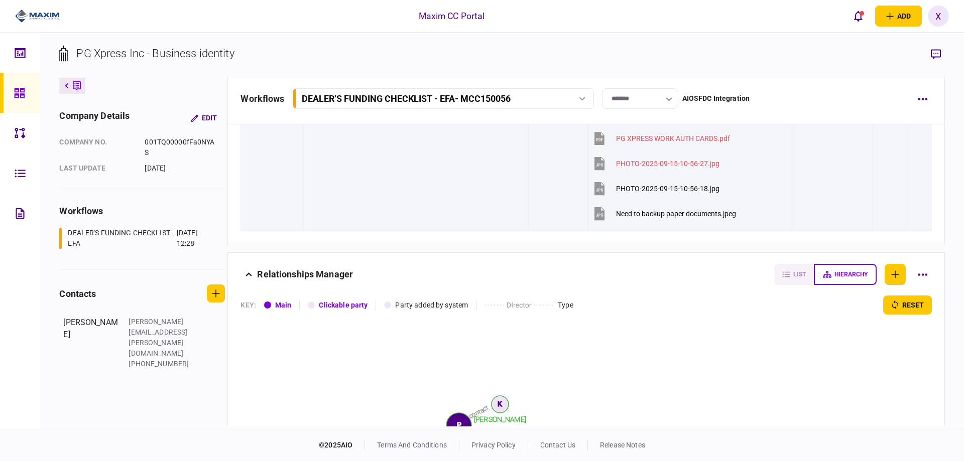
scroll to position [1355, 0]
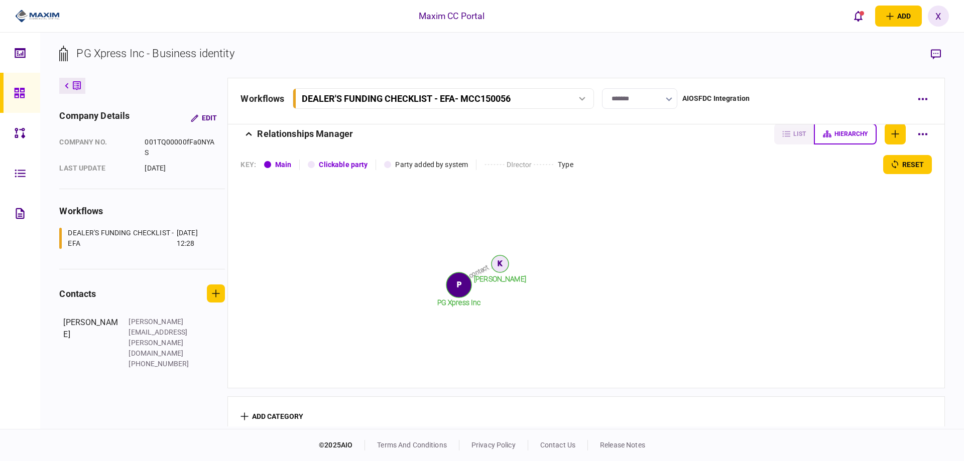
click at [743, 266] on div "contact Kevin Ratliff PG Xpress Inc K P" at bounding box center [585, 276] width 691 height 204
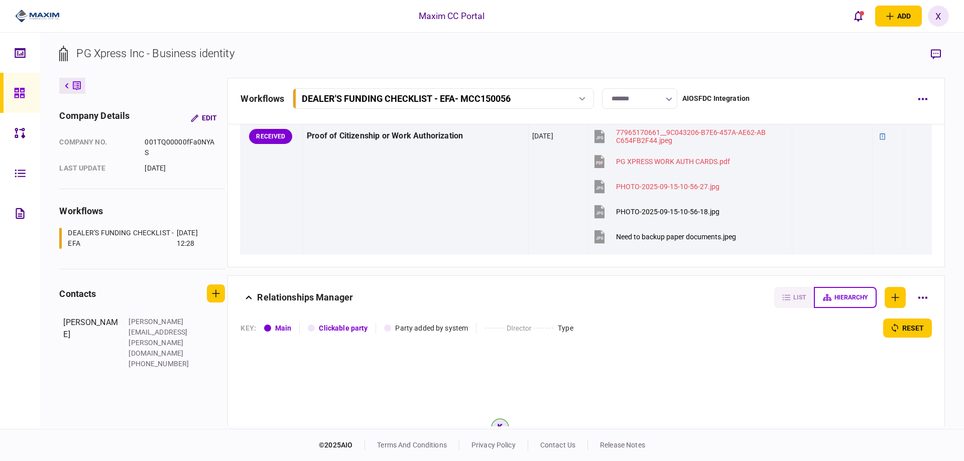
scroll to position [1118, 0]
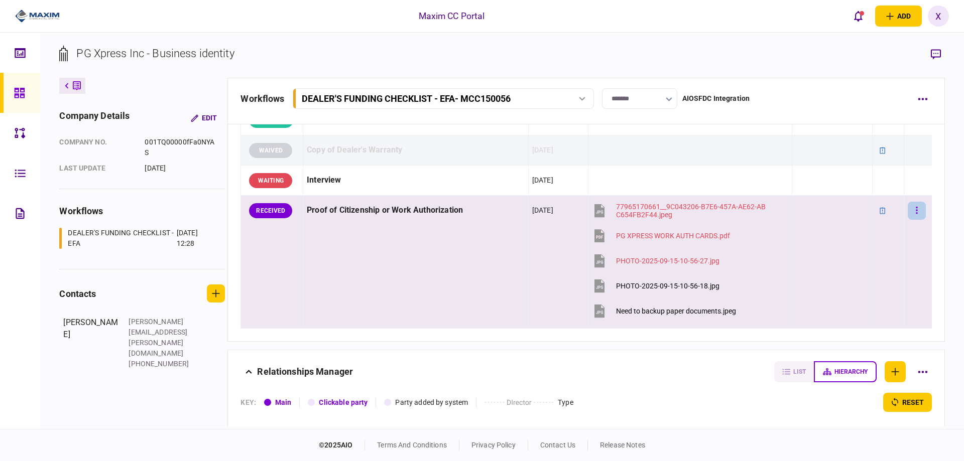
click at [908, 206] on button "button" at bounding box center [917, 211] width 18 height 18
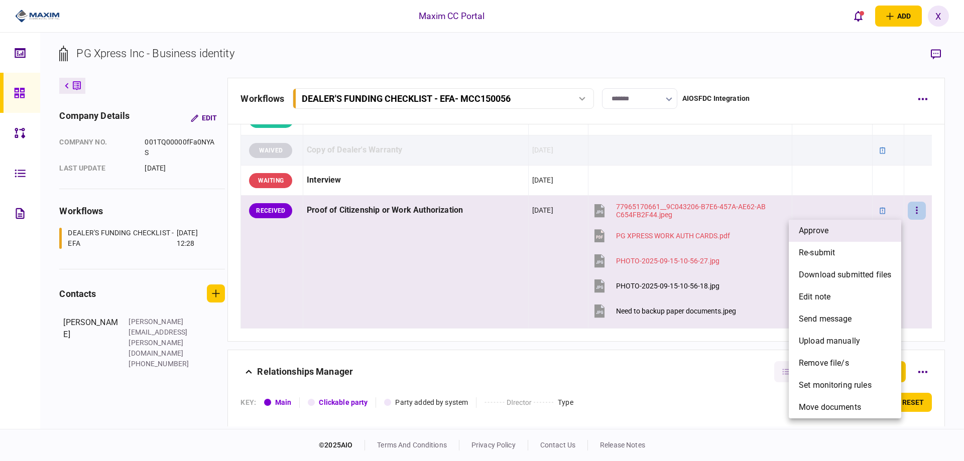
click at [861, 224] on li "approve" at bounding box center [845, 231] width 112 height 22
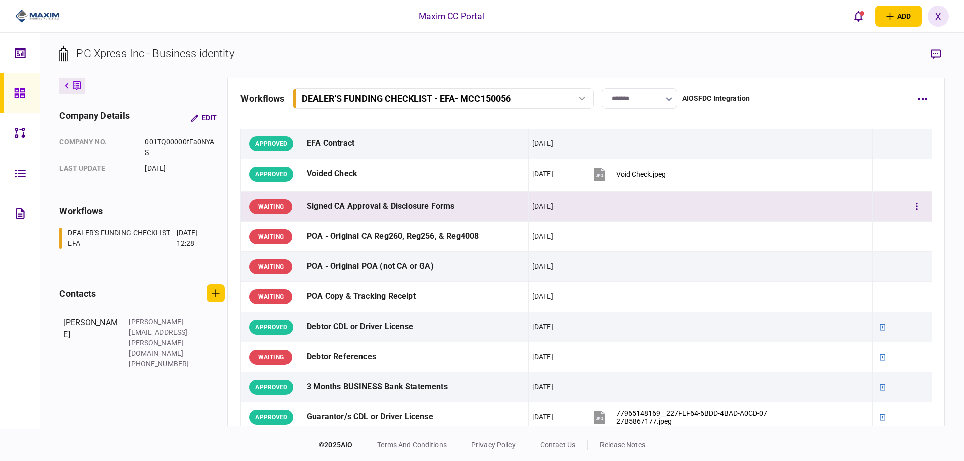
scroll to position [0, 0]
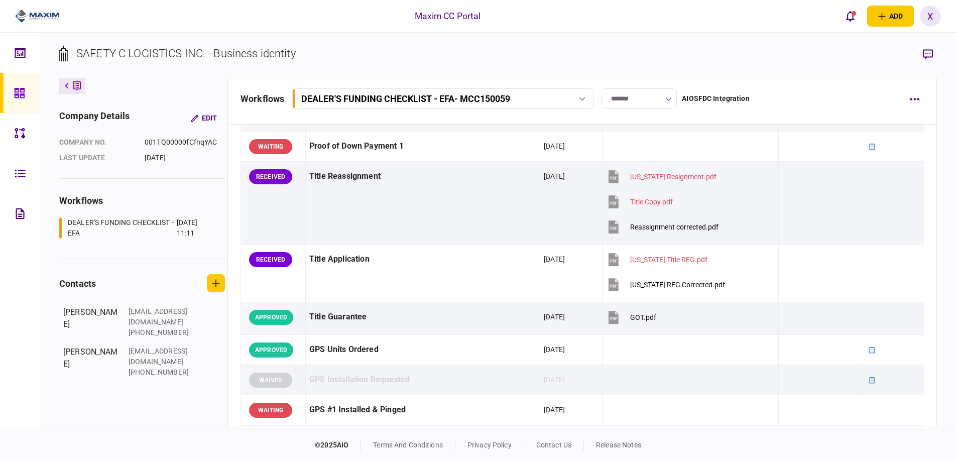
scroll to position [653, 0]
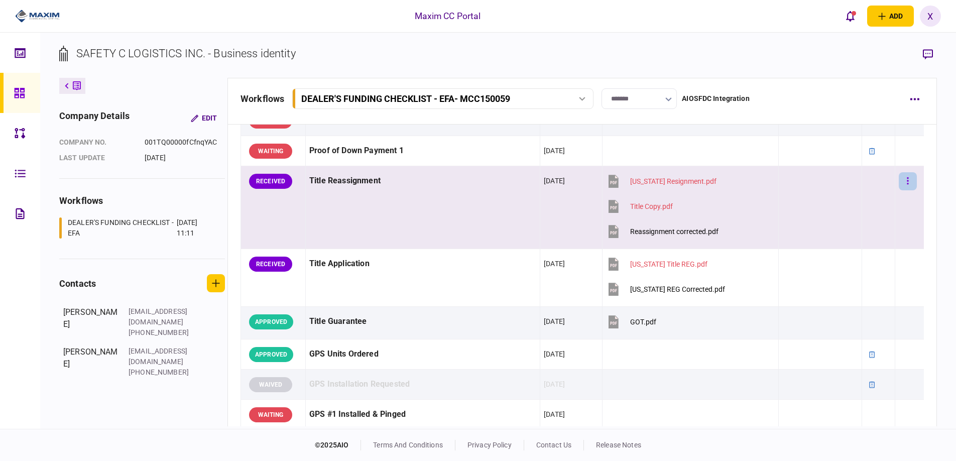
click at [899, 179] on button "button" at bounding box center [908, 181] width 18 height 18
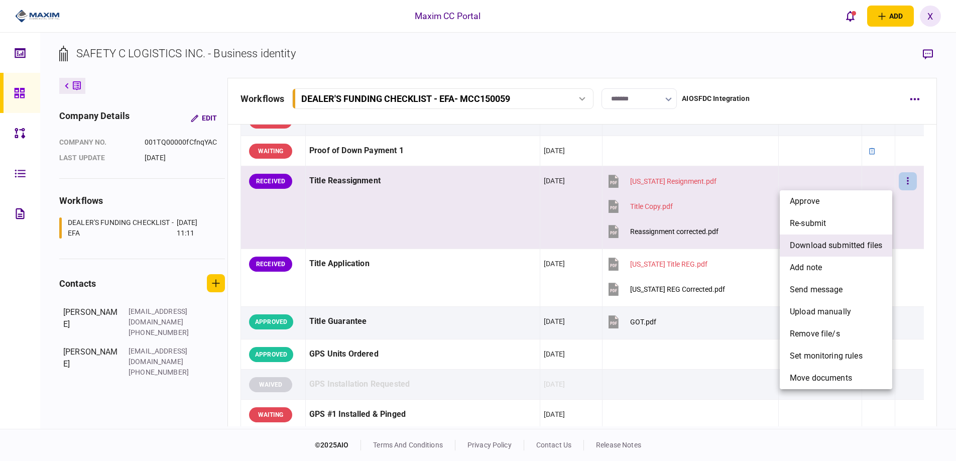
click at [826, 244] on span "download submitted files" at bounding box center [836, 245] width 92 height 12
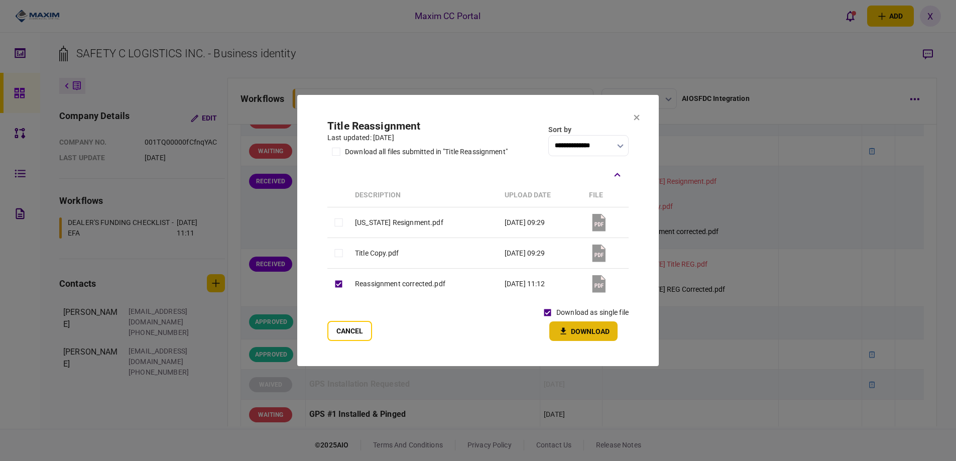
click at [576, 327] on button "Download" at bounding box center [583, 331] width 68 height 20
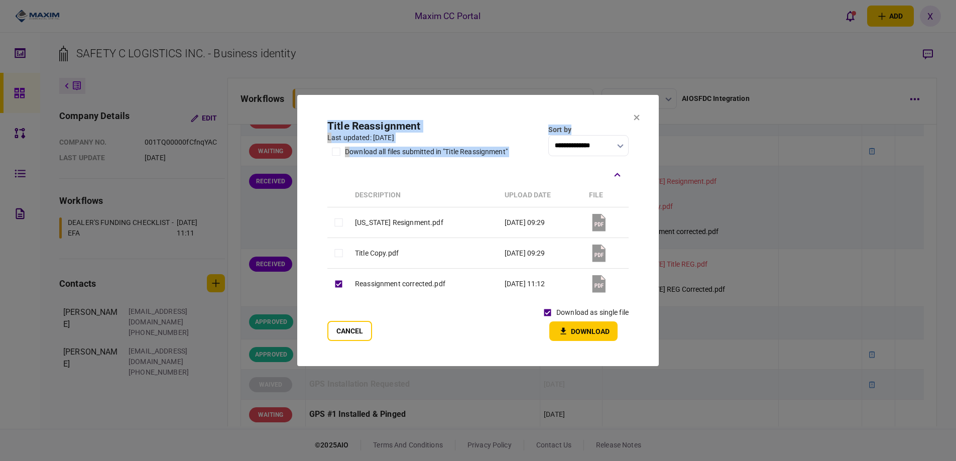
click at [634, 120] on section "**********" at bounding box center [477, 230] width 361 height 271
click at [641, 115] on section "**********" at bounding box center [477, 230] width 361 height 271
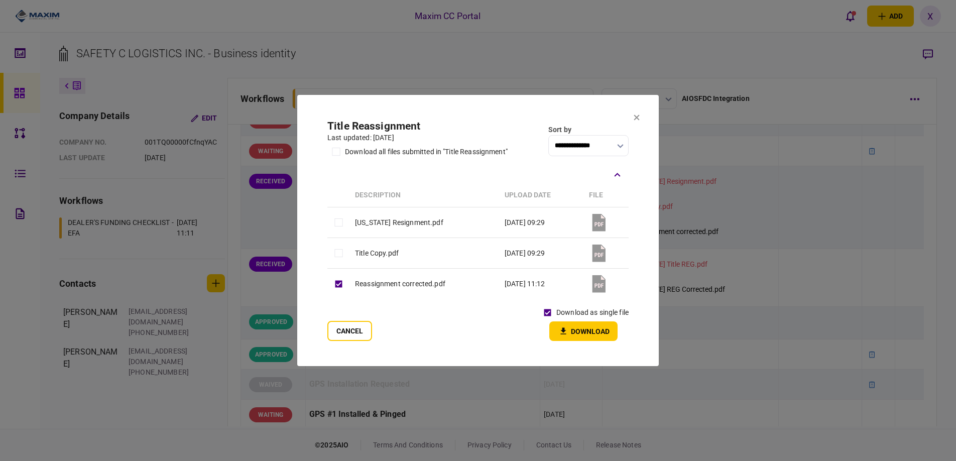
click at [637, 117] on icon at bounding box center [637, 118] width 6 height 6
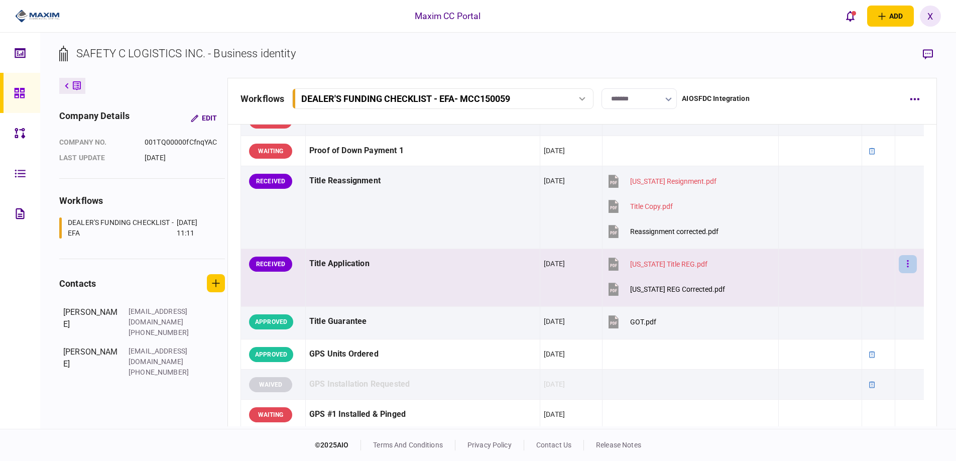
click at [907, 262] on icon "button" at bounding box center [908, 264] width 2 height 10
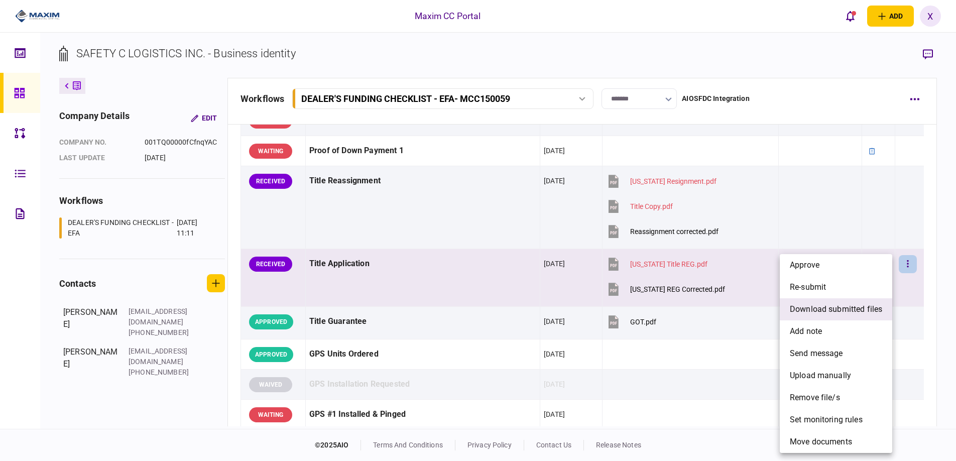
click at [814, 313] on span "download submitted files" at bounding box center [836, 309] width 92 height 12
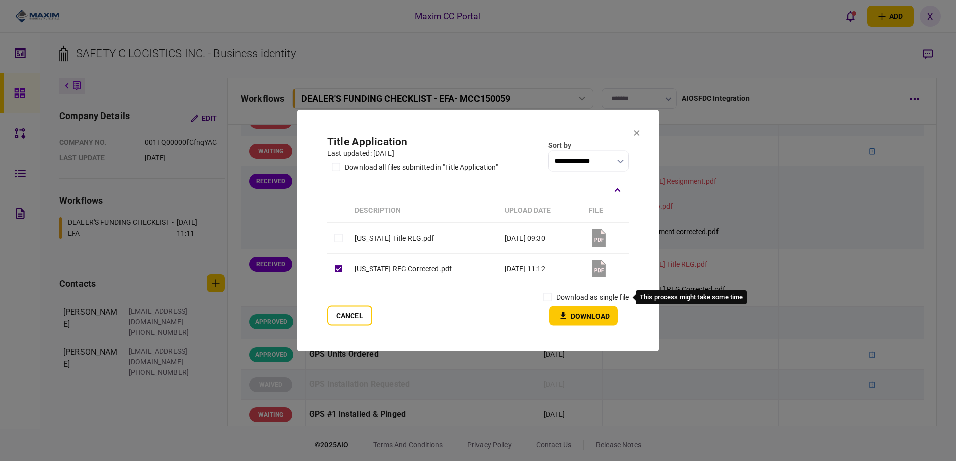
click at [557, 297] on label "download as single file" at bounding box center [592, 297] width 72 height 11
click at [568, 312] on icon "button" at bounding box center [563, 316] width 12 height 10
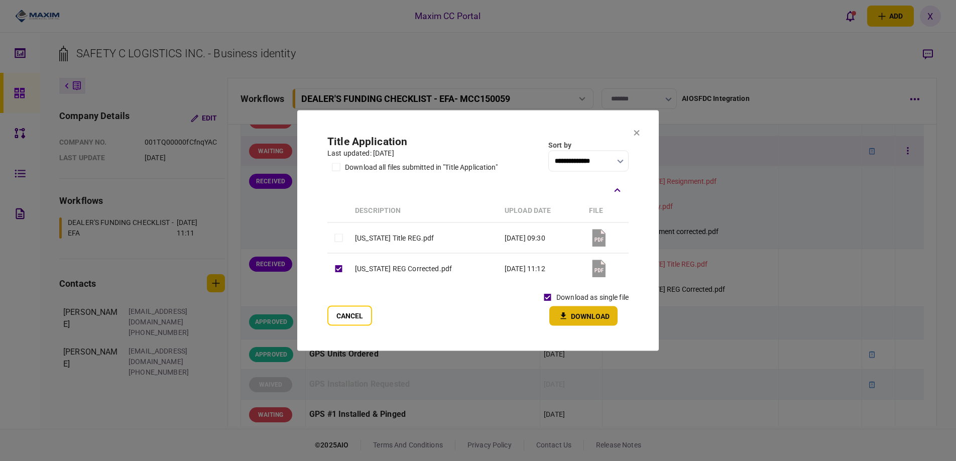
click at [638, 137] on button at bounding box center [637, 134] width 6 height 8
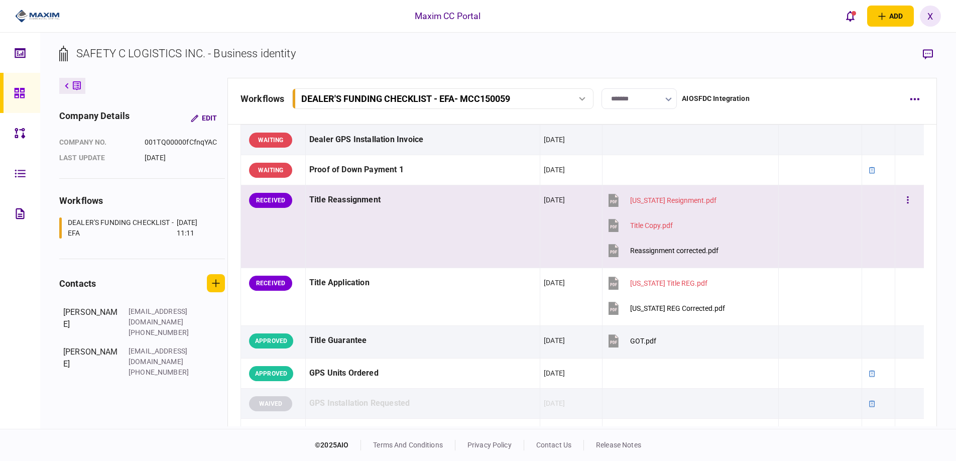
scroll to position [483, 0]
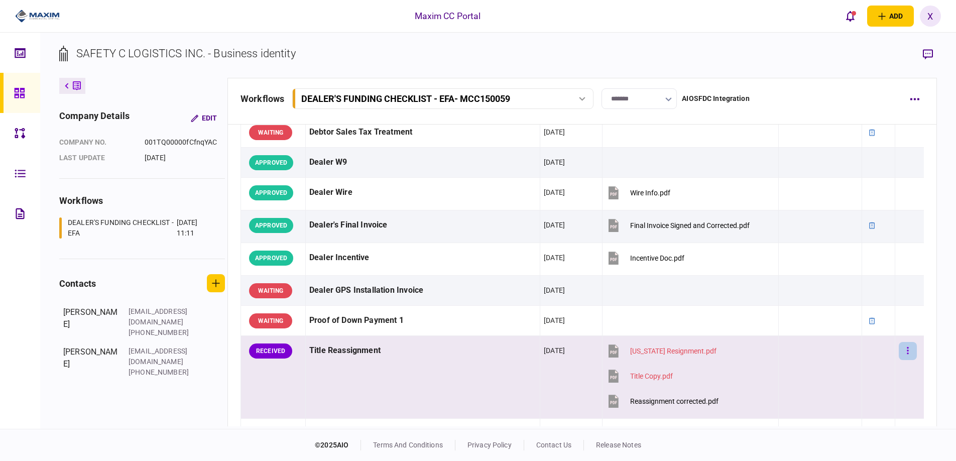
click at [906, 346] on button "button" at bounding box center [908, 351] width 18 height 18
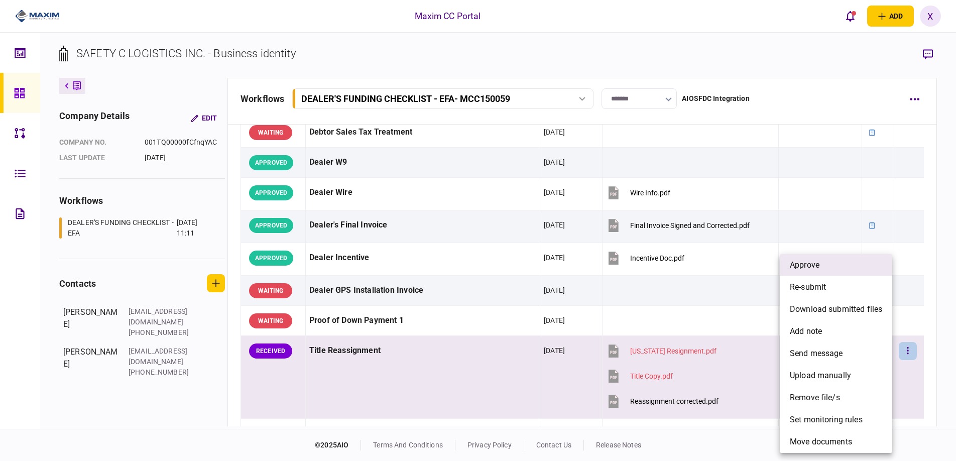
click at [827, 269] on li "approve" at bounding box center [836, 265] width 112 height 22
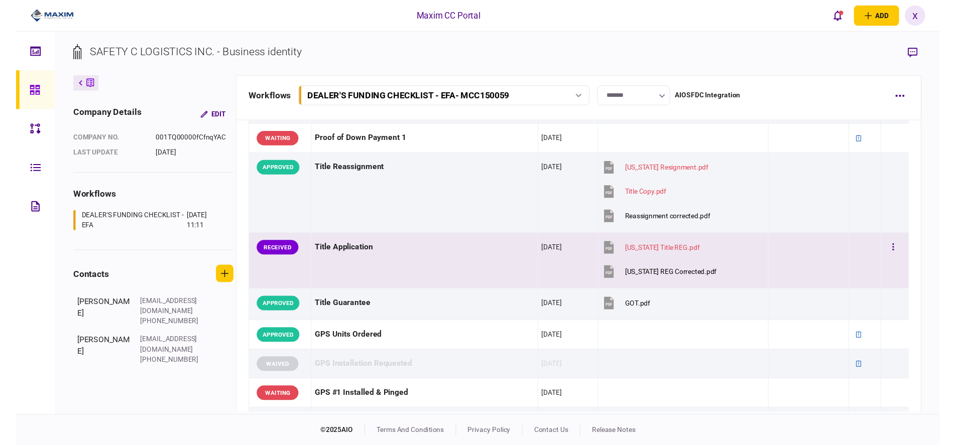
scroll to position [753, 0]
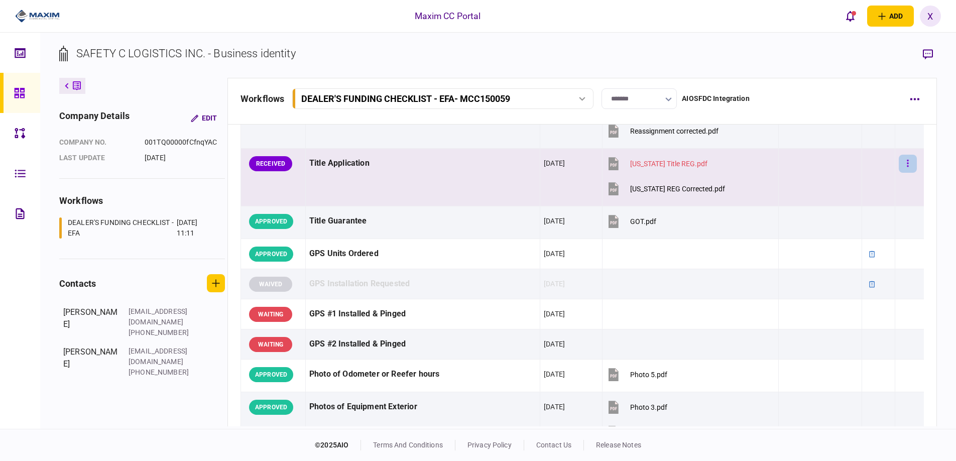
click at [899, 160] on button "button" at bounding box center [908, 164] width 18 height 18
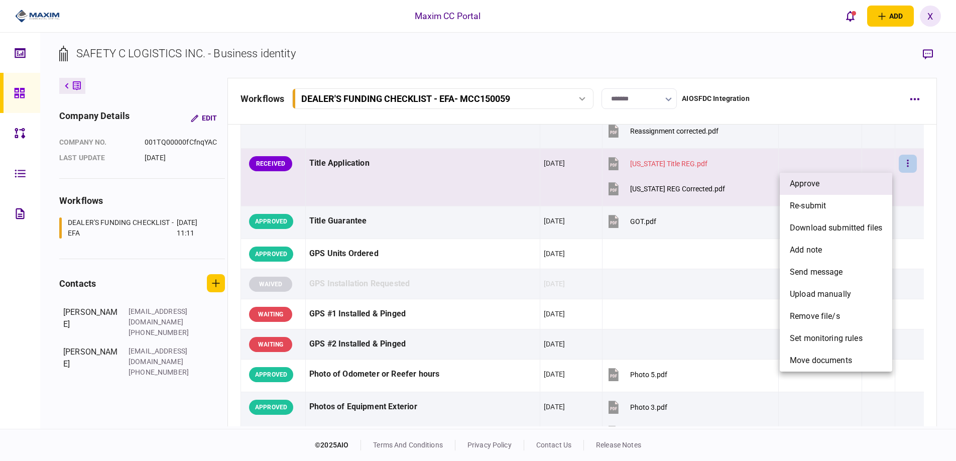
click at [831, 185] on li "approve" at bounding box center [836, 184] width 112 height 22
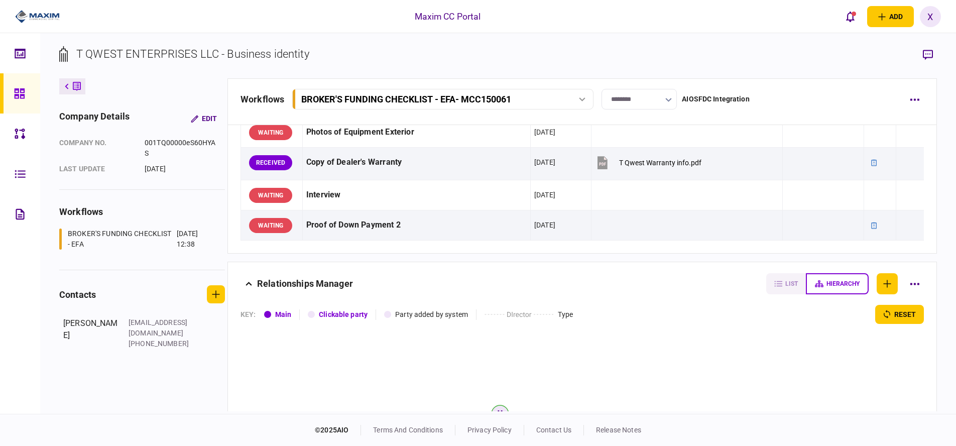
scroll to position [840, 0]
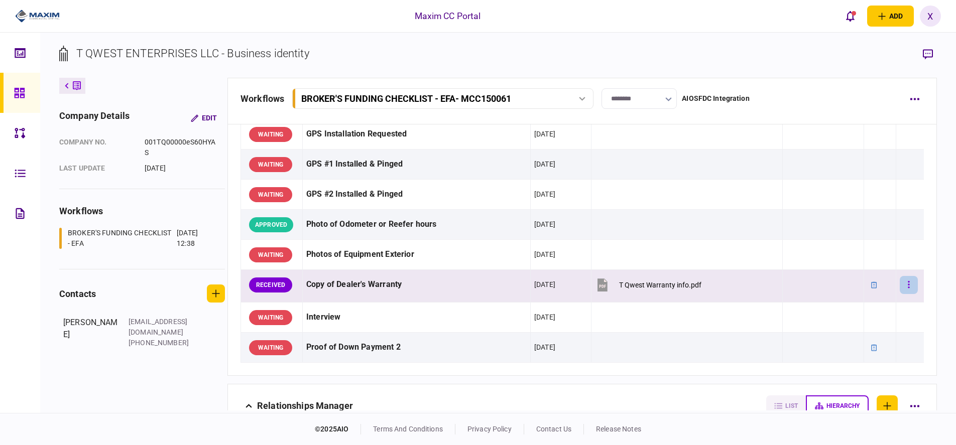
click at [911, 285] on button "button" at bounding box center [909, 285] width 18 height 18
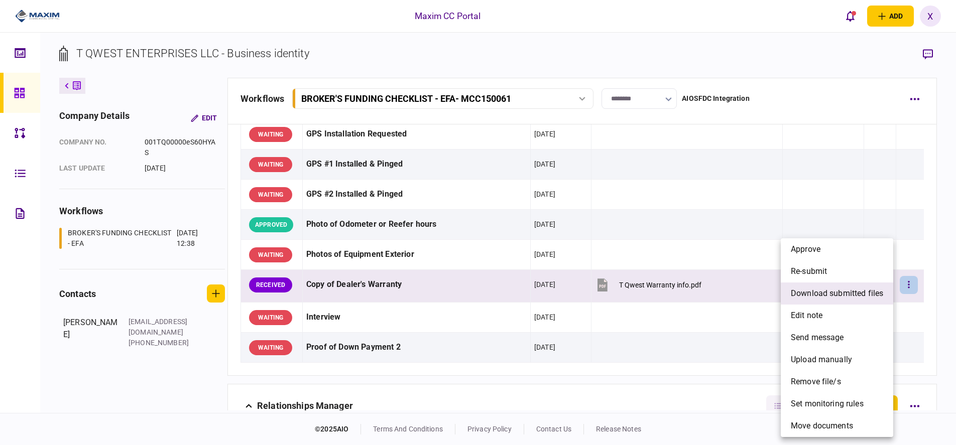
click at [856, 296] on span "download submitted files" at bounding box center [837, 294] width 92 height 12
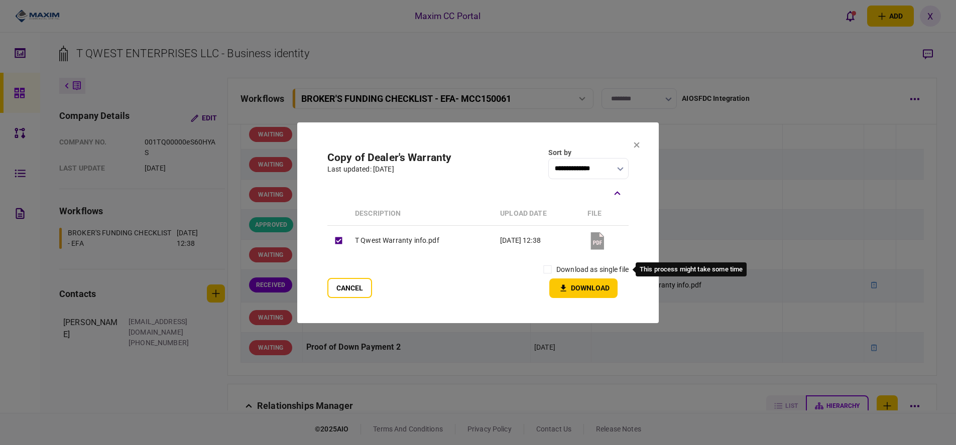
click at [561, 267] on label "download as single file" at bounding box center [592, 270] width 72 height 11
click at [569, 284] on icon "button" at bounding box center [563, 289] width 12 height 10
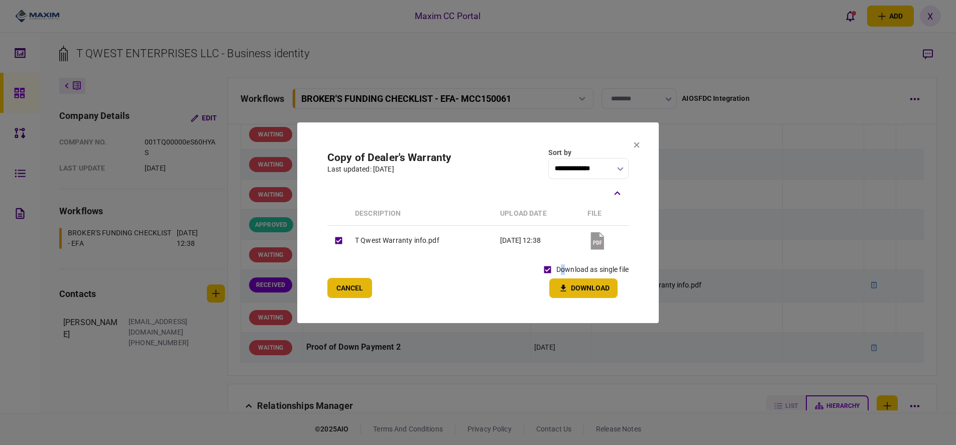
click at [365, 291] on button "Cancel" at bounding box center [349, 288] width 45 height 20
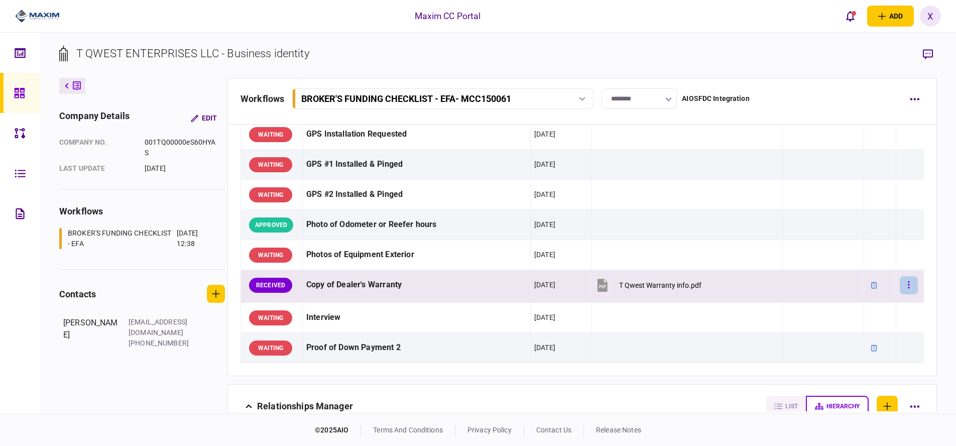
click at [902, 280] on button "button" at bounding box center [909, 285] width 18 height 18
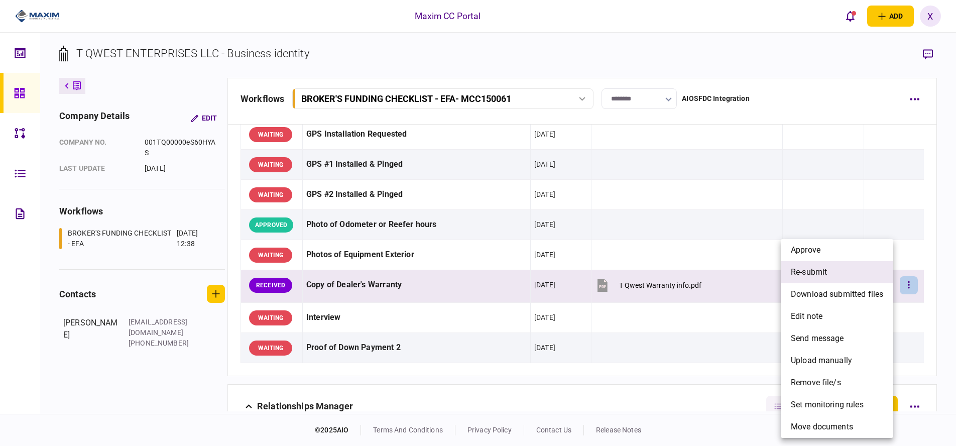
click at [844, 273] on li "re-submit" at bounding box center [837, 272] width 112 height 22
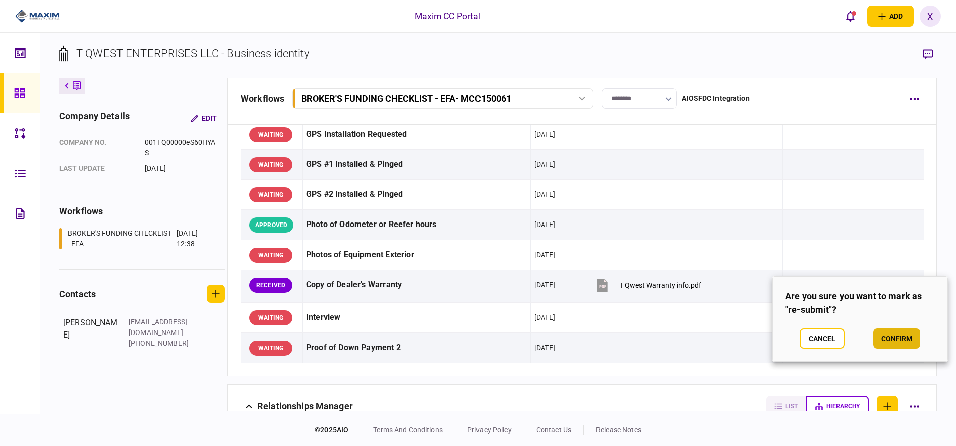
click at [908, 335] on button "confirm" at bounding box center [896, 338] width 47 height 20
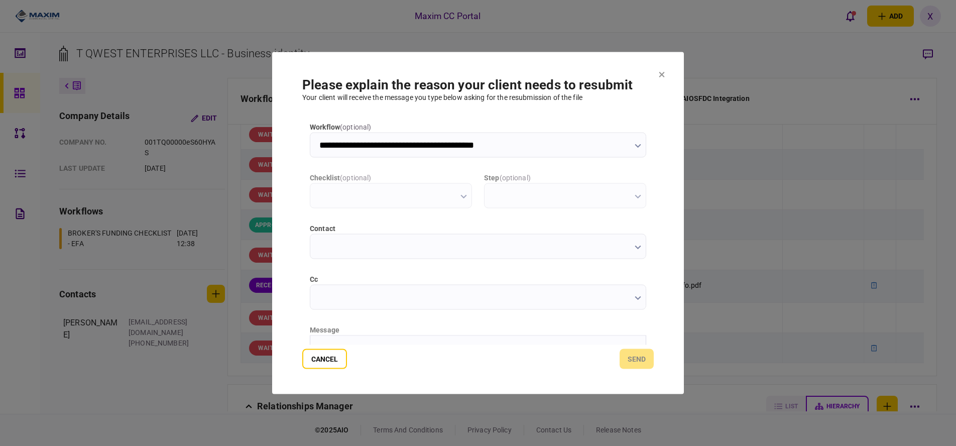
type input "**********"
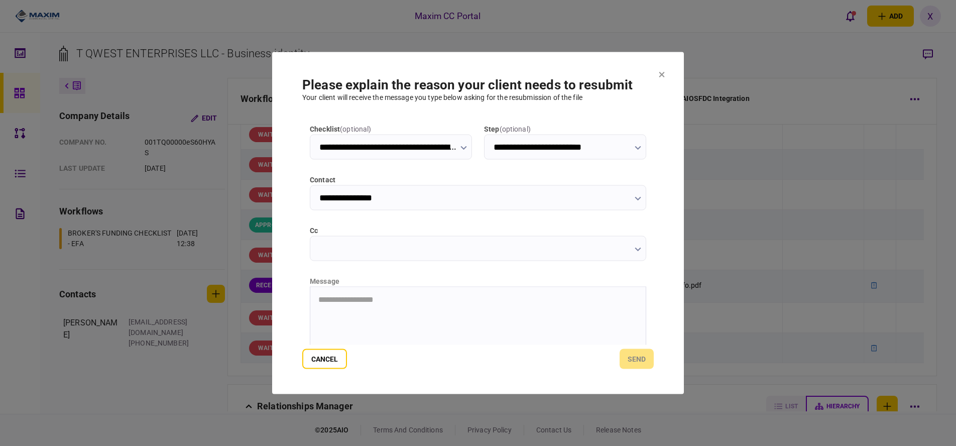
scroll to position [116, 0]
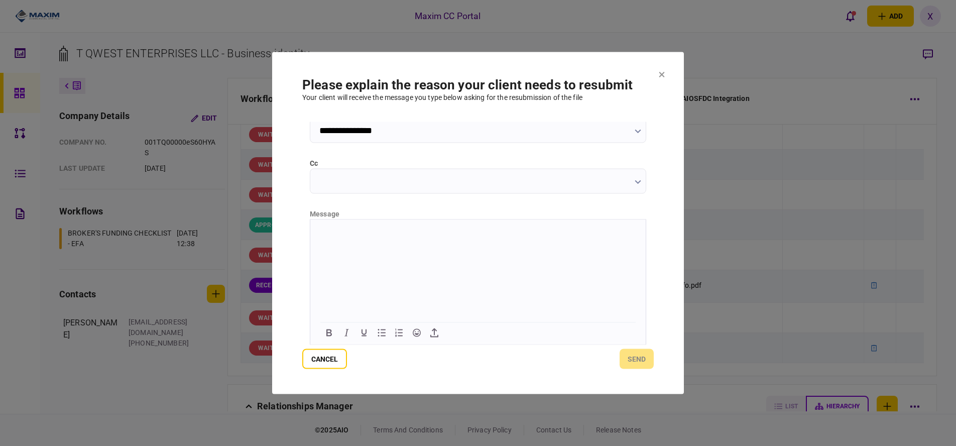
click at [374, 244] on html at bounding box center [477, 231] width 335 height 25
click at [381, 225] on html "***" at bounding box center [477, 231] width 335 height 25
drag, startPoint x: 378, startPoint y: 233, endPoint x: 235, endPoint y: 240, distance: 142.7
click at [310, 240] on html "***" at bounding box center [477, 231] width 335 height 25
drag, startPoint x: 468, startPoint y: 234, endPoint x: 406, endPoint y: 232, distance: 62.3
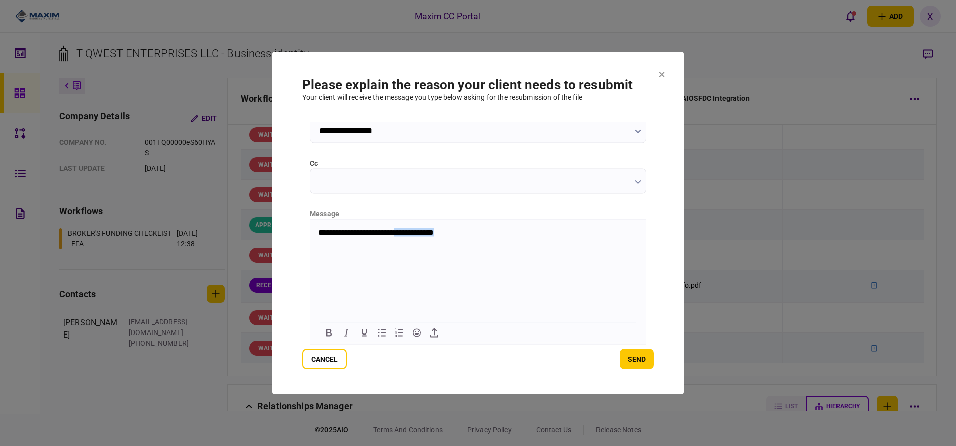
click at [406, 232] on p "**********" at bounding box center [476, 231] width 317 height 9
click at [426, 236] on html "**********" at bounding box center [477, 231] width 335 height 25
click at [431, 228] on p "**********" at bounding box center [476, 231] width 317 height 9
click at [630, 365] on button "send" at bounding box center [637, 359] width 34 height 20
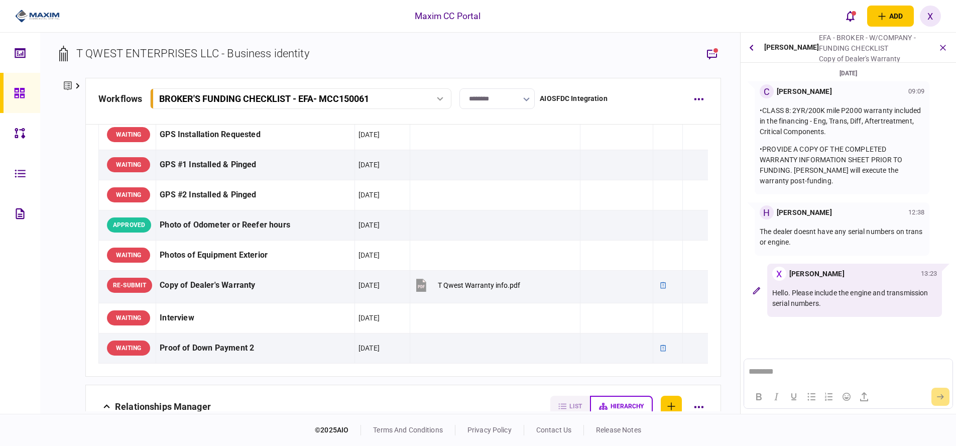
scroll to position [0, 0]
click at [21, 97] on icon at bounding box center [19, 93] width 10 height 10
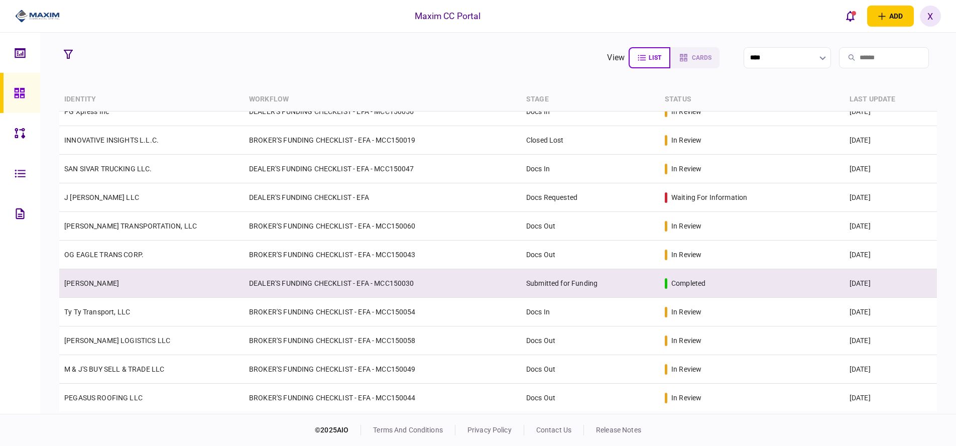
scroll to position [100, 0]
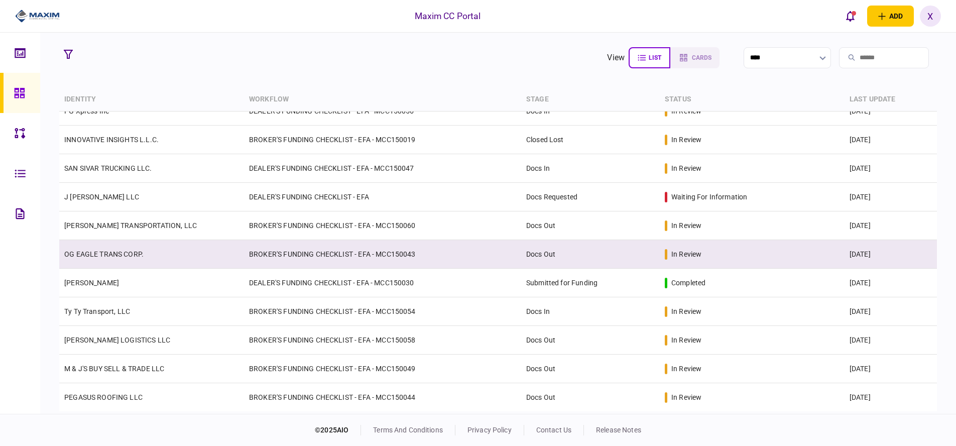
click at [157, 257] on td "OG EAGLE TRANS CORP." at bounding box center [151, 254] width 185 height 29
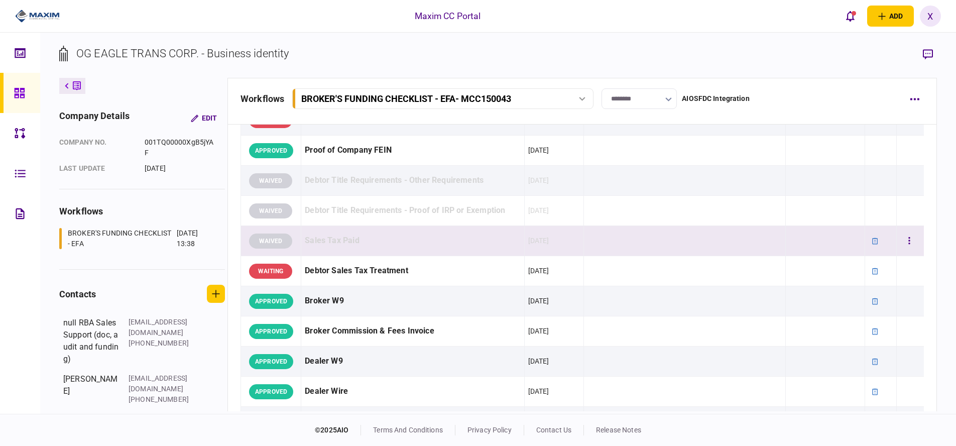
scroll to position [402, 0]
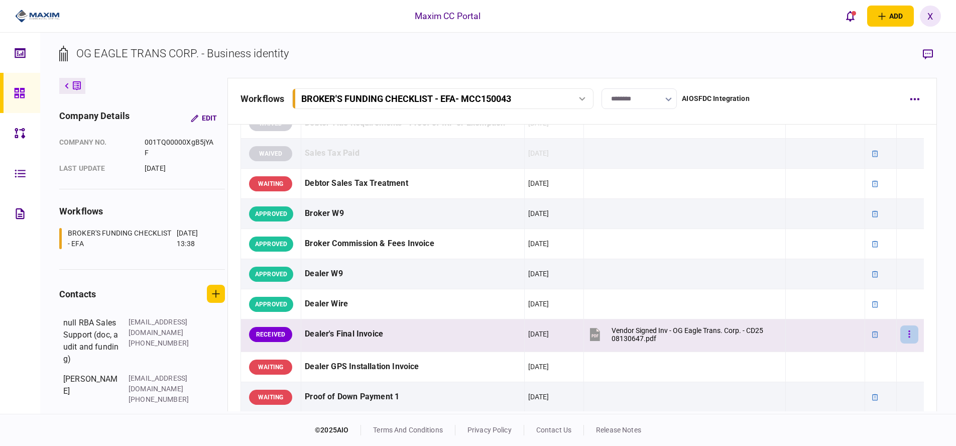
click at [900, 332] on button "button" at bounding box center [909, 334] width 18 height 18
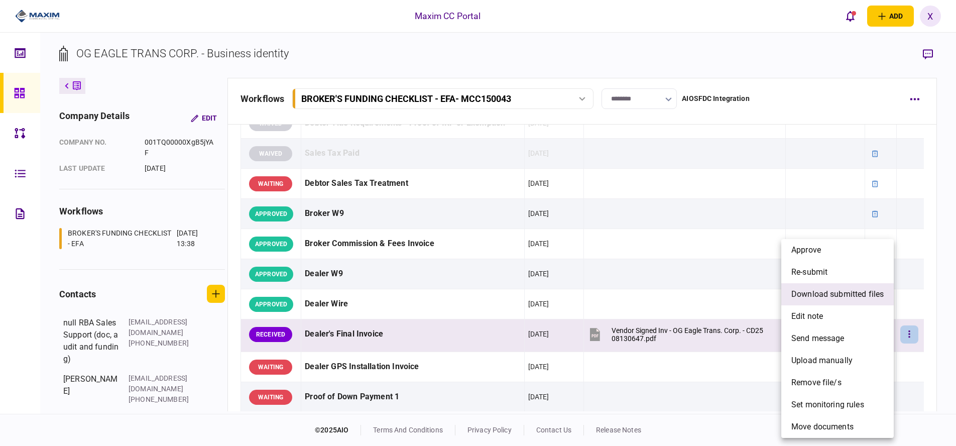
click at [865, 299] on span "download submitted files" at bounding box center [837, 294] width 92 height 12
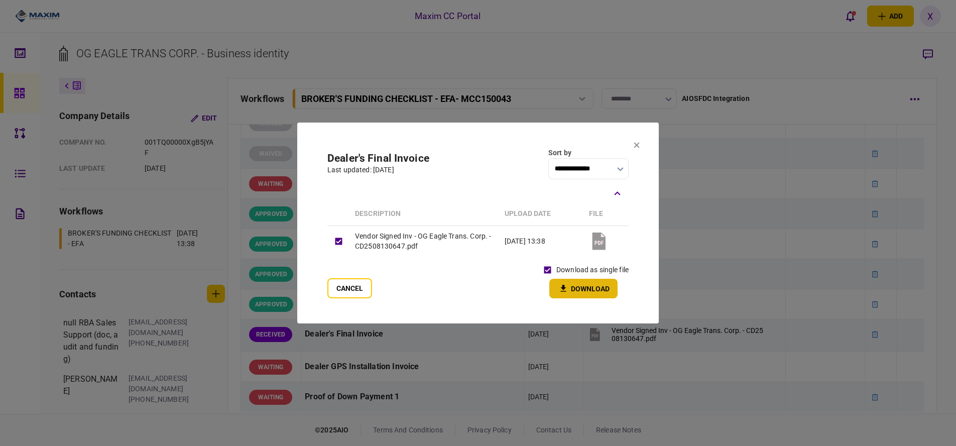
click at [572, 284] on button "Download" at bounding box center [583, 289] width 68 height 20
click at [349, 297] on button "Cancel" at bounding box center [349, 288] width 45 height 20
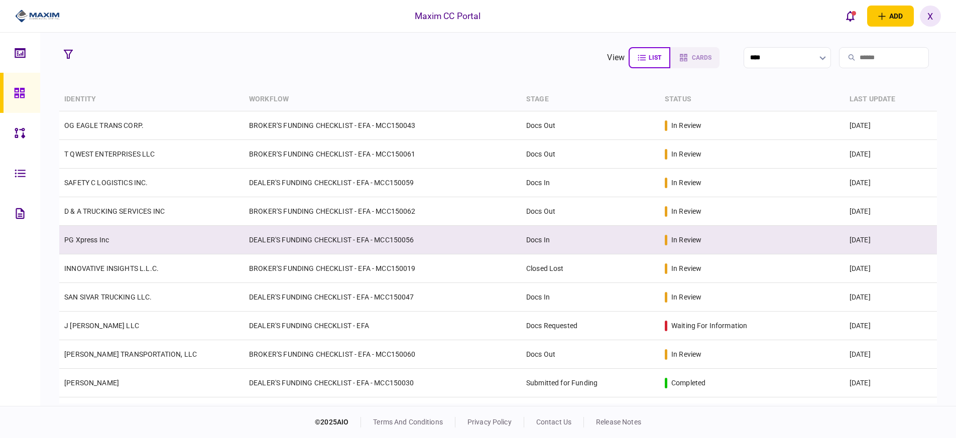
click at [86, 238] on link "PG Xpress Inc" at bounding box center [86, 240] width 45 height 8
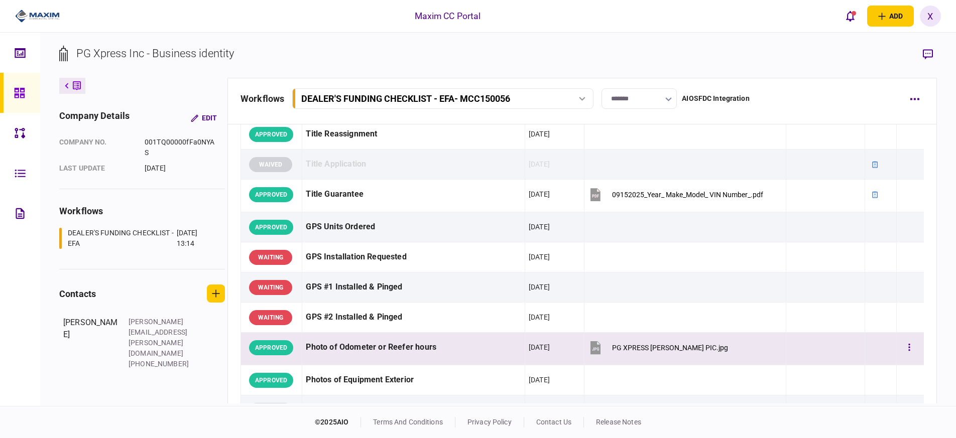
scroll to position [853, 0]
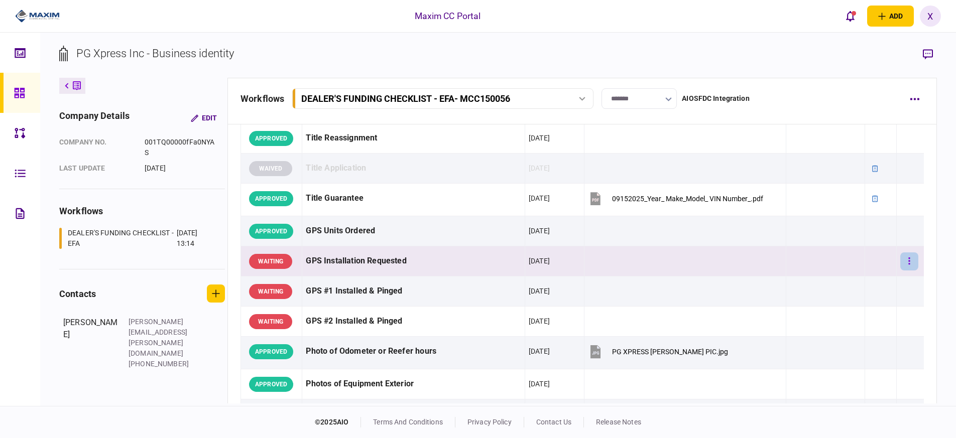
click at [907, 260] on button "button" at bounding box center [909, 262] width 18 height 18
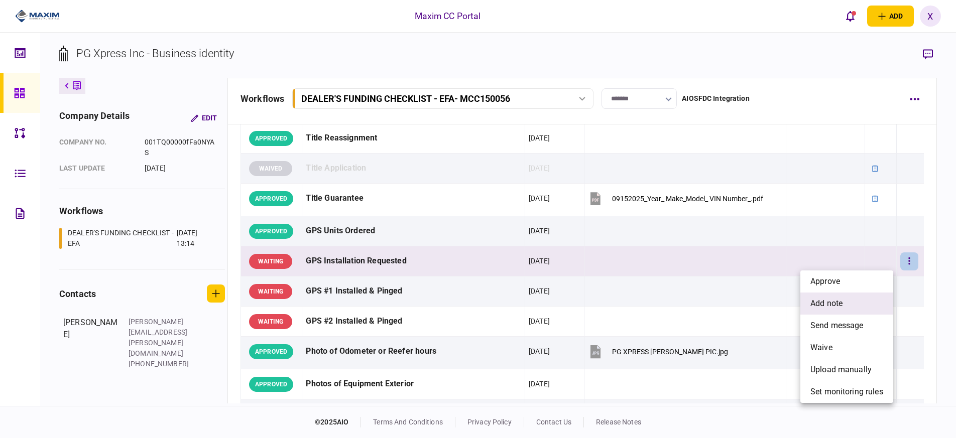
click at [856, 300] on li "add note" at bounding box center [846, 304] width 93 height 22
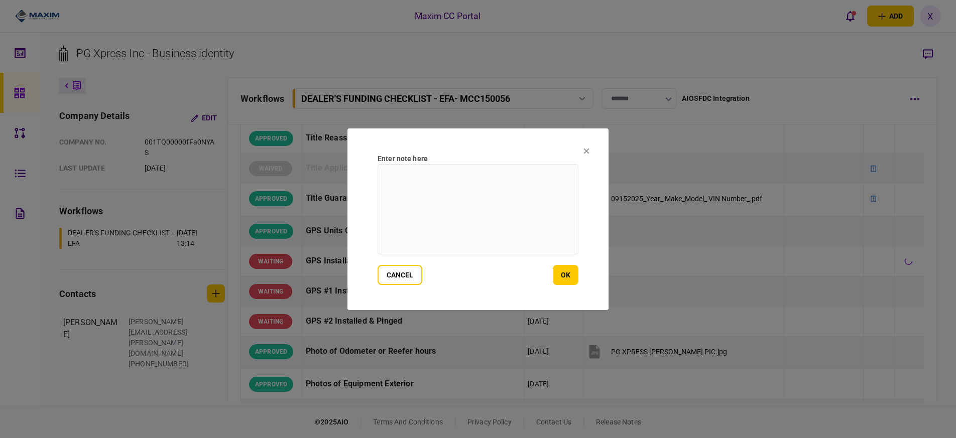
paste textarea "**********"
type textarea "**********"
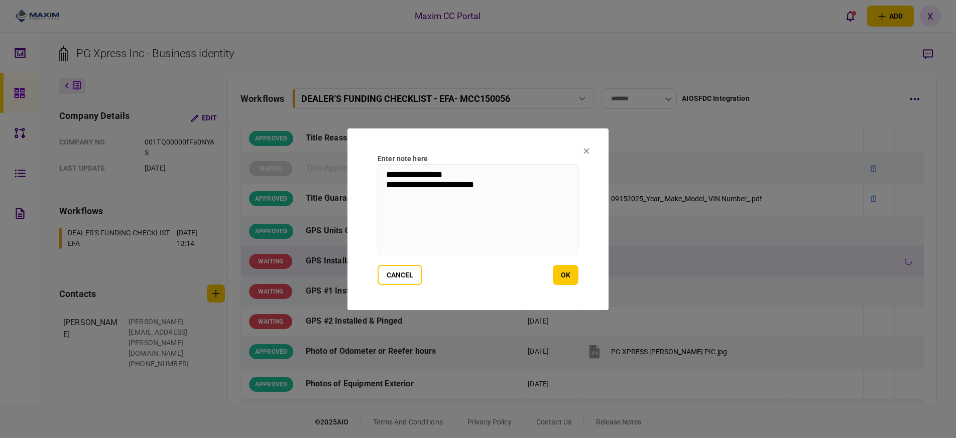
click at [575, 275] on button "ok" at bounding box center [566, 275] width 26 height 20
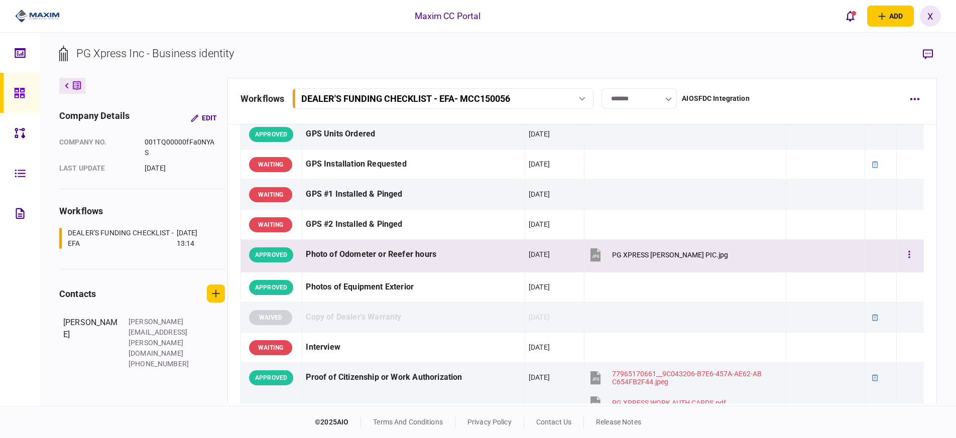
scroll to position [954, 0]
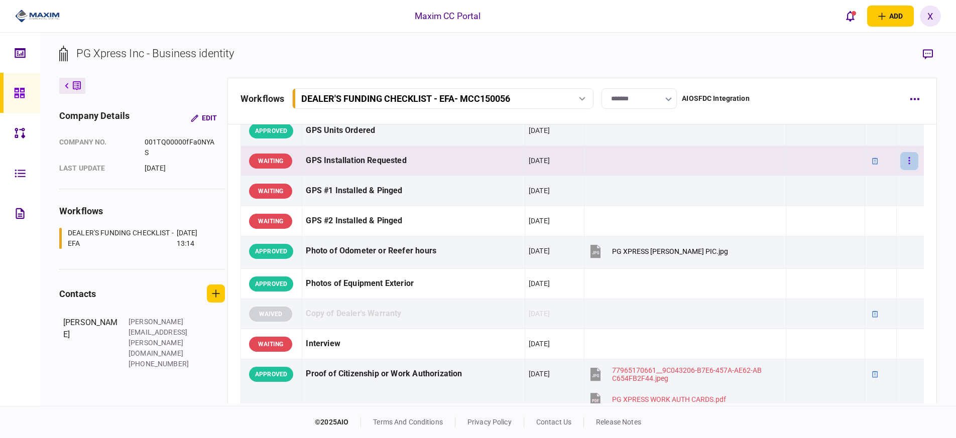
click at [910, 156] on button "button" at bounding box center [909, 161] width 18 height 18
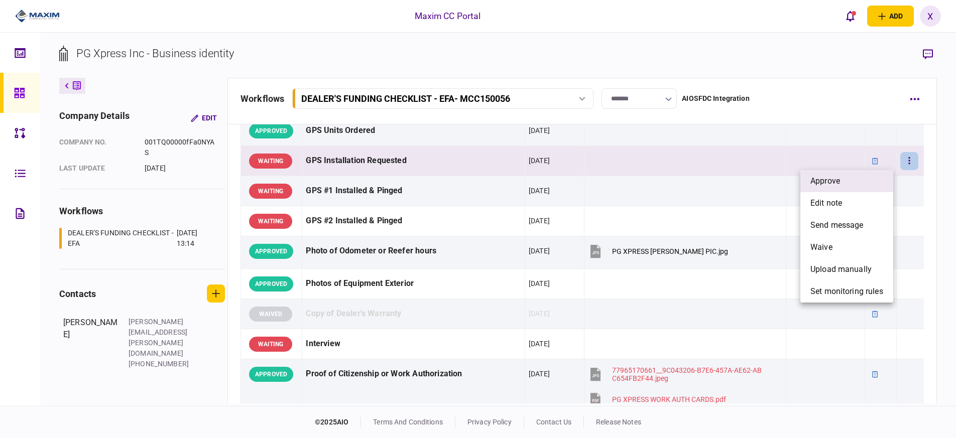
click at [856, 175] on li "approve" at bounding box center [846, 181] width 93 height 22
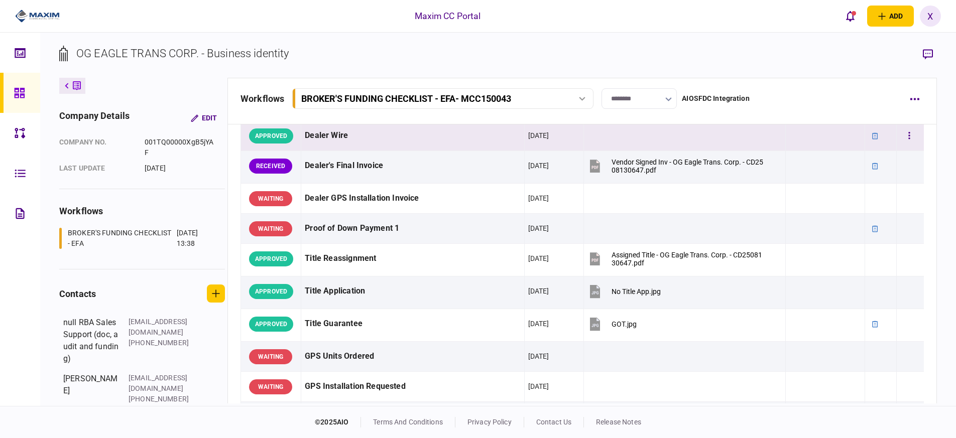
scroll to position [552, 0]
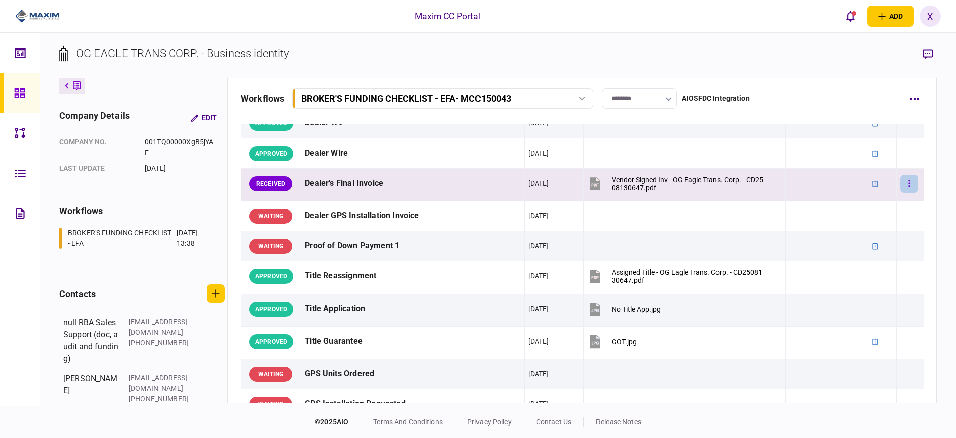
click at [908, 188] on button "button" at bounding box center [909, 184] width 18 height 18
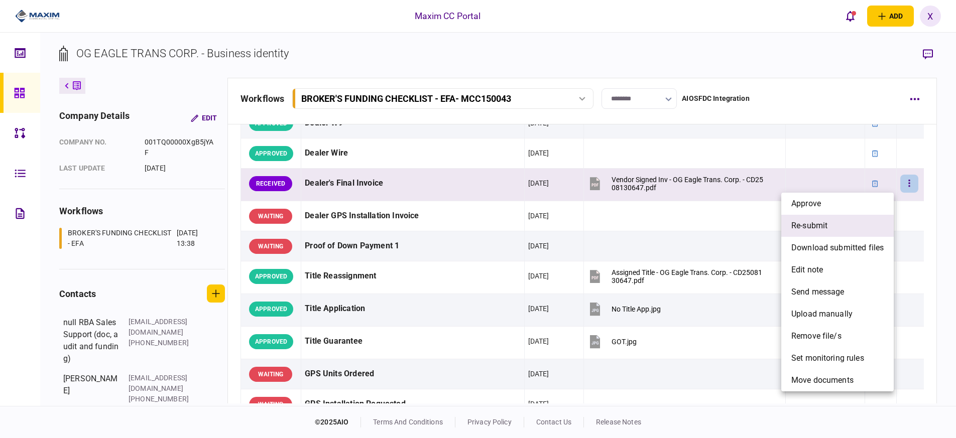
click at [812, 229] on span "re-submit" at bounding box center [809, 226] width 36 height 12
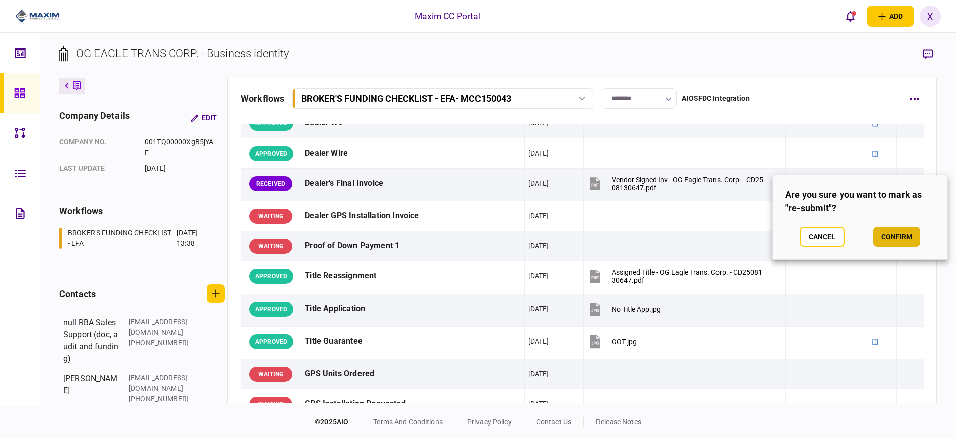
drag, startPoint x: 890, startPoint y: 230, endPoint x: 895, endPoint y: 235, distance: 6.8
click at [895, 235] on button "confirm" at bounding box center [896, 237] width 47 height 20
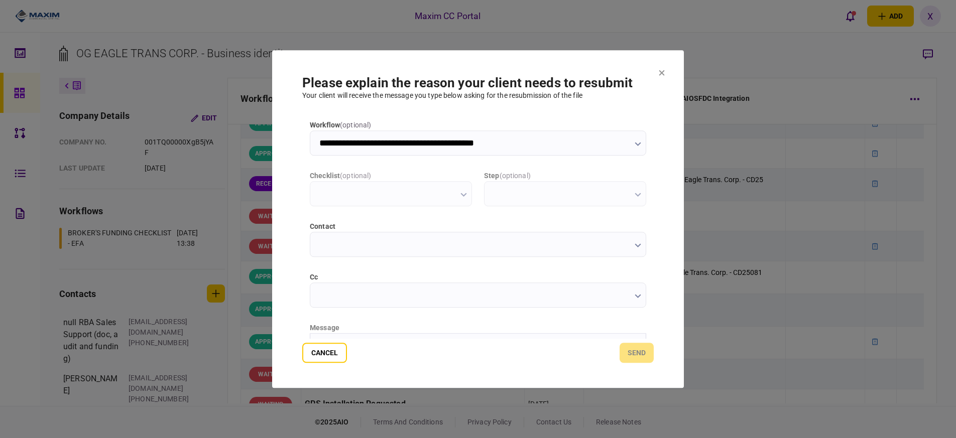
scroll to position [0, 0]
type input "**********"
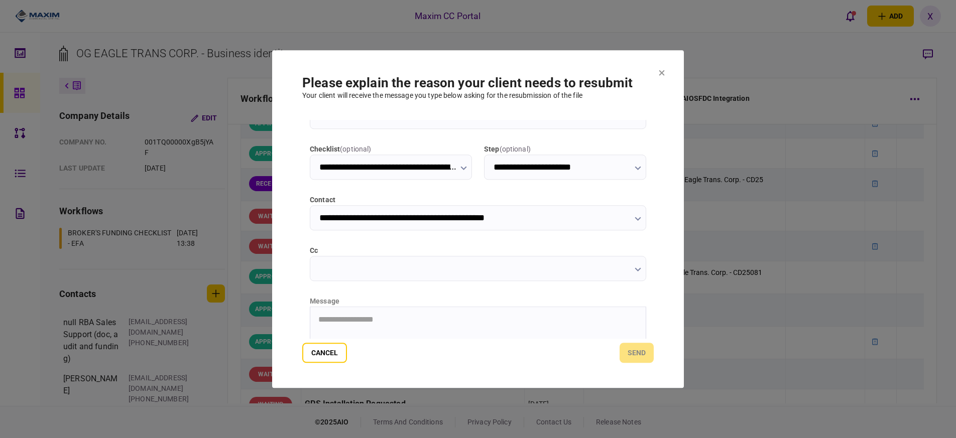
scroll to position [50, 0]
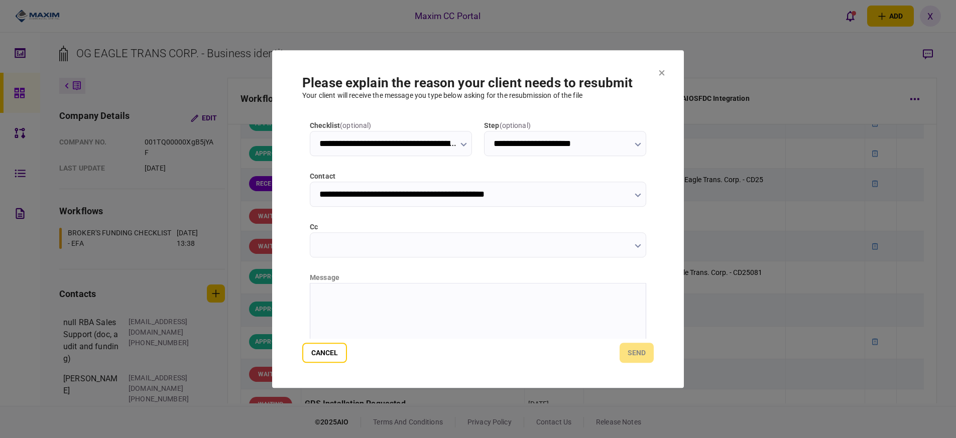
click at [377, 308] on html at bounding box center [477, 295] width 335 height 25
click at [639, 351] on button "send" at bounding box center [637, 353] width 34 height 20
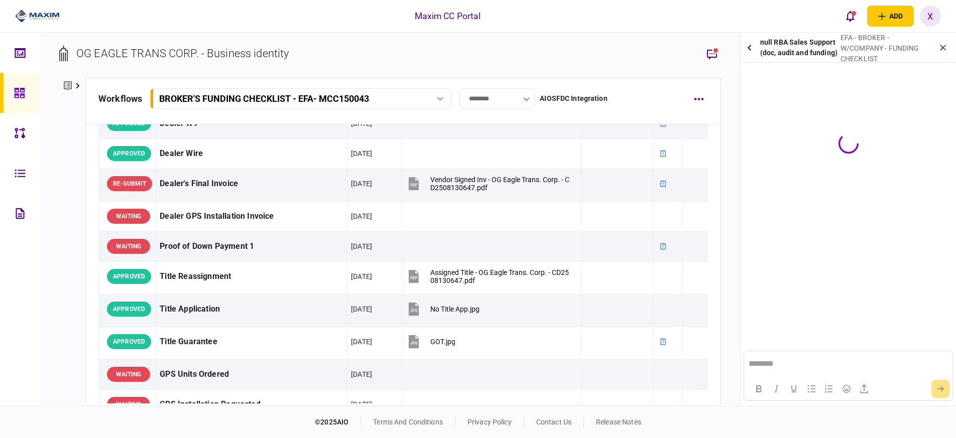
scroll to position [0, 0]
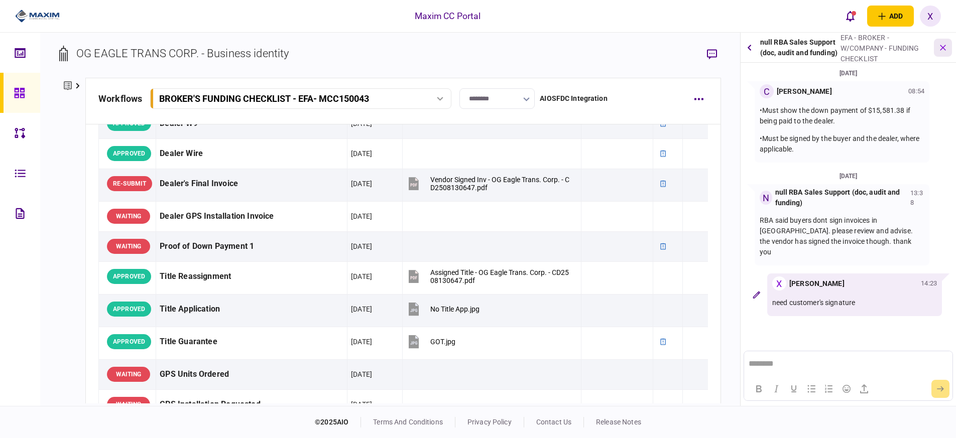
click at [943, 46] on icon "button" at bounding box center [943, 48] width 12 height 12
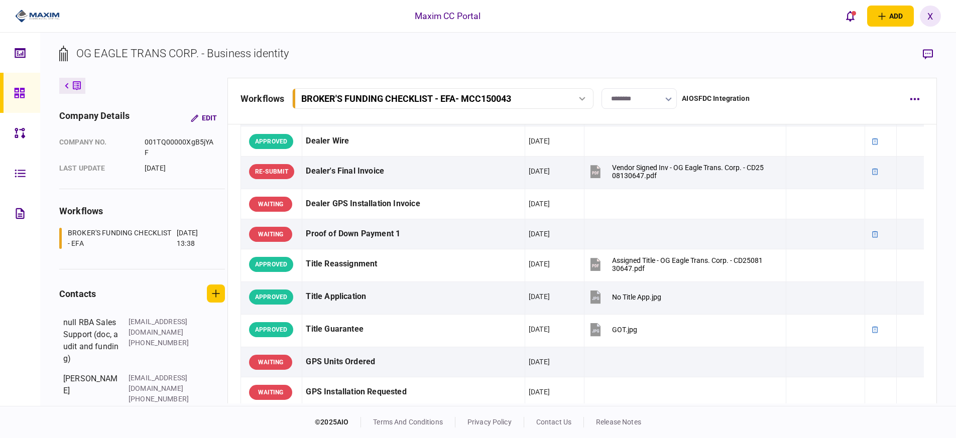
scroll to position [552, 0]
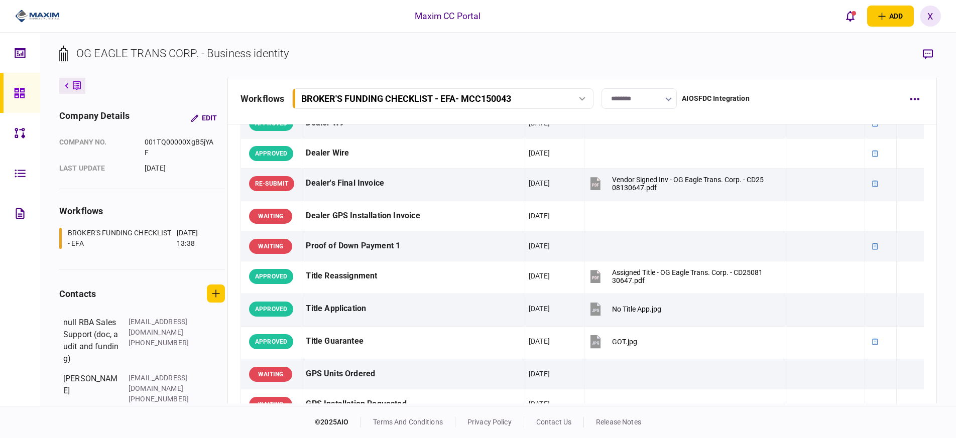
click at [38, 13] on img at bounding box center [37, 16] width 45 height 15
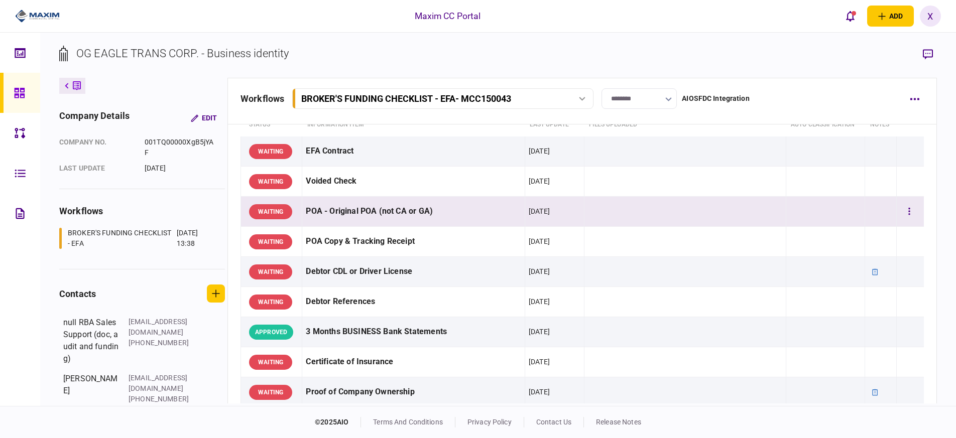
scroll to position [100, 0]
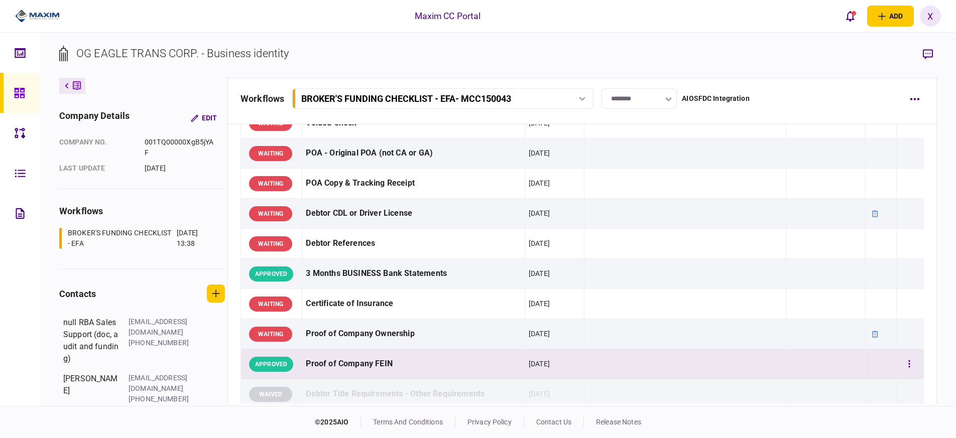
click at [263, 367] on div "APPROVED" at bounding box center [271, 364] width 44 height 15
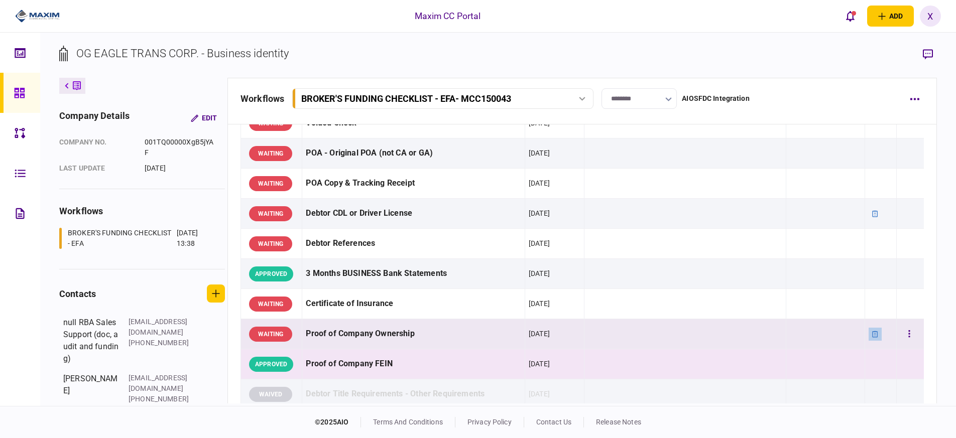
click at [873, 331] on icon at bounding box center [876, 334] width 6 height 7
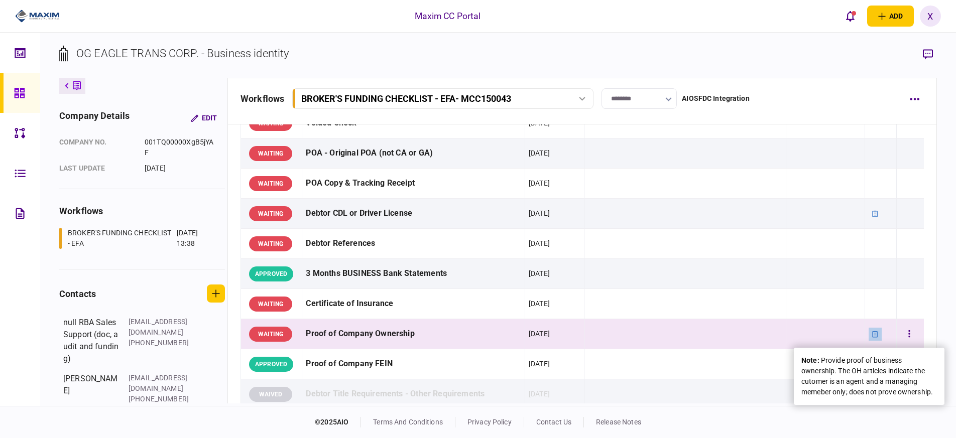
click at [873, 331] on icon at bounding box center [876, 334] width 6 height 7
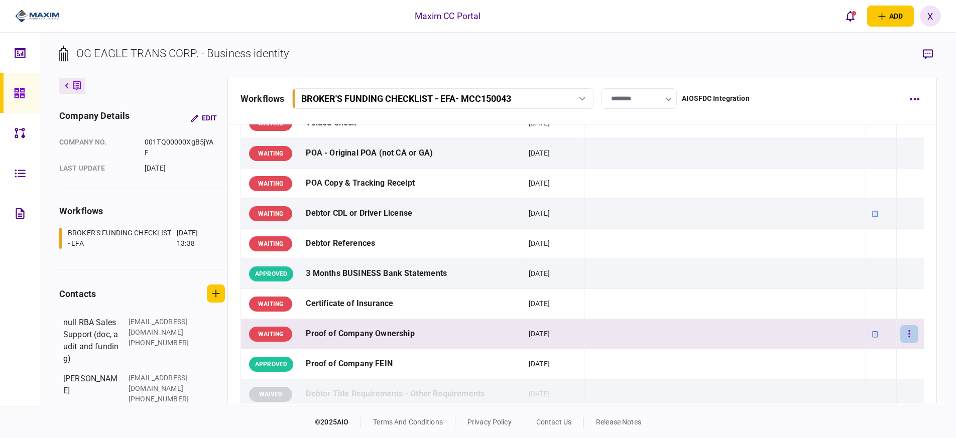
click at [910, 335] on button "button" at bounding box center [909, 334] width 18 height 18
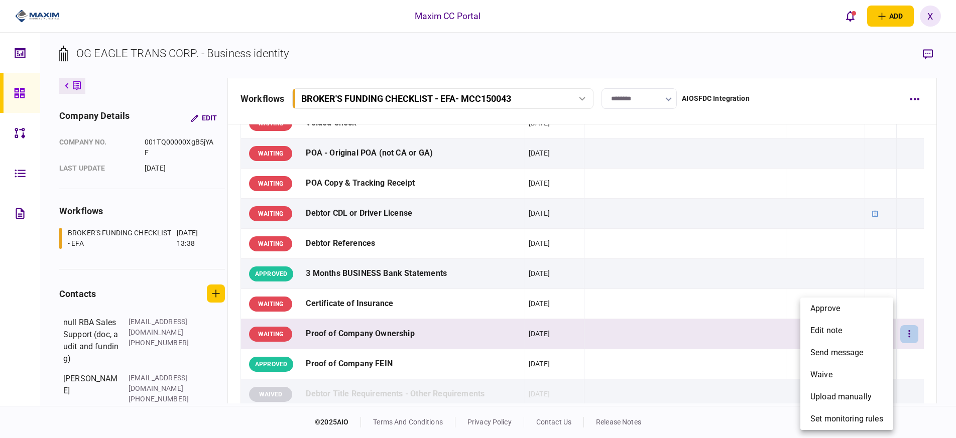
click at [591, 344] on div at bounding box center [478, 219] width 956 height 438
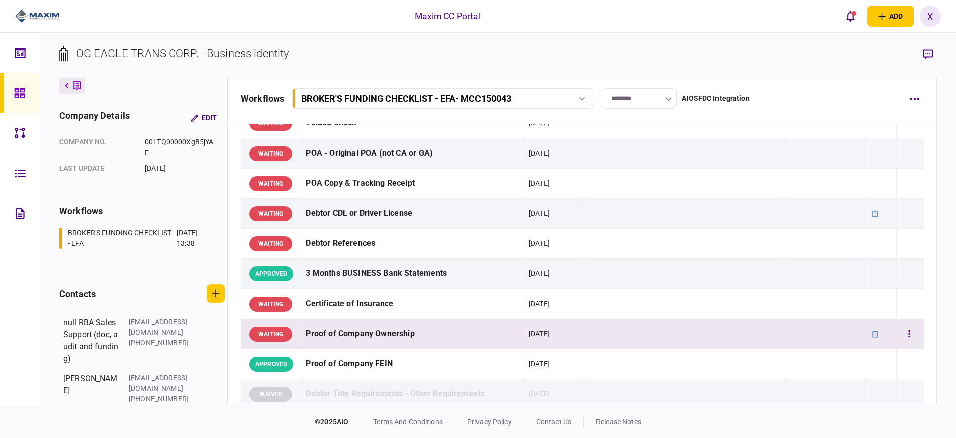
click at [261, 334] on div "WAITING" at bounding box center [270, 334] width 43 height 15
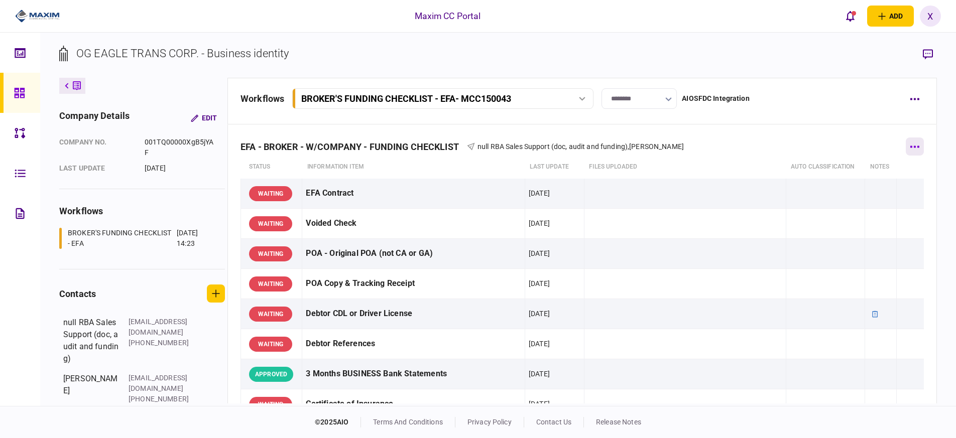
click at [906, 144] on button "button" at bounding box center [915, 147] width 18 height 18
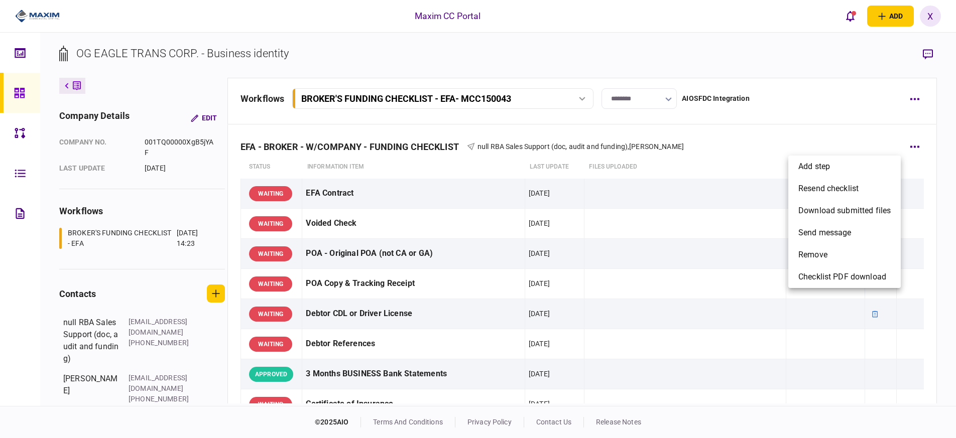
click at [908, 147] on div at bounding box center [478, 219] width 956 height 438
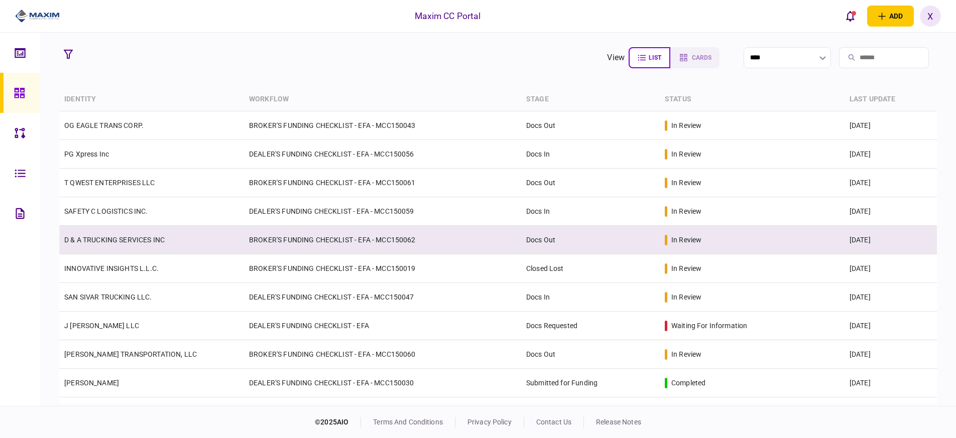
click at [119, 232] on td "D & A TRUCKING SERVICES INC" at bounding box center [151, 240] width 185 height 29
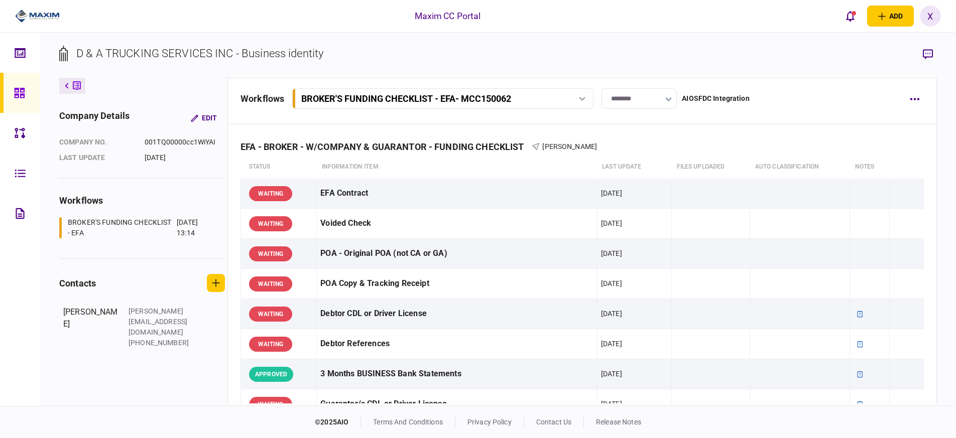
click at [628, 100] on input "********" at bounding box center [638, 98] width 75 height 21
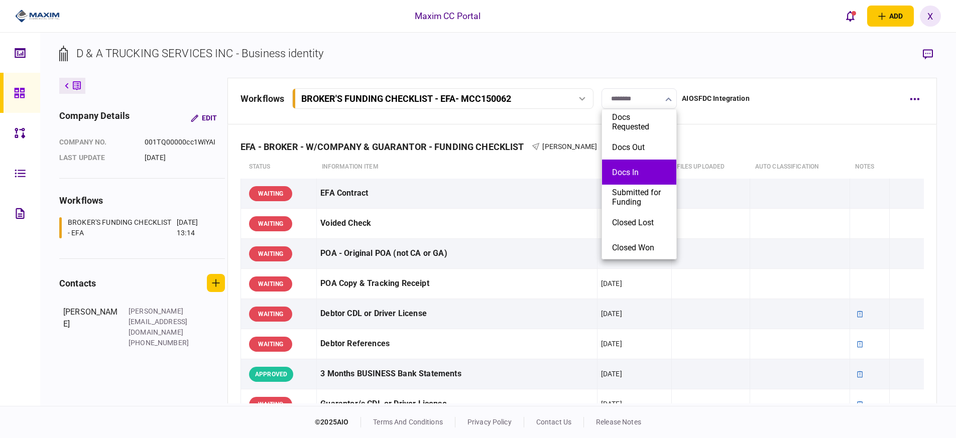
click at [646, 170] on button "Docs In" at bounding box center [639, 173] width 54 height 10
type input "*******"
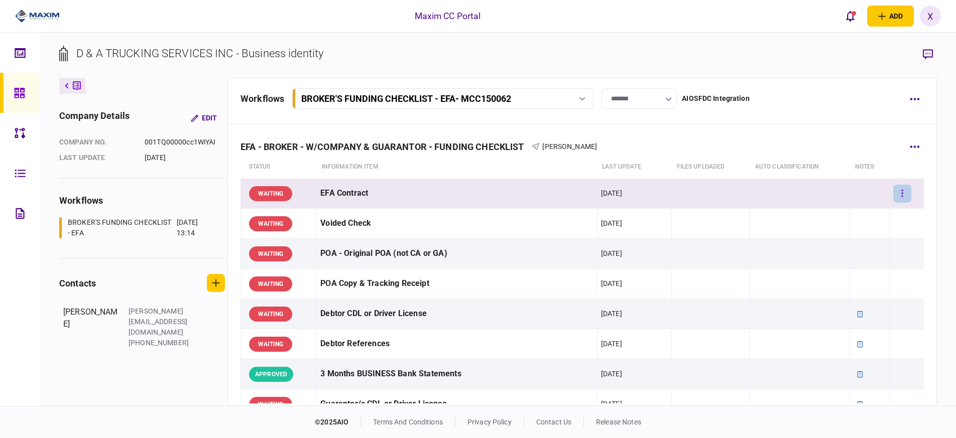
click at [893, 190] on button "button" at bounding box center [902, 194] width 18 height 18
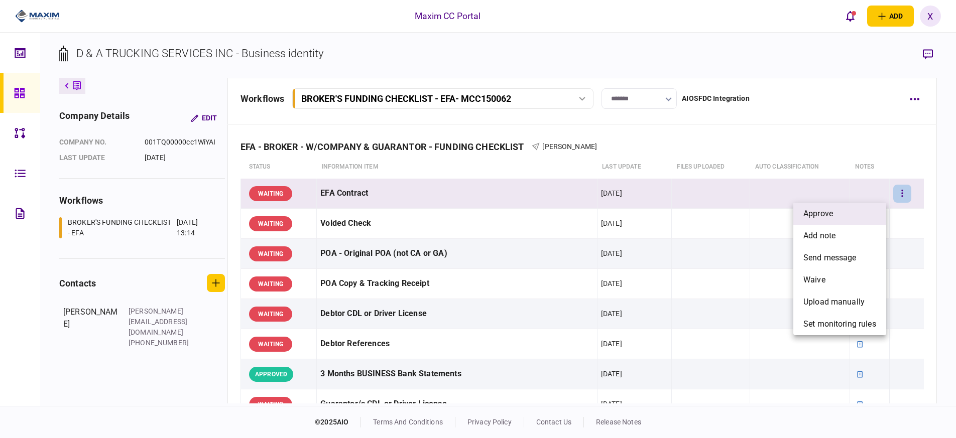
click at [852, 209] on li "approve" at bounding box center [839, 214] width 93 height 22
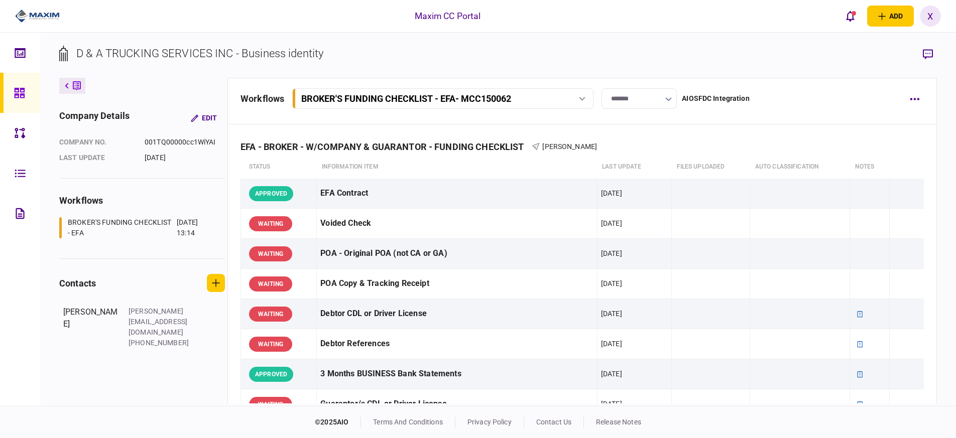
click at [35, 17] on img at bounding box center [37, 16] width 45 height 15
click at [29, 6] on div at bounding box center [33, 16] width 67 height 33
click at [22, 15] on img at bounding box center [37, 16] width 45 height 15
click at [51, 16] on img at bounding box center [37, 16] width 45 height 15
